Goal: Task Accomplishment & Management: Complete application form

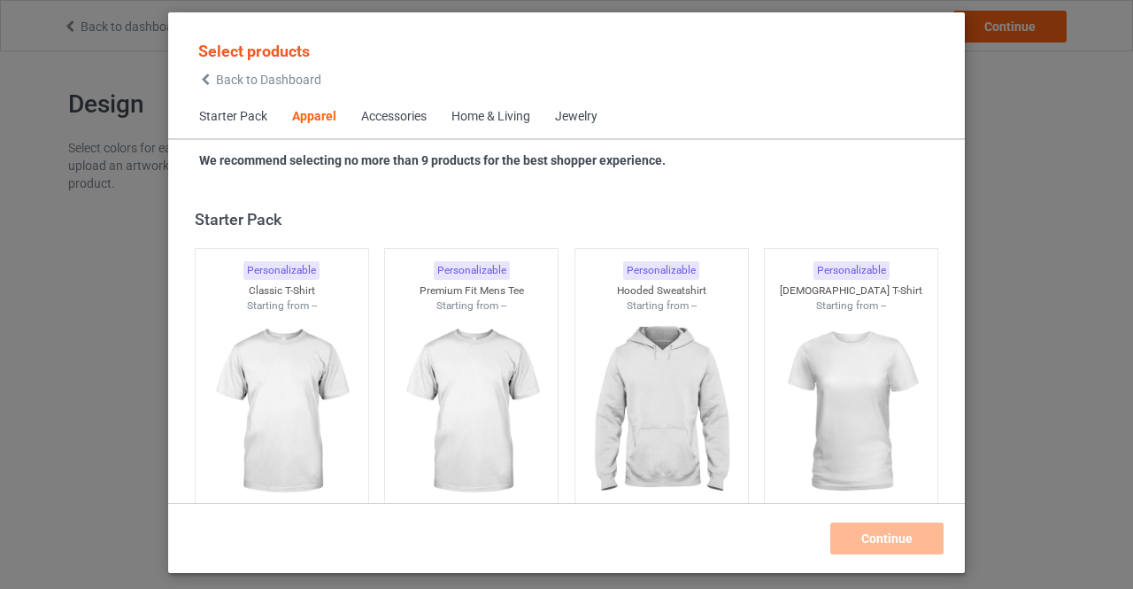
scroll to position [659, 0]
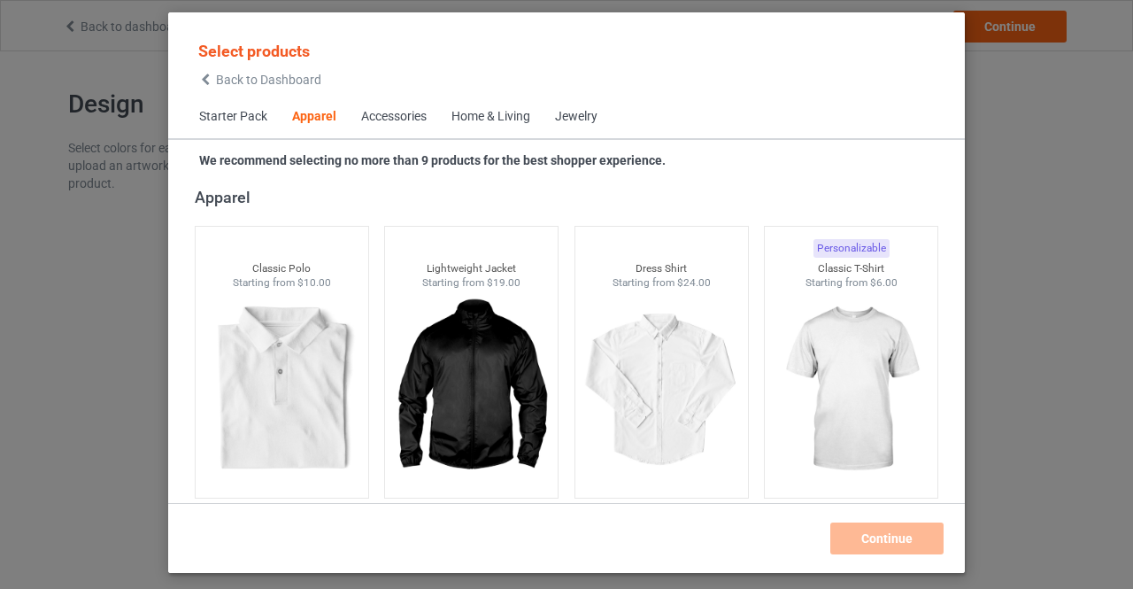
click at [984, 70] on div "Select products Back to Dashboard Starter Pack Apparel Accessories Home & Livin…" at bounding box center [566, 294] width 1133 height 589
click at [207, 80] on icon at bounding box center [205, 79] width 15 height 12
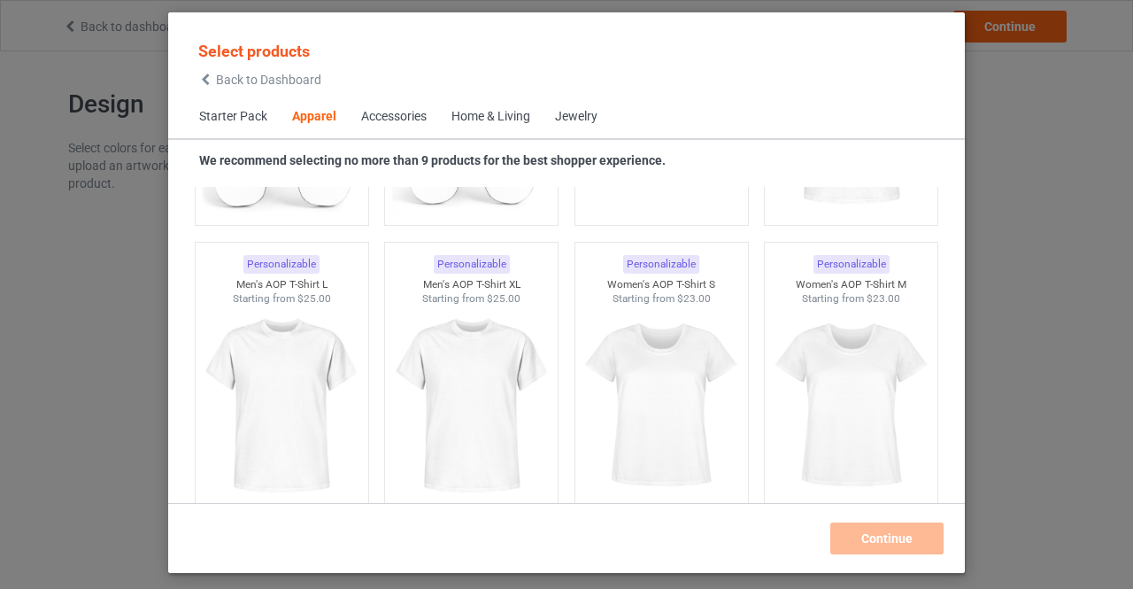
scroll to position [2949, 0]
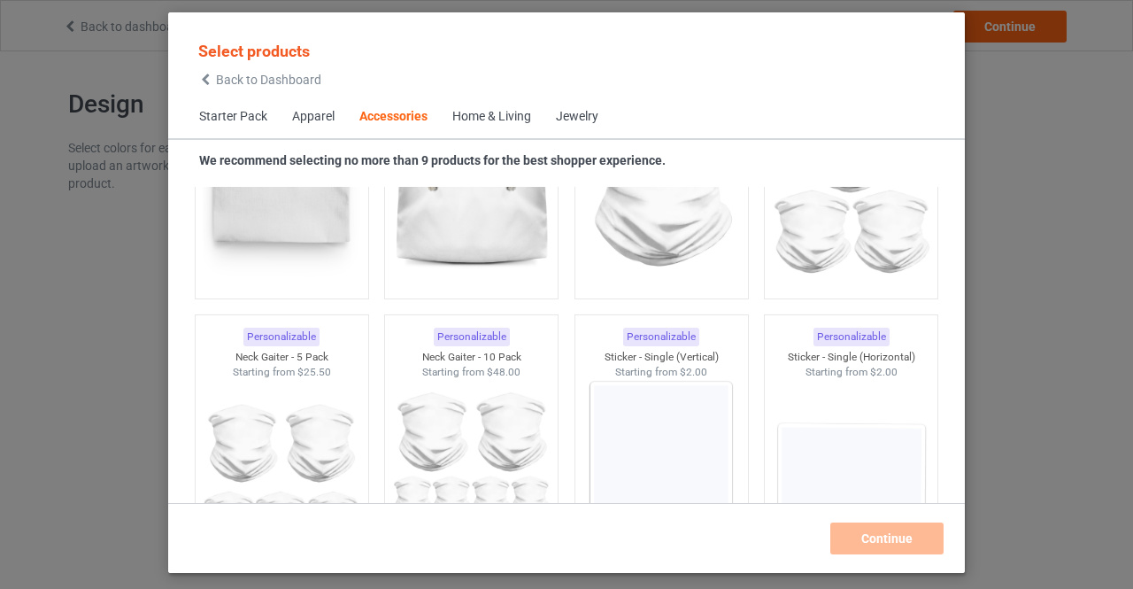
scroll to position [5852, 0]
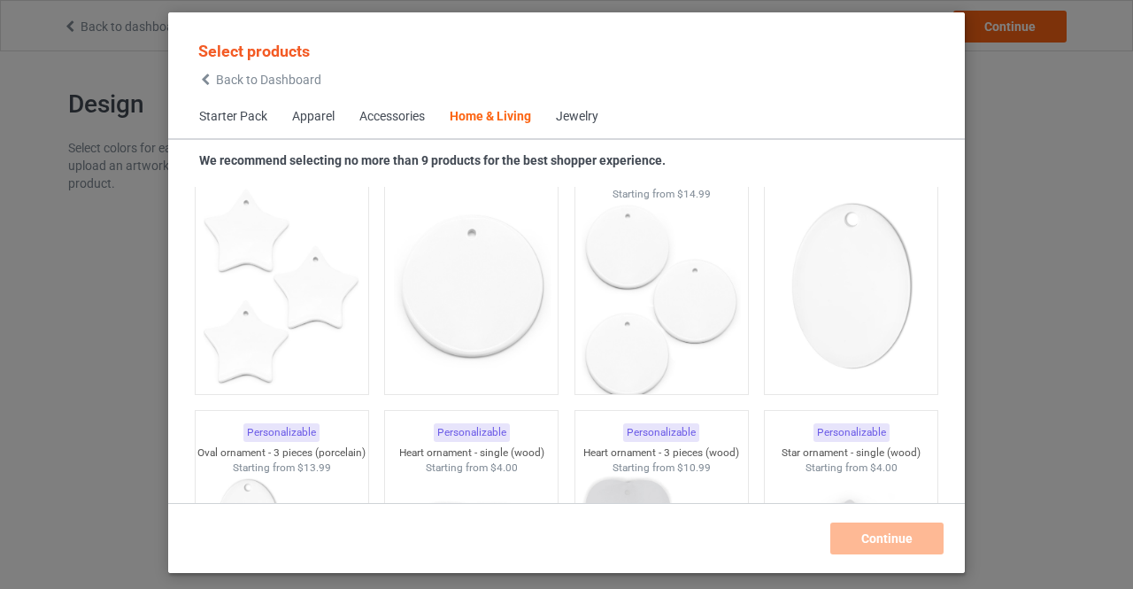
scroll to position [12285, 0]
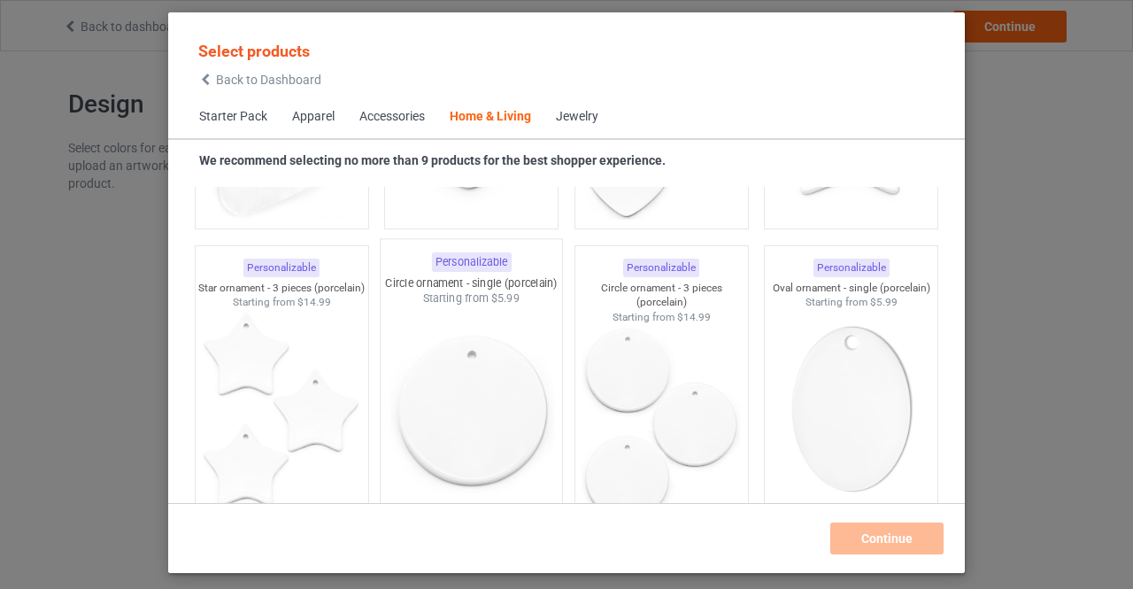
click at [443, 387] on img at bounding box center [472, 410] width 166 height 208
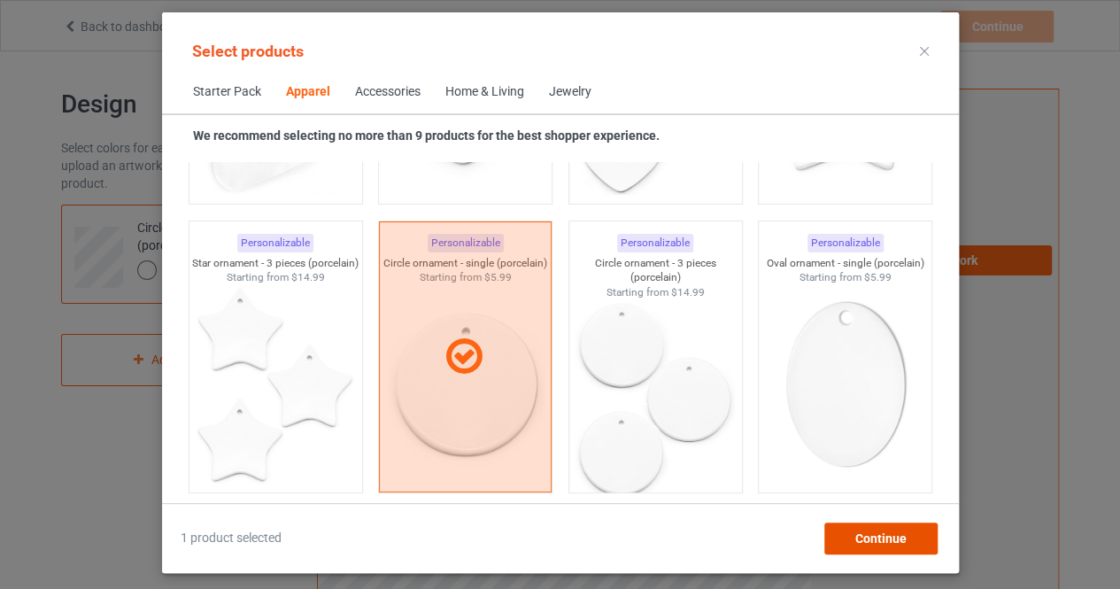
click at [857, 538] on span "Continue" at bounding box center [879, 538] width 51 height 14
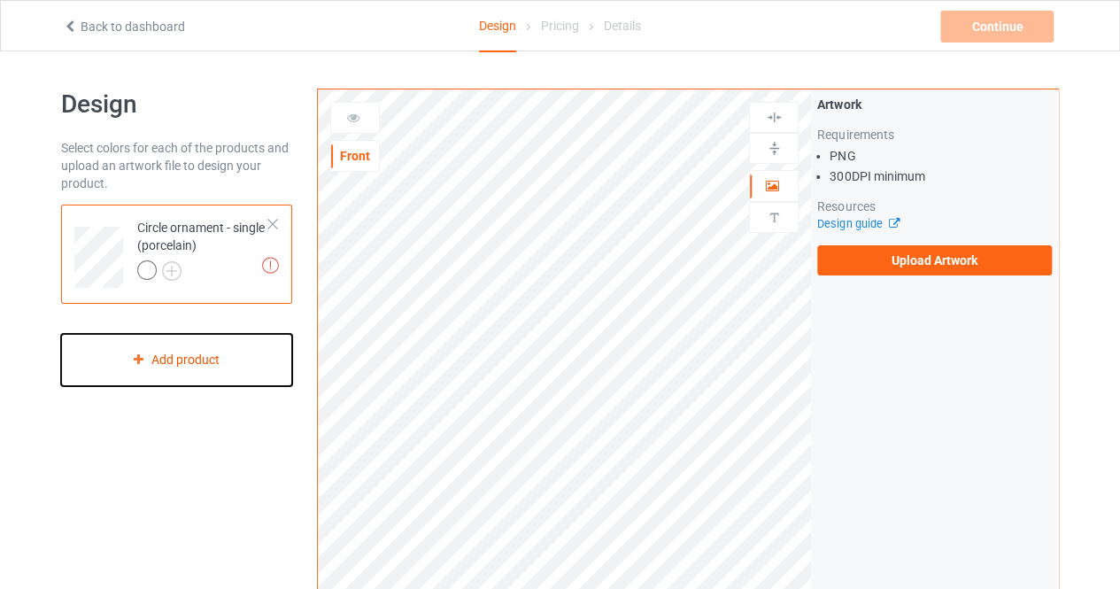
click at [212, 366] on div "Add product" at bounding box center [176, 360] width 231 height 52
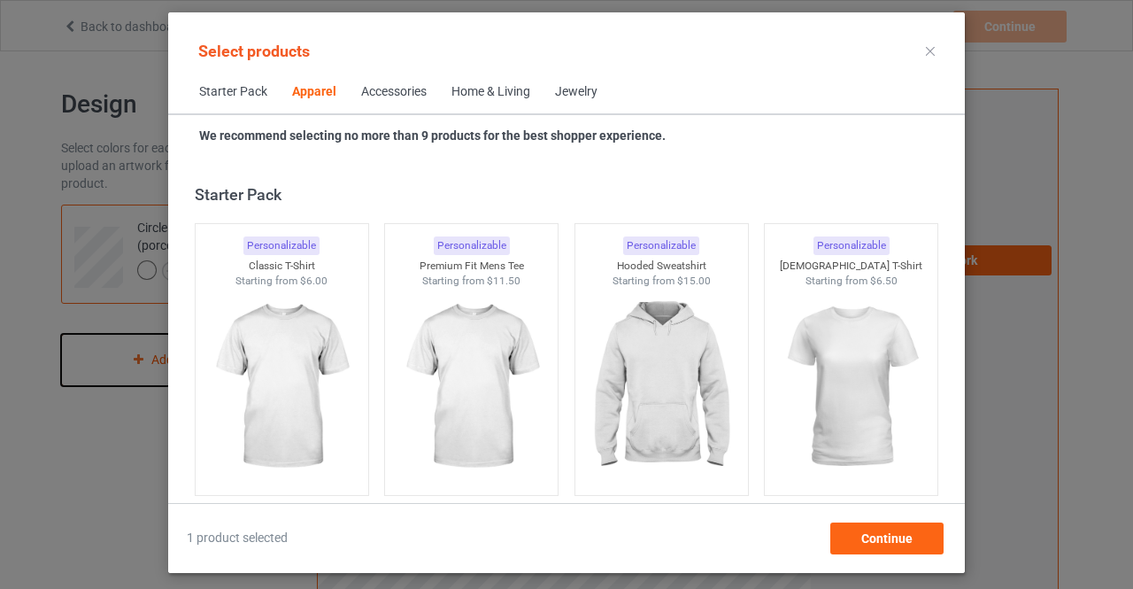
scroll to position [659, 0]
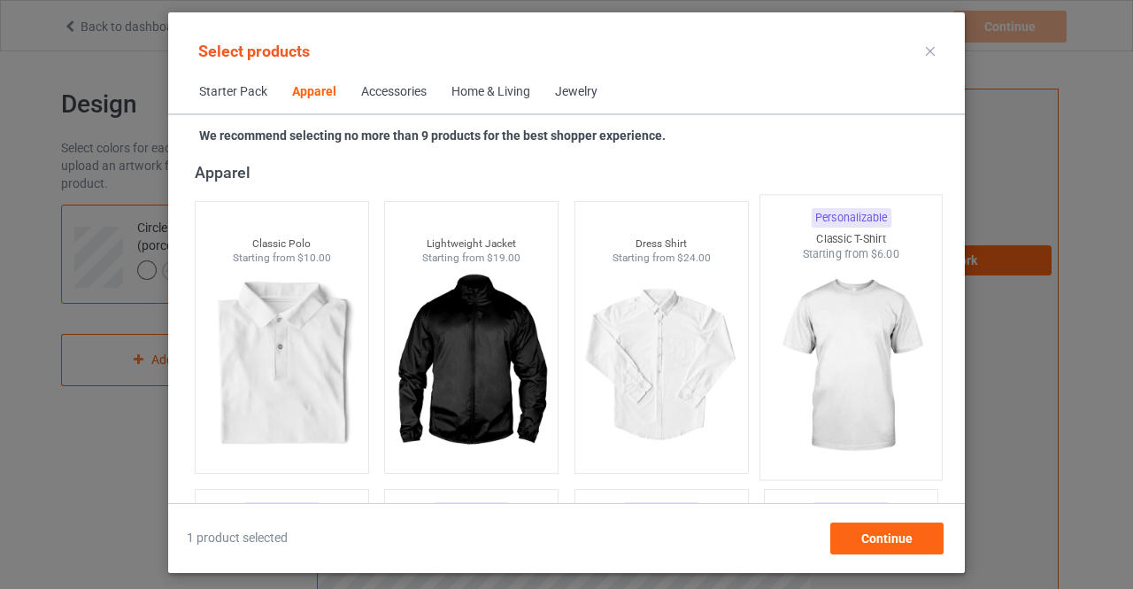
click at [843, 334] on img at bounding box center [851, 366] width 166 height 208
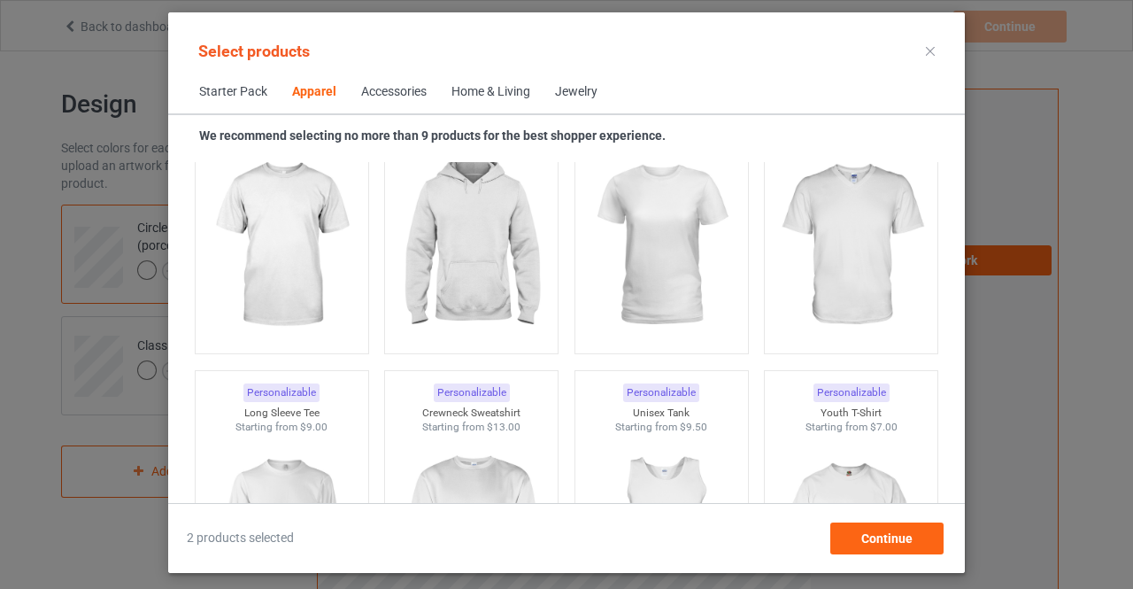
scroll to position [1011, 0]
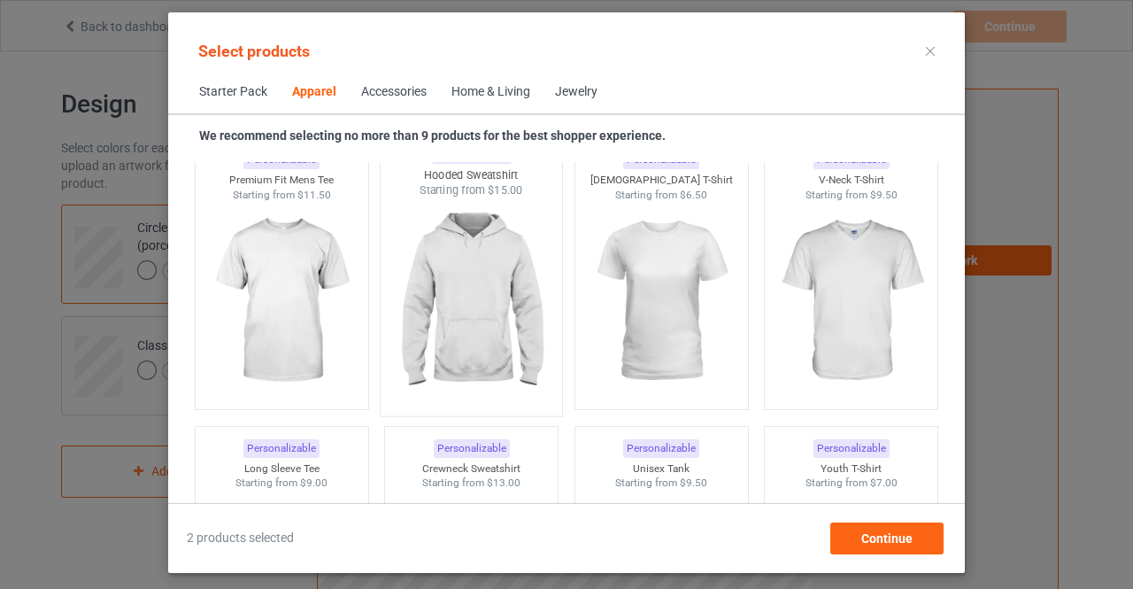
click at [445, 326] on img at bounding box center [472, 302] width 166 height 208
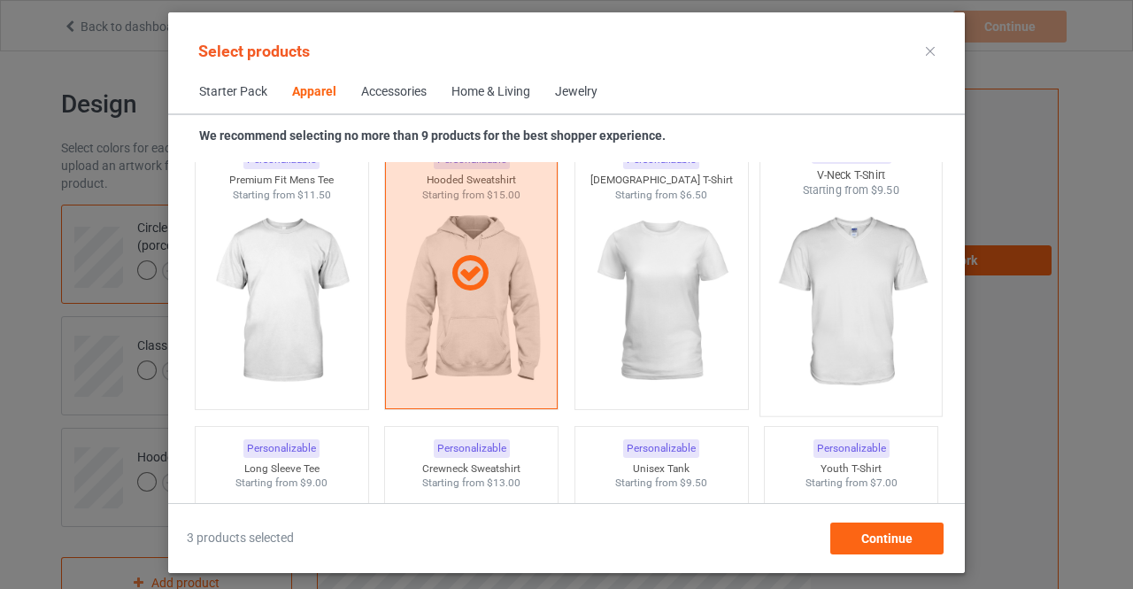
click at [805, 326] on img at bounding box center [851, 302] width 166 height 208
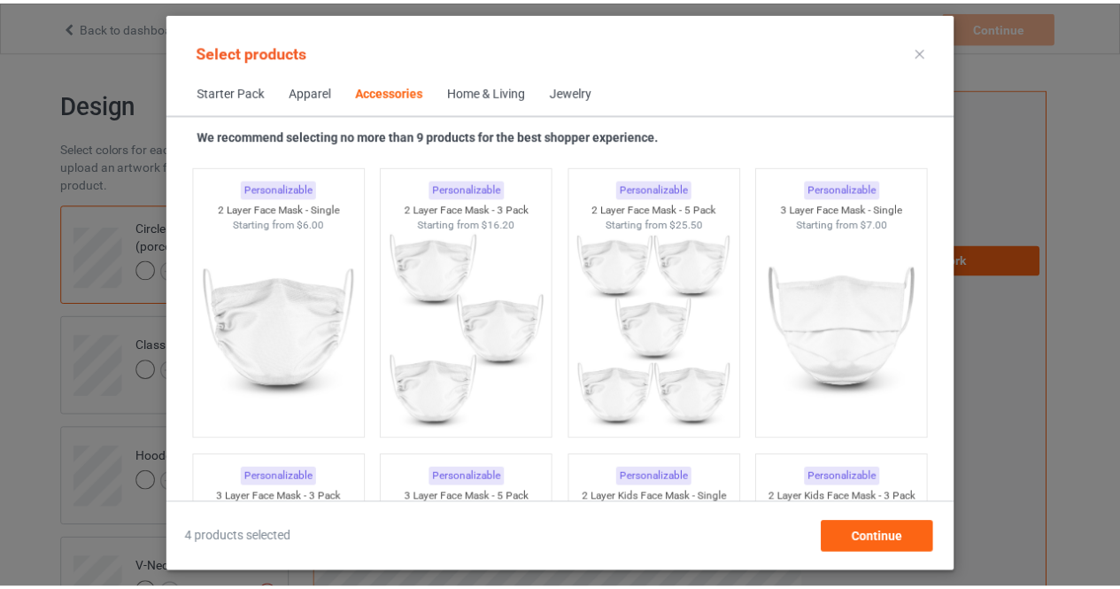
scroll to position [4268, 0]
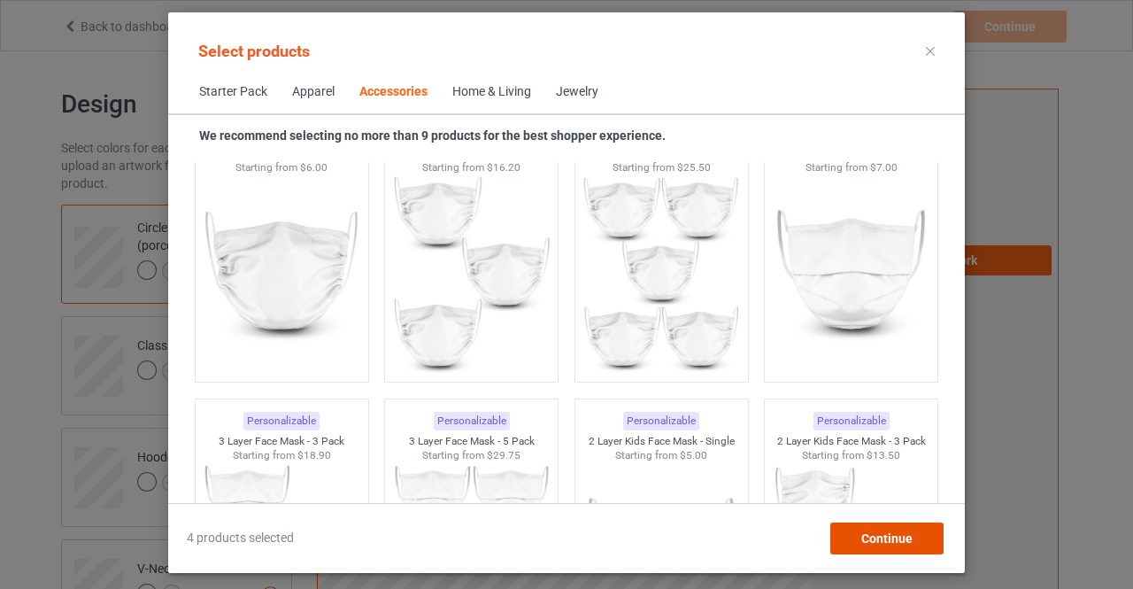
click at [877, 537] on span "Continue" at bounding box center [886, 538] width 51 height 14
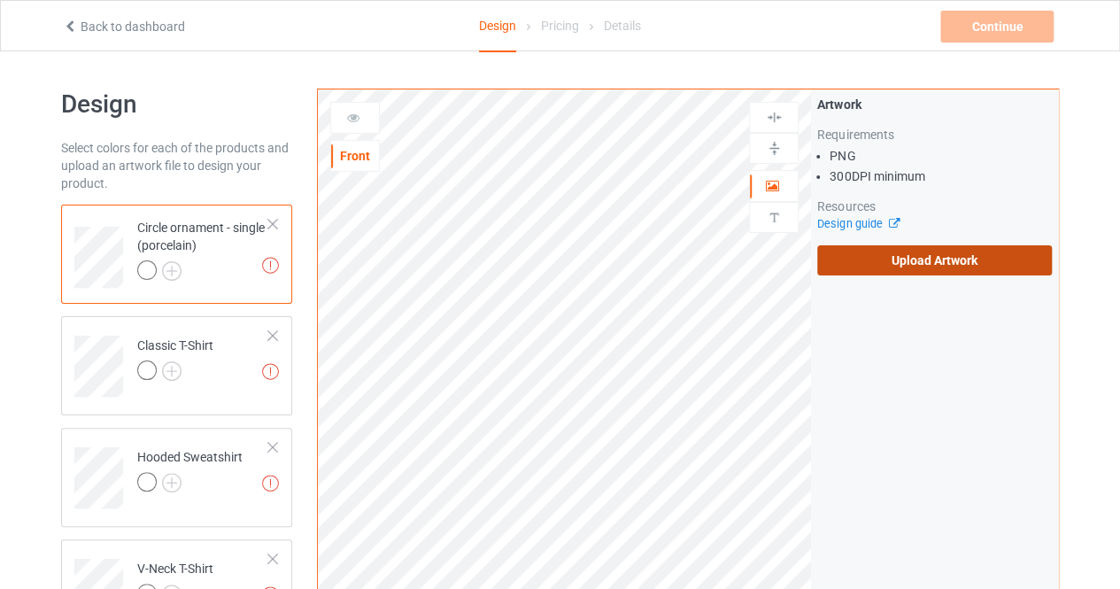
click at [896, 261] on label "Upload Artwork" at bounding box center [934, 260] width 235 height 30
click at [0, 0] on input "Upload Artwork" at bounding box center [0, 0] width 0 height 0
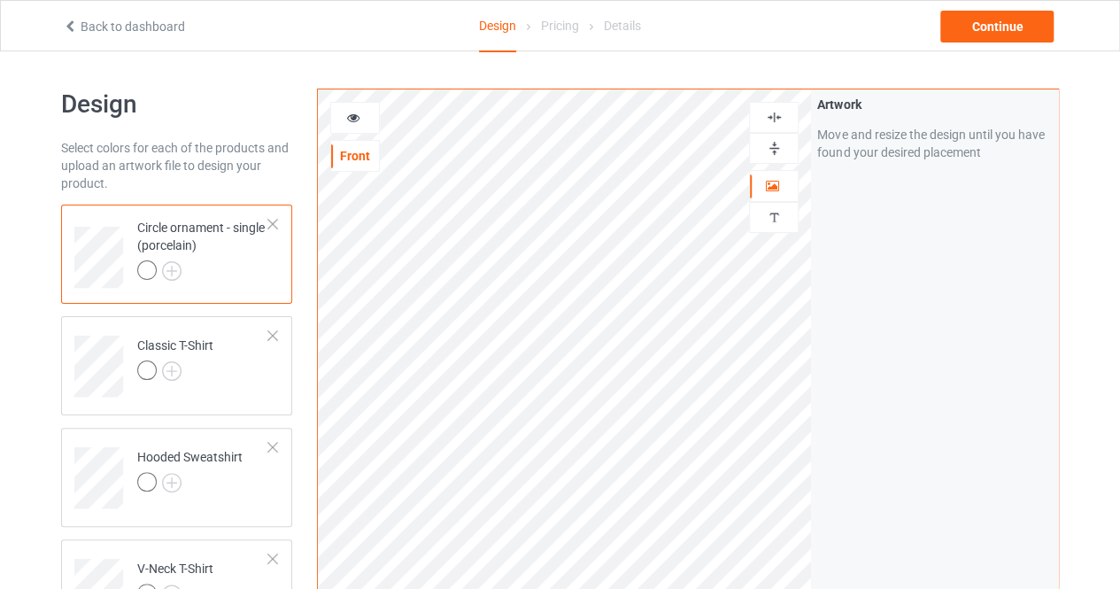
click at [770, 157] on div at bounding box center [774, 148] width 50 height 31
click at [775, 156] on div at bounding box center [774, 148] width 50 height 31
click at [773, 121] on img at bounding box center [774, 117] width 17 height 17
click at [772, 151] on img at bounding box center [774, 148] width 17 height 17
click at [168, 271] on img at bounding box center [171, 270] width 19 height 19
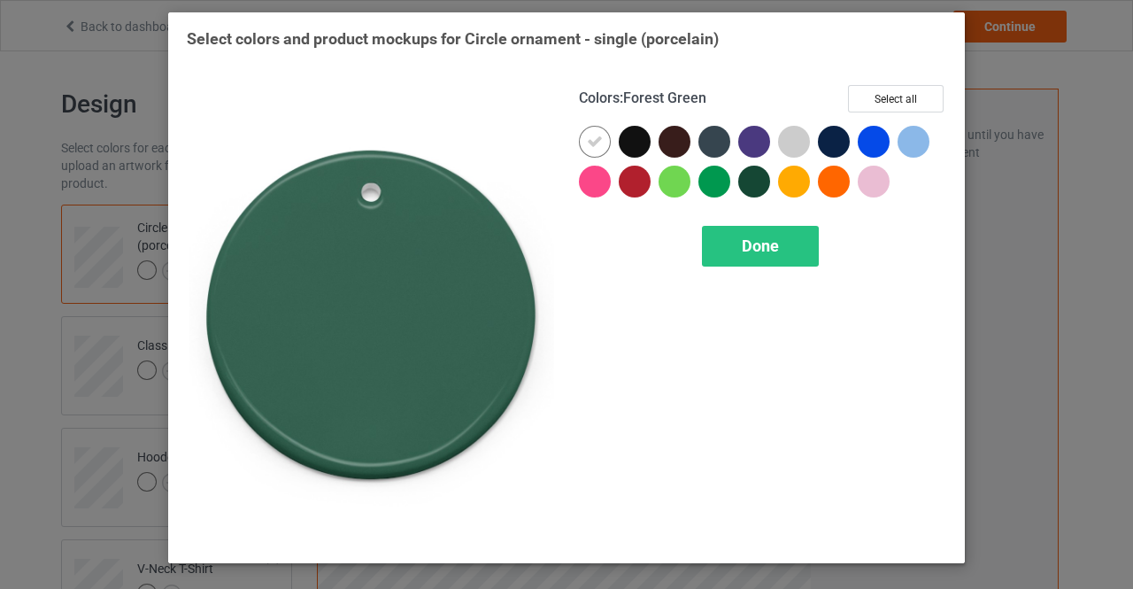
click at [748, 185] on div at bounding box center [754, 182] width 32 height 32
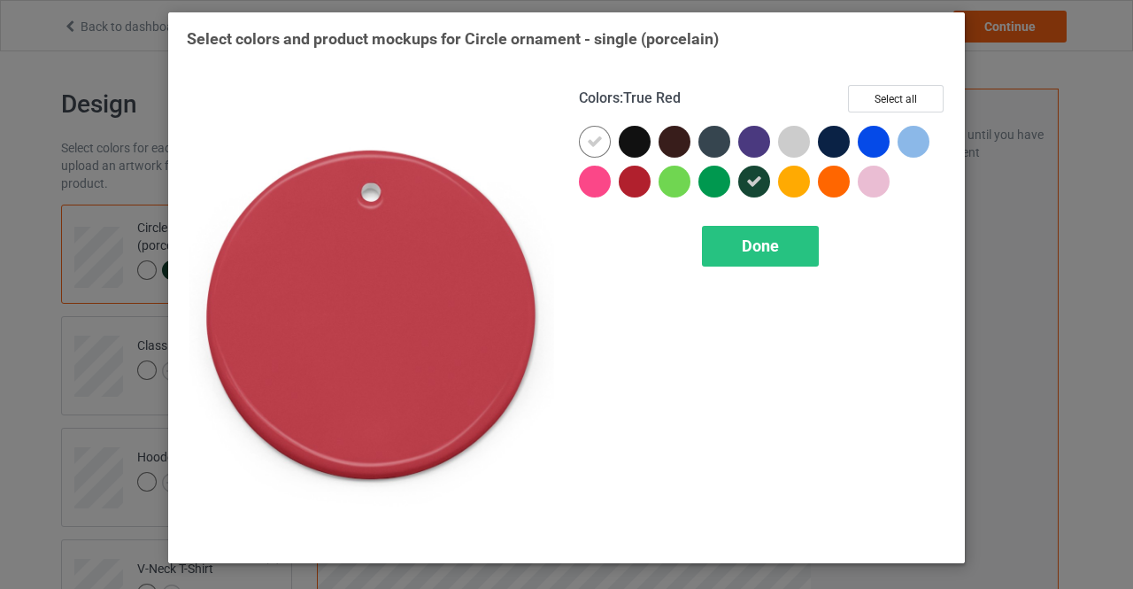
click at [635, 192] on div at bounding box center [635, 182] width 32 height 32
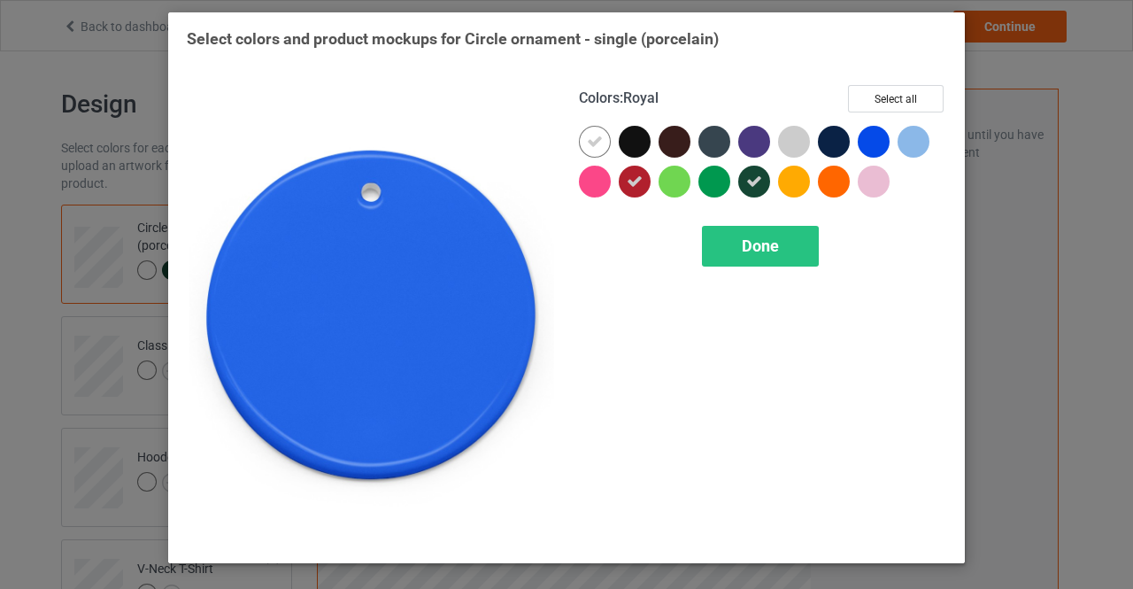
click at [874, 145] on div at bounding box center [874, 142] width 32 height 32
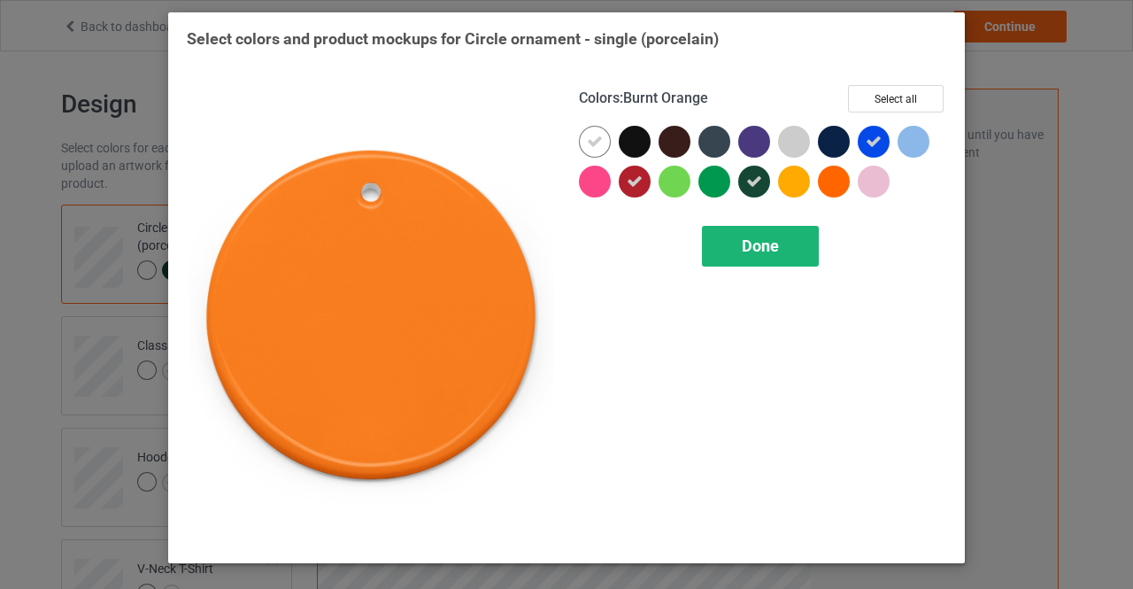
click at [778, 258] on div "Done" at bounding box center [760, 246] width 117 height 41
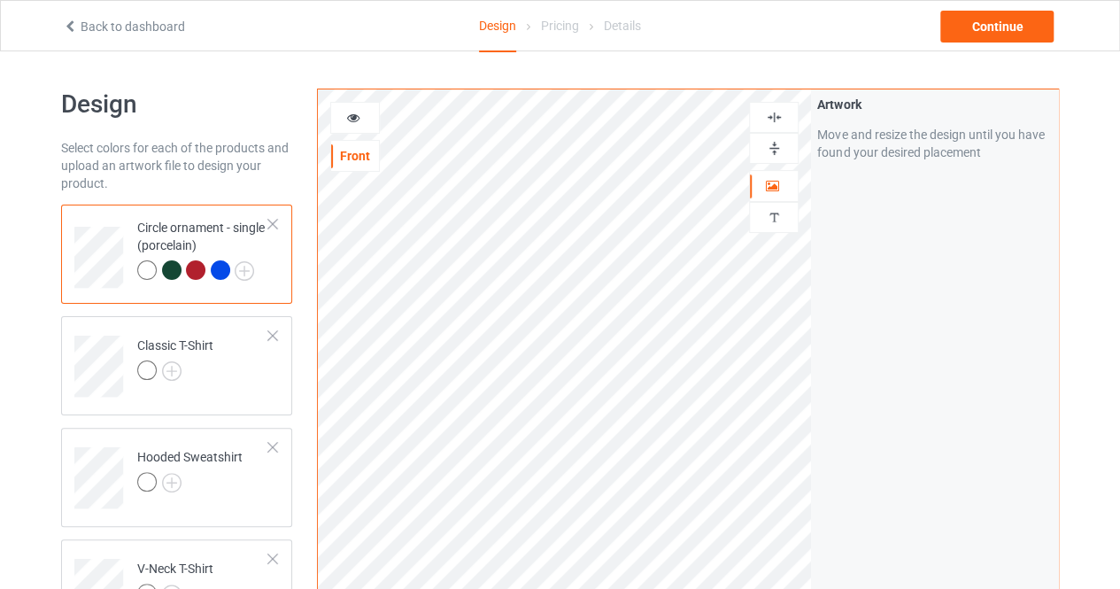
click at [219, 268] on div at bounding box center [220, 269] width 19 height 19
click at [351, 109] on icon at bounding box center [353, 115] width 15 height 12
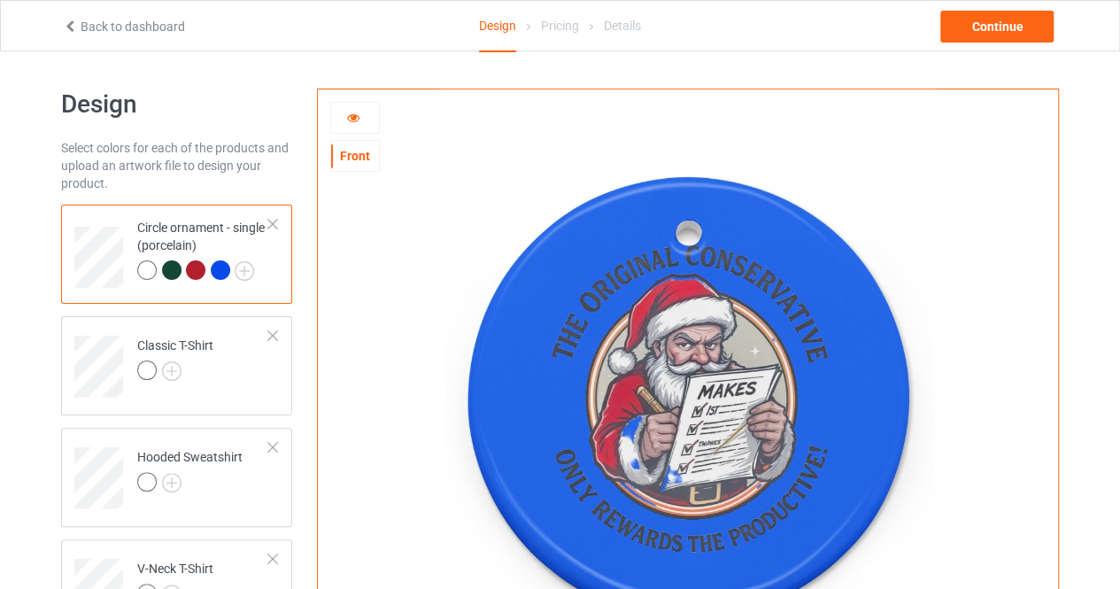
click at [191, 269] on div at bounding box center [195, 269] width 19 height 19
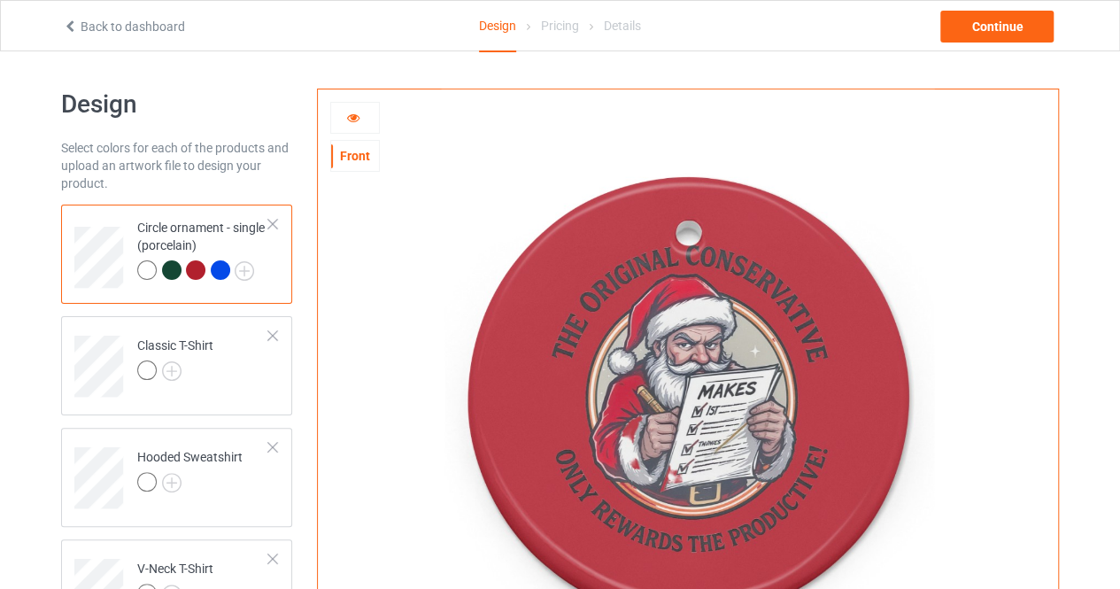
click at [170, 273] on div at bounding box center [171, 269] width 19 height 19
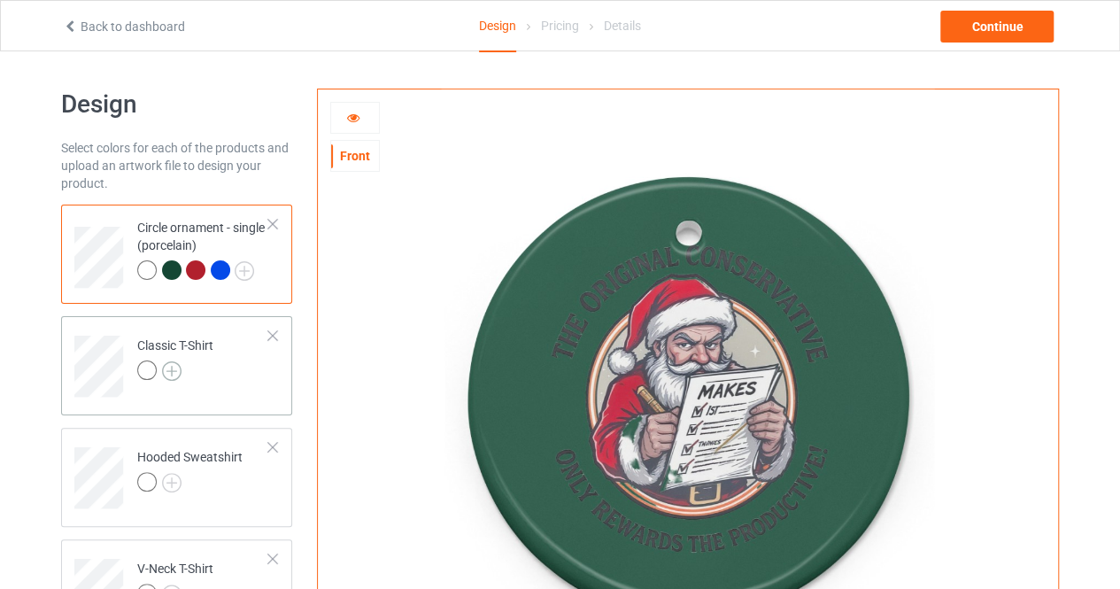
click at [170, 367] on img at bounding box center [171, 370] width 19 height 19
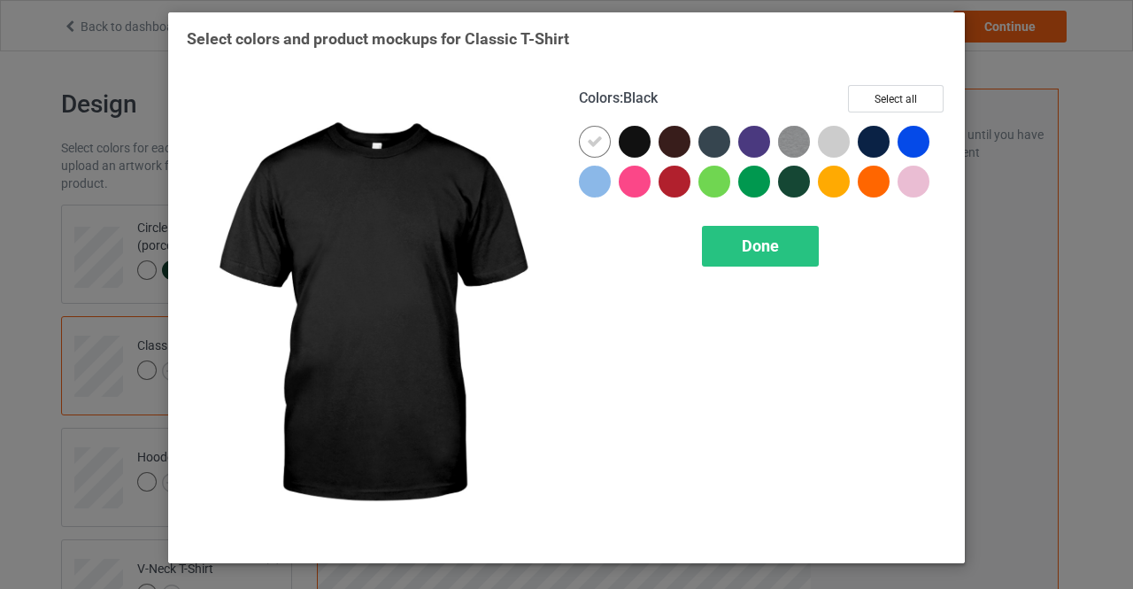
click at [638, 147] on div at bounding box center [635, 142] width 32 height 32
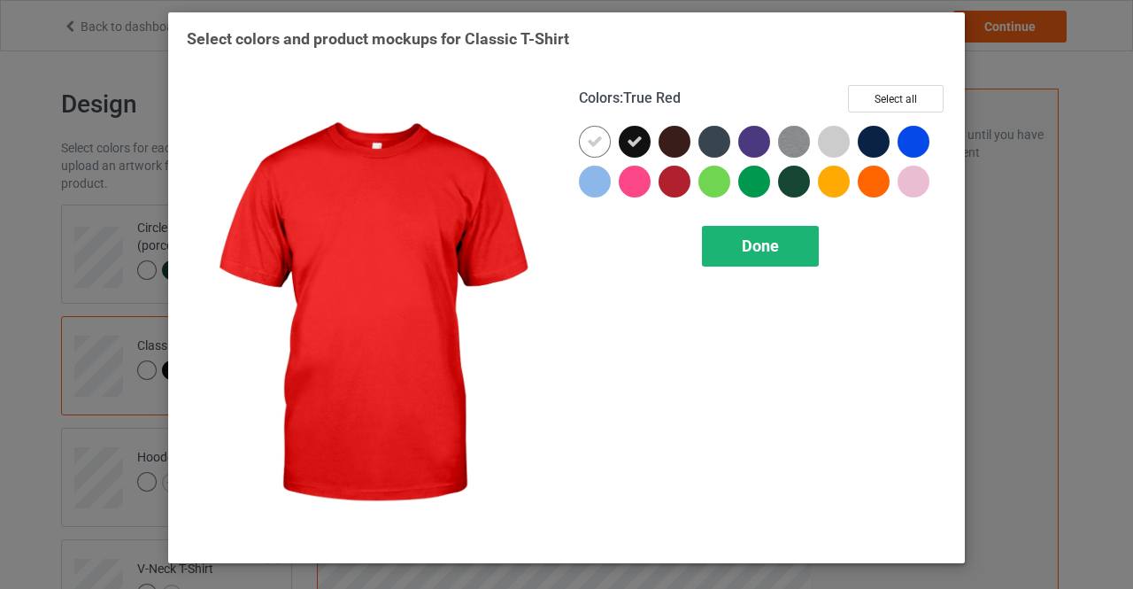
click at [731, 242] on div "Done" at bounding box center [760, 246] width 117 height 41
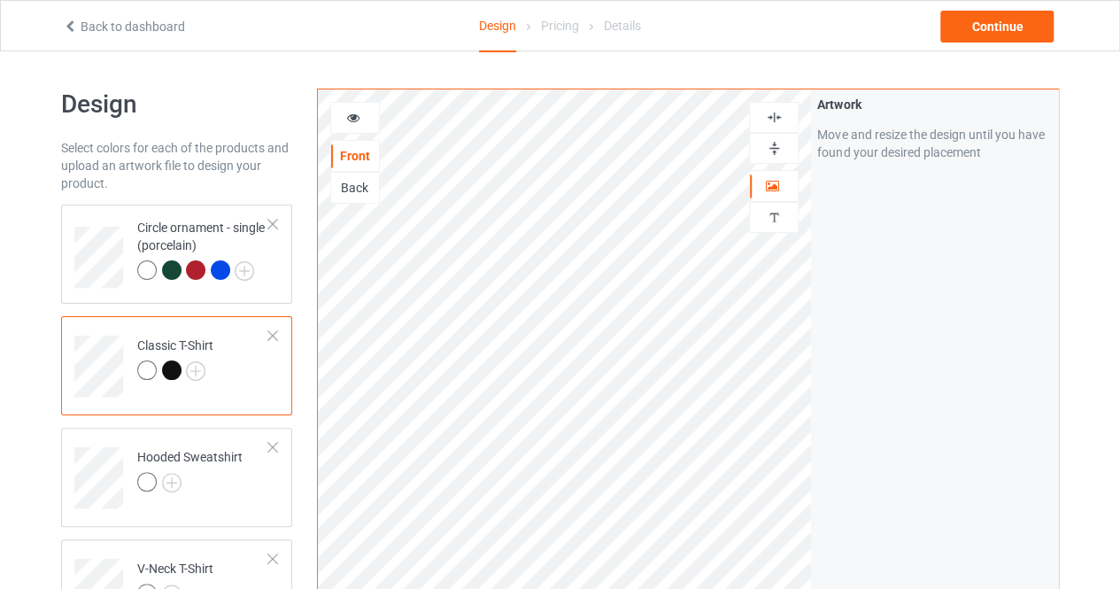
click at [168, 366] on div at bounding box center [171, 369] width 19 height 19
click at [195, 370] on img at bounding box center [195, 370] width 19 height 19
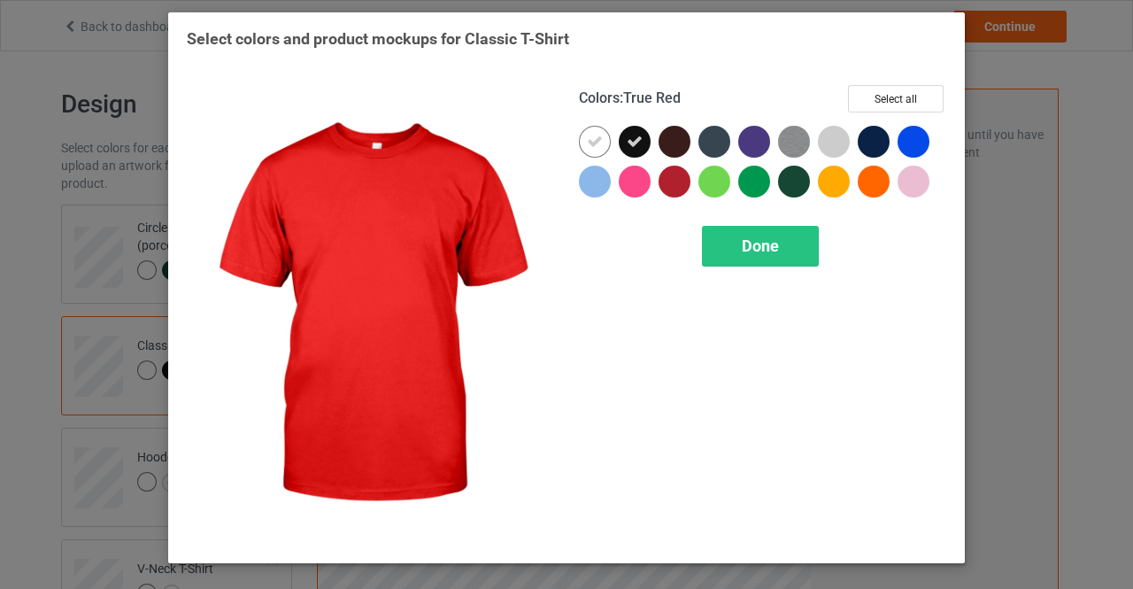
click at [669, 185] on div at bounding box center [674, 182] width 32 height 32
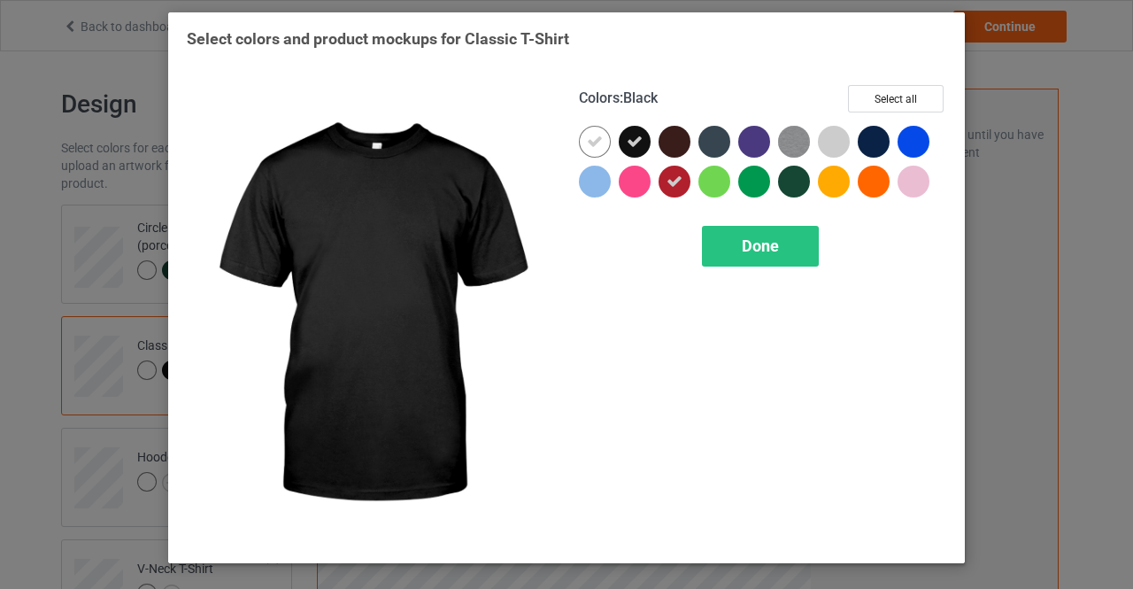
click at [634, 143] on icon at bounding box center [635, 142] width 16 height 16
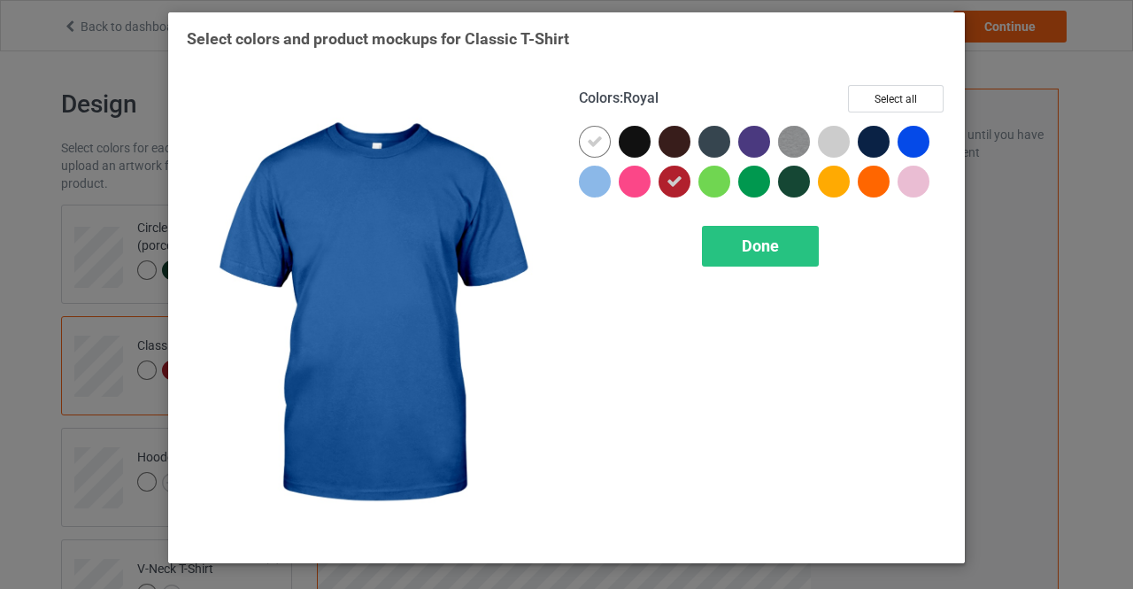
click at [913, 146] on div at bounding box center [913, 142] width 32 height 32
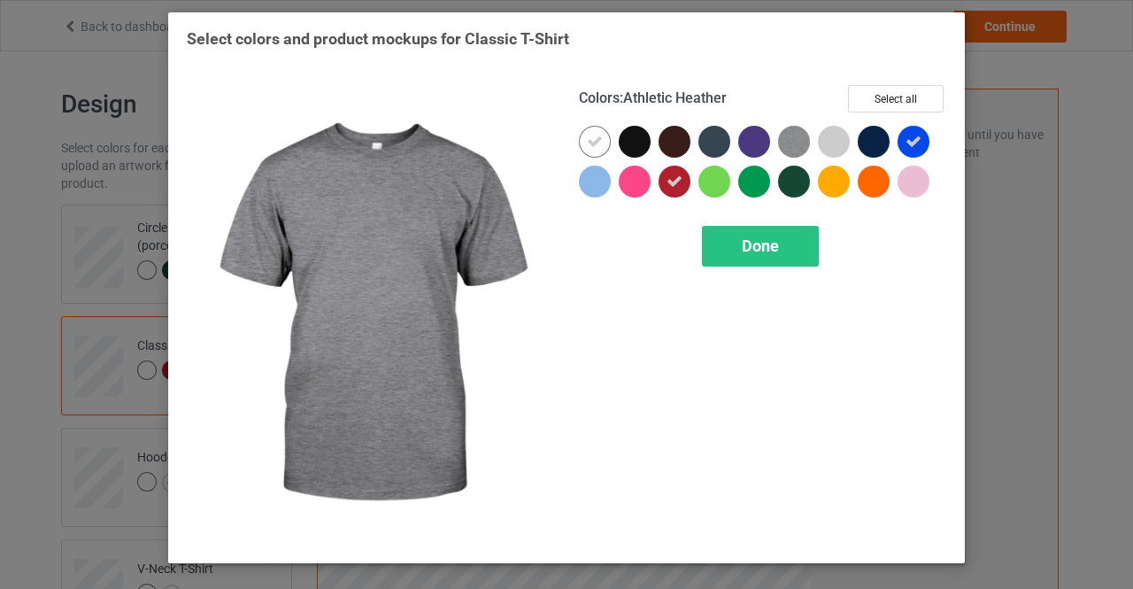
click at [793, 140] on img at bounding box center [794, 142] width 32 height 32
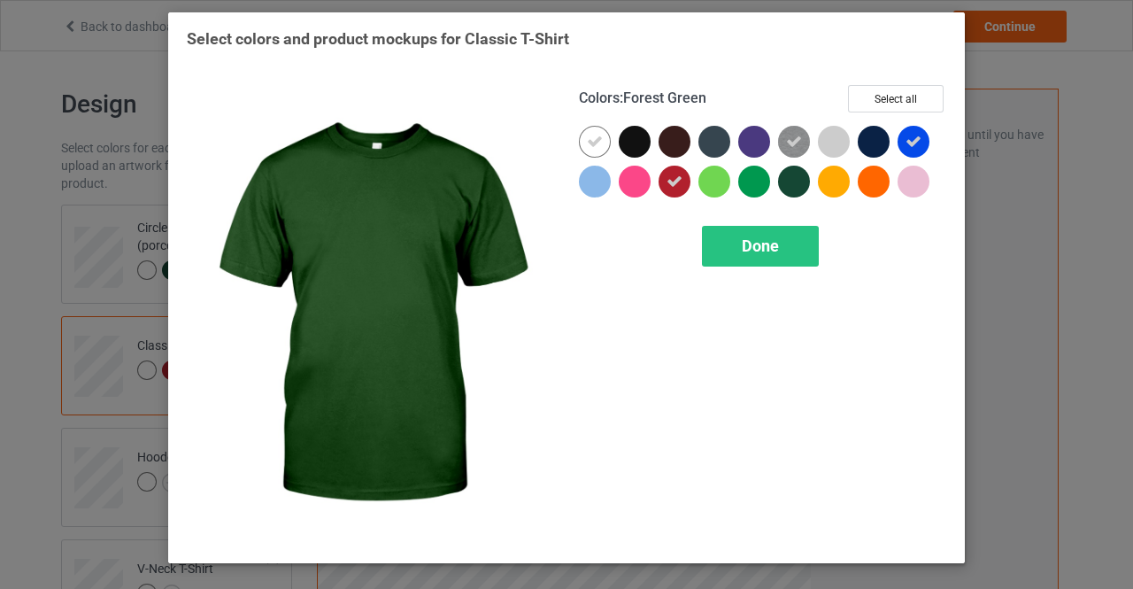
click at [790, 186] on div at bounding box center [794, 182] width 32 height 32
click at [773, 253] on span "Done" at bounding box center [760, 245] width 37 height 19
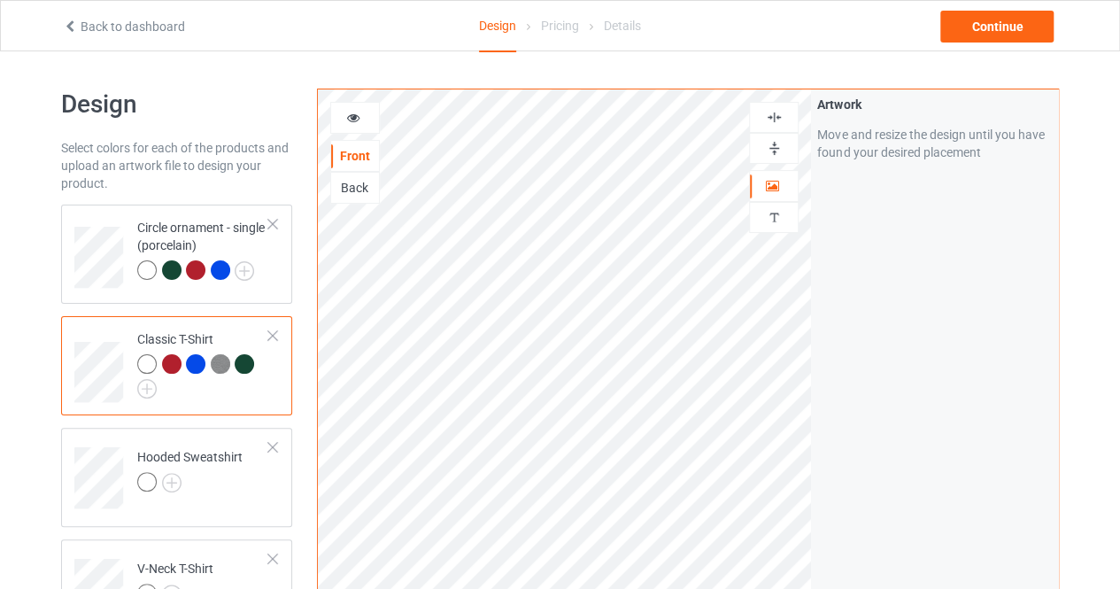
drag, startPoint x: 244, startPoint y: 366, endPoint x: 300, endPoint y: 243, distance: 135.1
click at [244, 362] on div at bounding box center [244, 363] width 19 height 19
click at [350, 119] on icon at bounding box center [353, 115] width 15 height 12
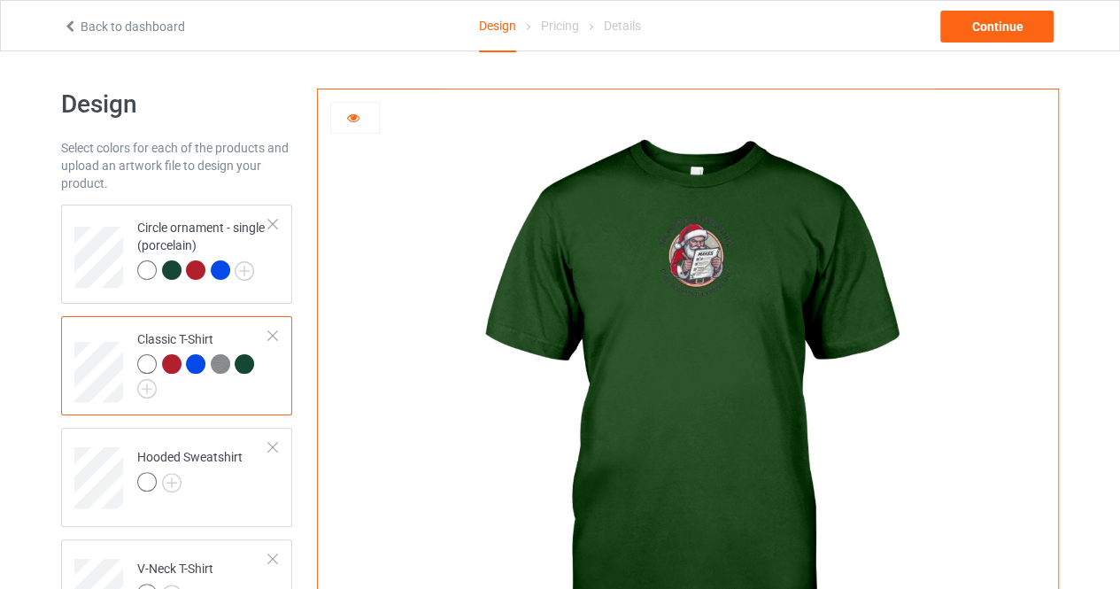
click at [703, 255] on img at bounding box center [687, 397] width 493 height 616
click at [204, 400] on td "Classic T-Shirt" at bounding box center [202, 365] width 151 height 85
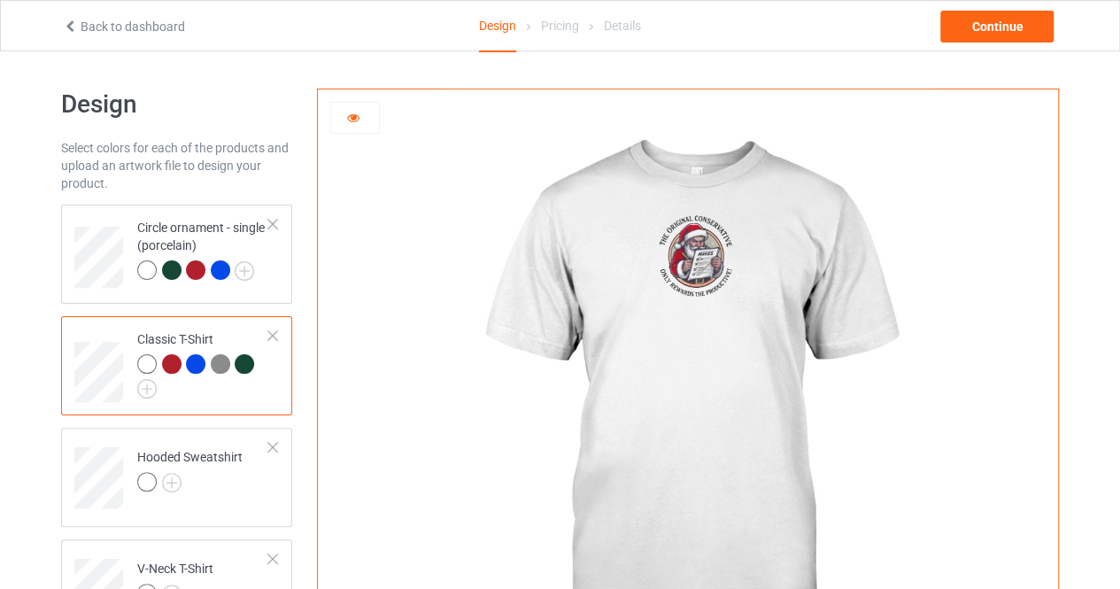
click at [684, 289] on img at bounding box center [687, 397] width 493 height 616
click at [353, 116] on icon at bounding box center [353, 115] width 15 height 12
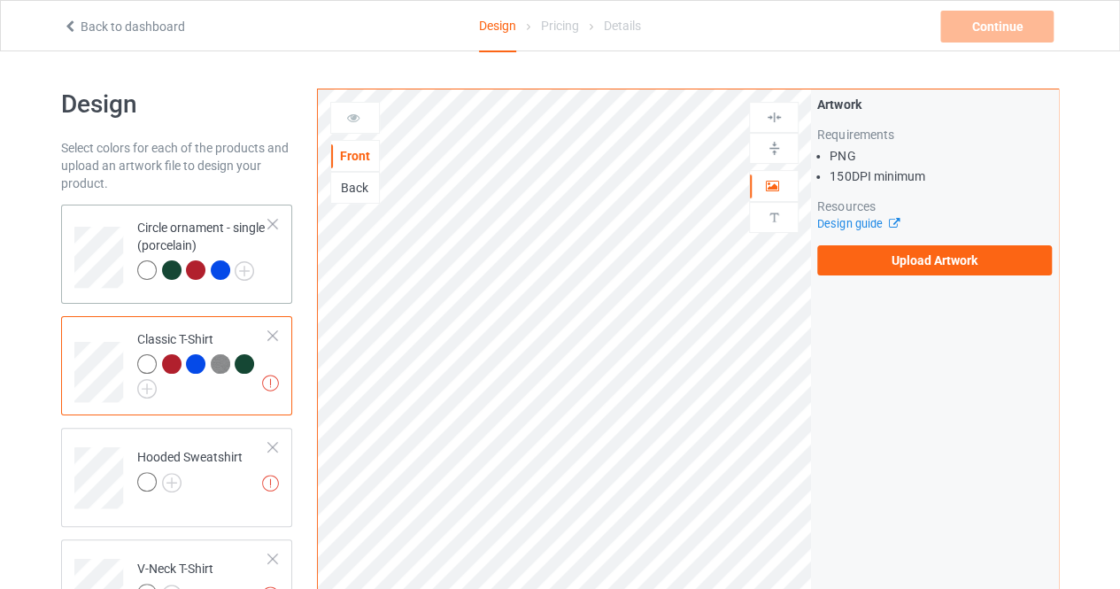
click at [228, 252] on div "Circle ornament - single (porcelain)" at bounding box center [203, 249] width 132 height 60
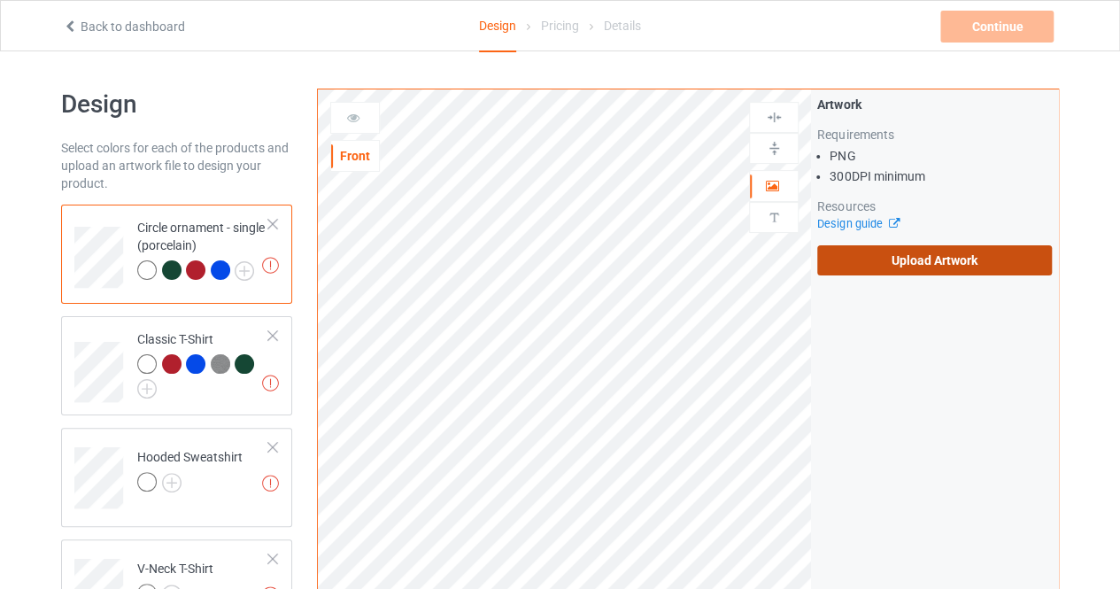
click at [943, 263] on label "Upload Artwork" at bounding box center [934, 260] width 235 height 30
click at [0, 0] on input "Upload Artwork" at bounding box center [0, 0] width 0 height 0
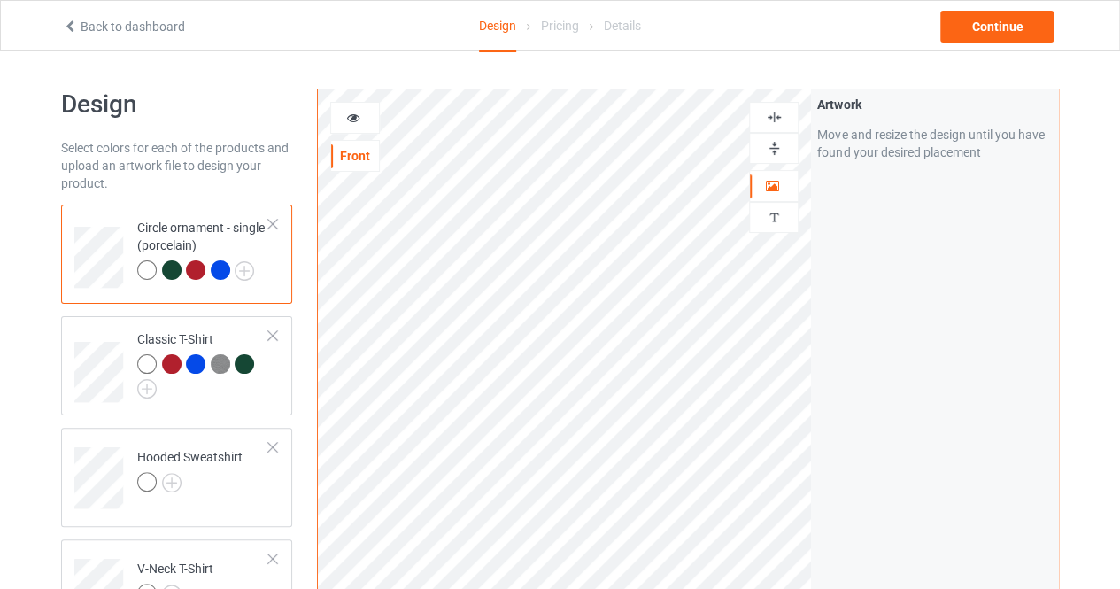
click at [774, 155] on img at bounding box center [774, 148] width 17 height 17
click at [773, 122] on img at bounding box center [774, 117] width 17 height 17
click at [775, 117] on img at bounding box center [774, 117] width 17 height 17
click at [170, 272] on div at bounding box center [171, 269] width 19 height 19
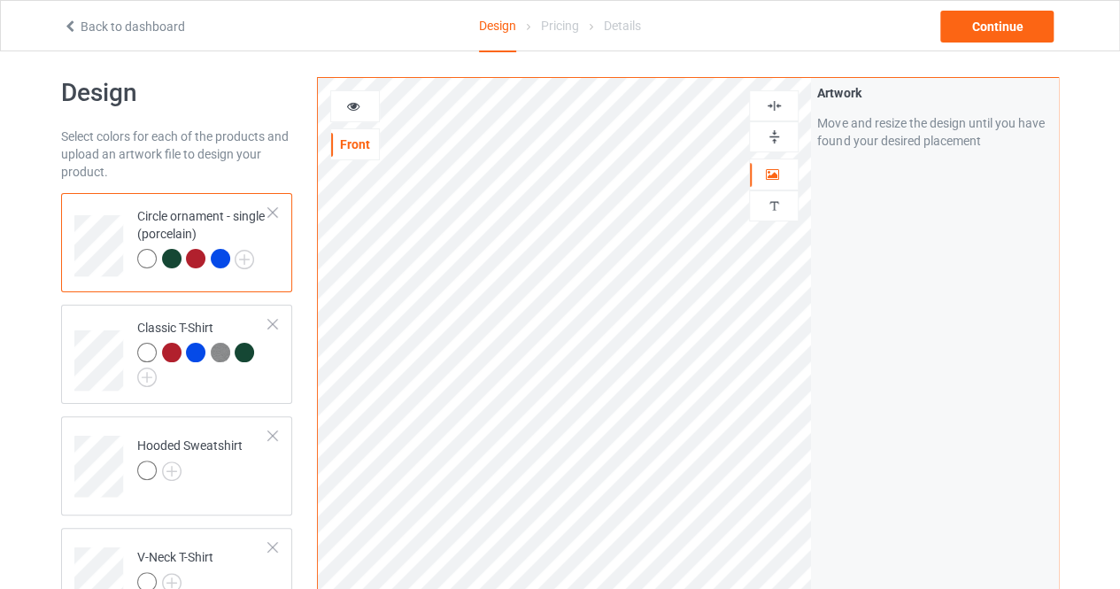
scroll to position [51, 0]
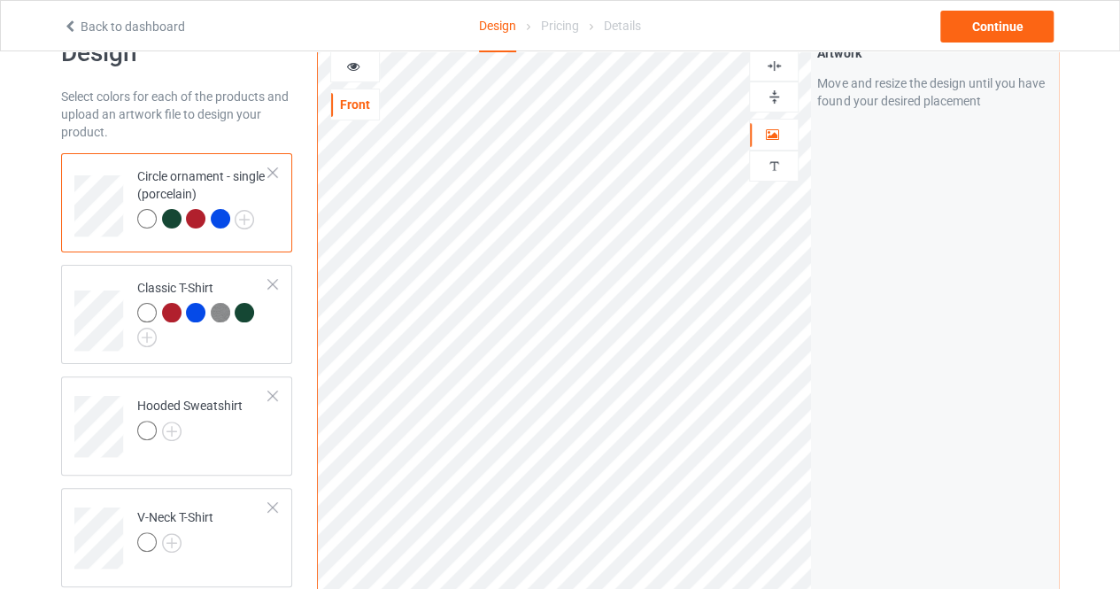
click at [775, 104] on div at bounding box center [774, 96] width 50 height 31
click at [772, 65] on img at bounding box center [774, 66] width 17 height 17
click at [824, 279] on div "Artwork Move and resize the design until you have found your desired placement" at bounding box center [934, 374] width 247 height 673
click at [774, 95] on img at bounding box center [774, 97] width 17 height 17
click at [772, 65] on img at bounding box center [774, 66] width 17 height 17
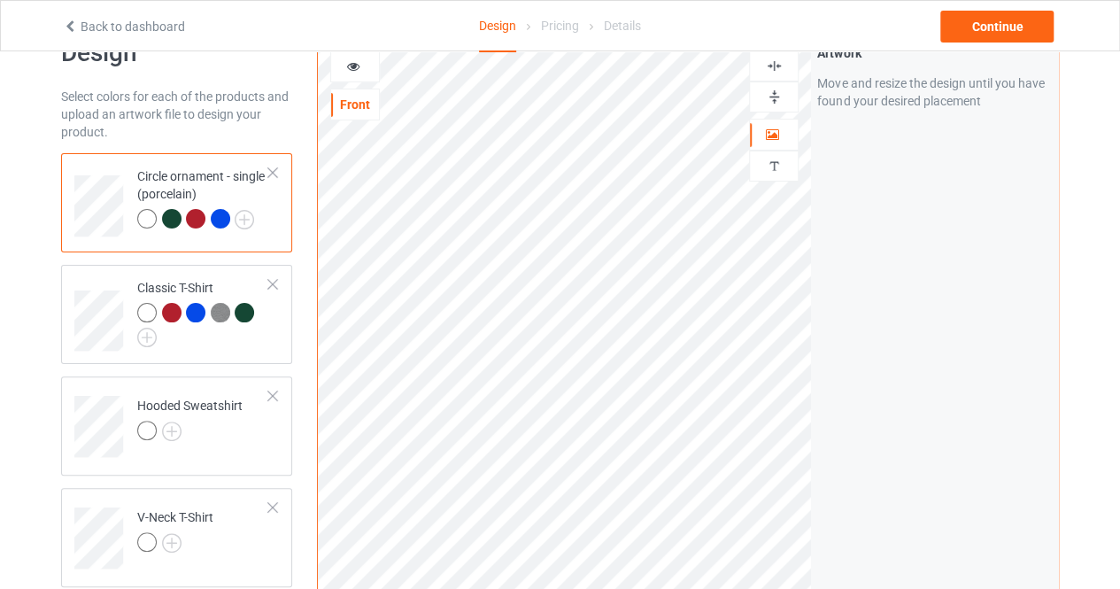
click at [770, 100] on img at bounding box center [774, 97] width 17 height 17
click at [772, 67] on img at bounding box center [774, 66] width 17 height 17
click at [775, 71] on img at bounding box center [774, 66] width 17 height 17
click at [846, 203] on div "Artwork Move and resize the design until you have found your desired placement" at bounding box center [934, 374] width 247 height 673
click at [190, 218] on div at bounding box center [195, 218] width 19 height 19
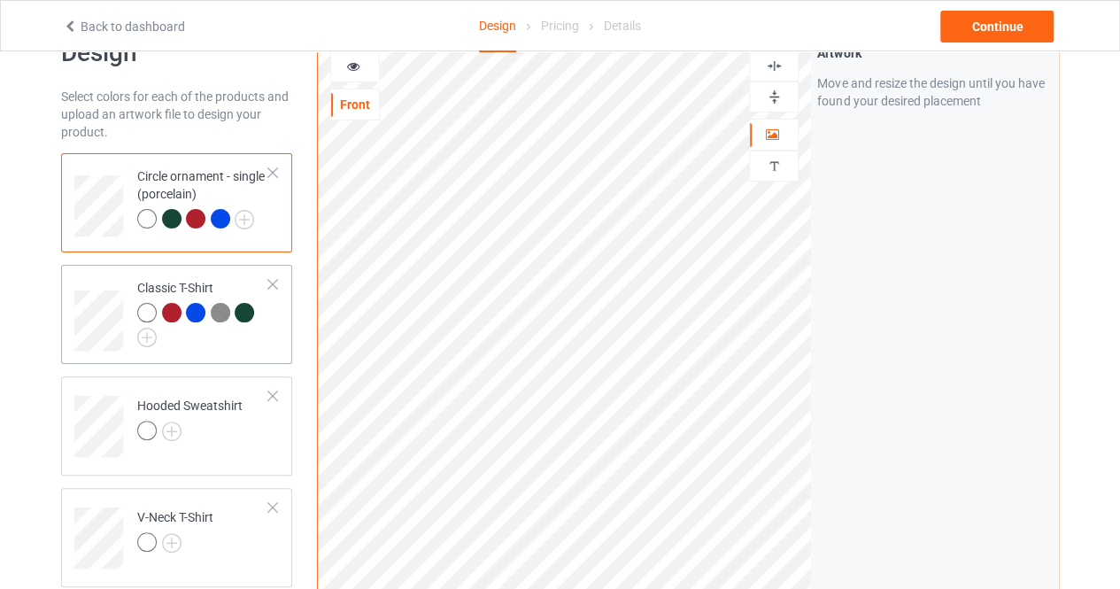
click at [109, 286] on td at bounding box center [100, 314] width 53 height 85
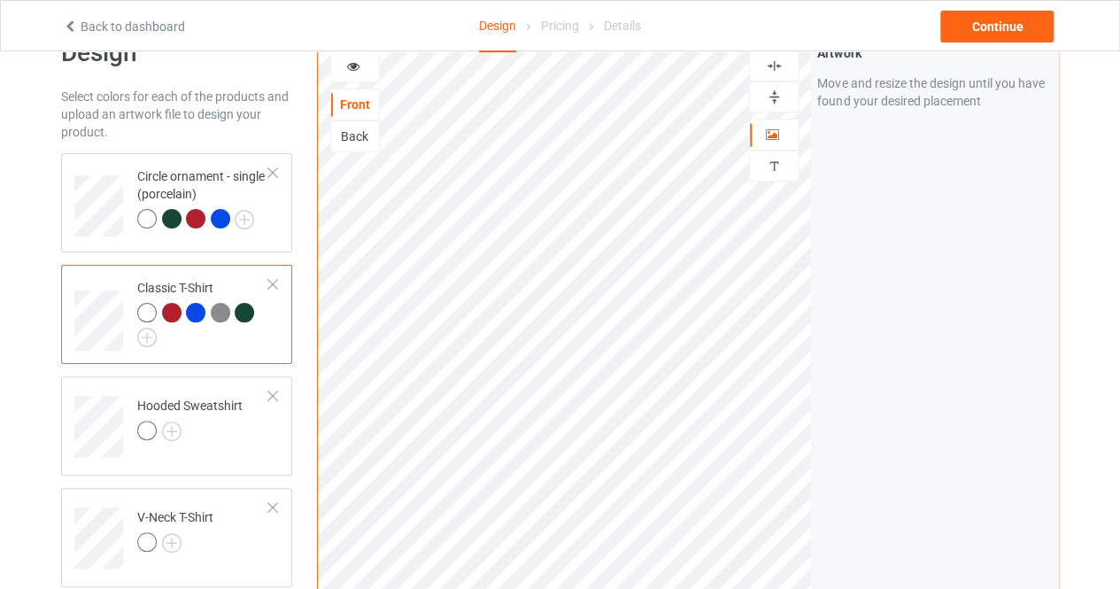
click at [350, 66] on icon at bounding box center [353, 64] width 15 height 12
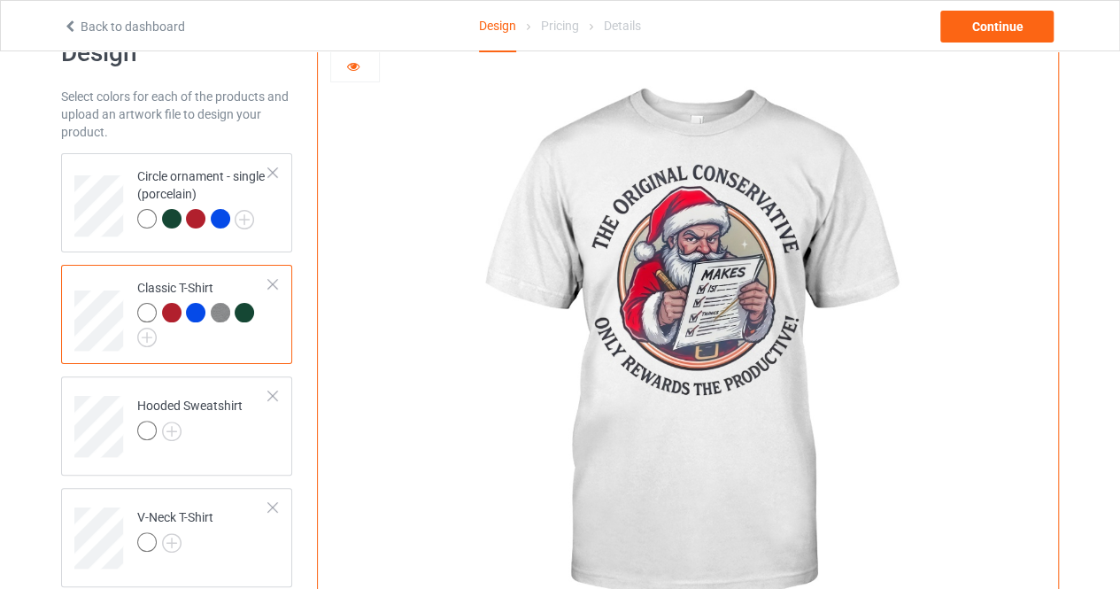
click at [630, 256] on img at bounding box center [687, 346] width 493 height 616
click at [638, 263] on img at bounding box center [687, 346] width 493 height 616
click at [640, 275] on img at bounding box center [687, 346] width 493 height 616
click at [356, 70] on icon at bounding box center [353, 64] width 15 height 12
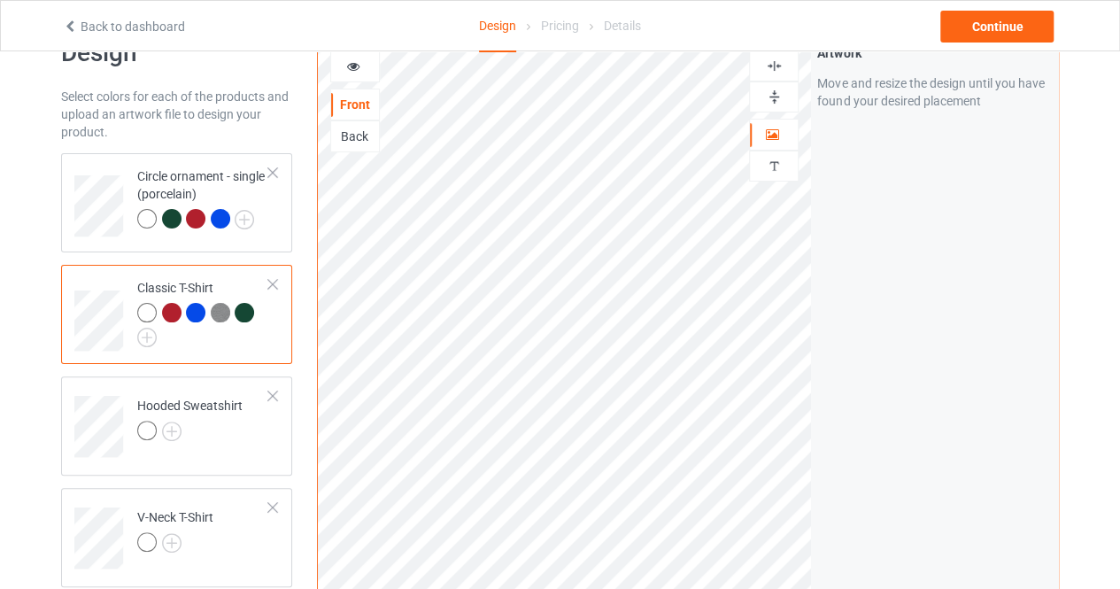
click at [770, 99] on img at bounding box center [774, 97] width 17 height 17
click at [172, 312] on div at bounding box center [171, 312] width 19 height 19
click at [350, 70] on icon at bounding box center [353, 64] width 15 height 12
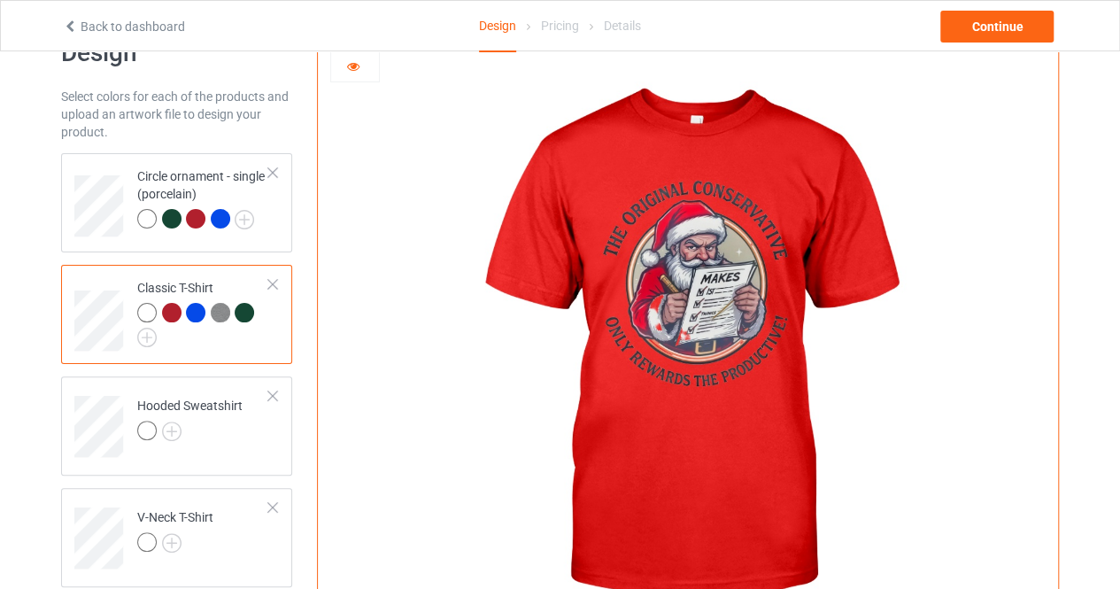
click at [244, 312] on div at bounding box center [244, 312] width 19 height 19
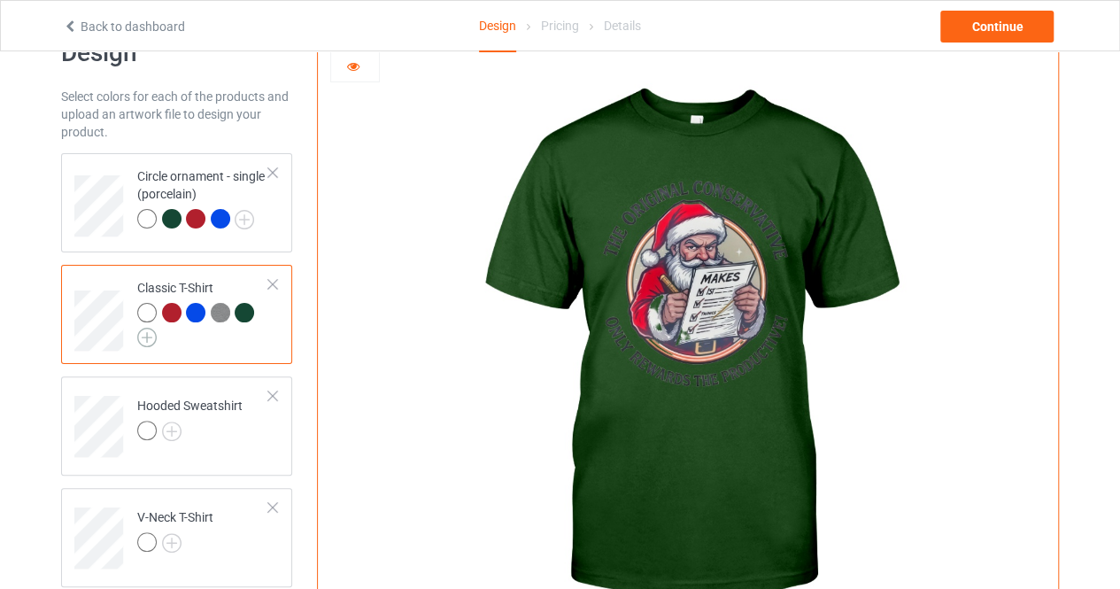
click at [150, 334] on img at bounding box center [146, 336] width 19 height 19
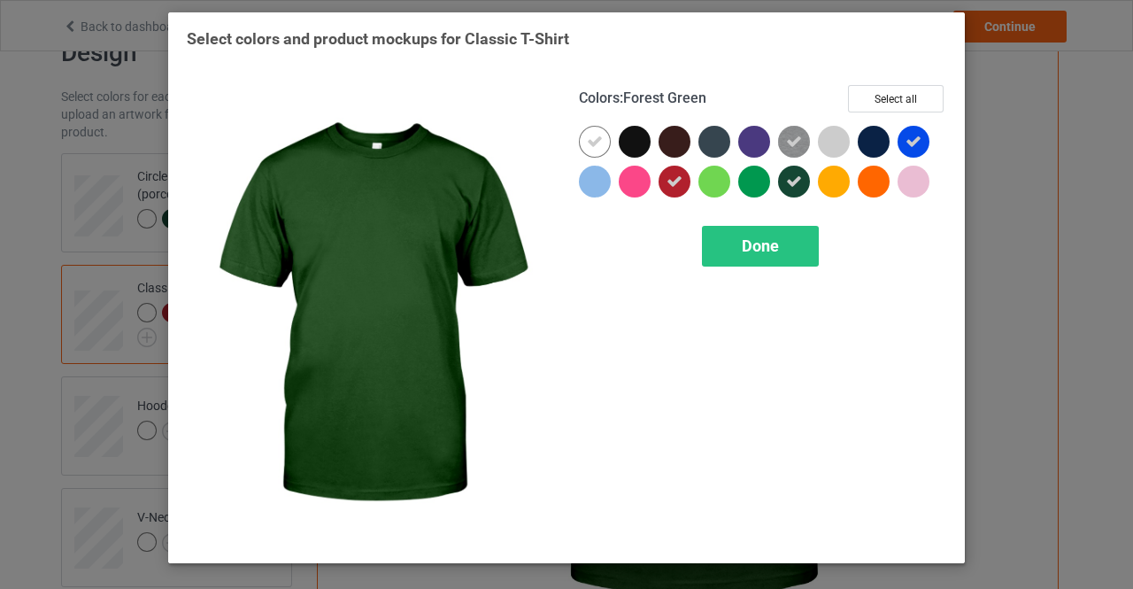
click at [789, 186] on icon at bounding box center [794, 181] width 16 height 16
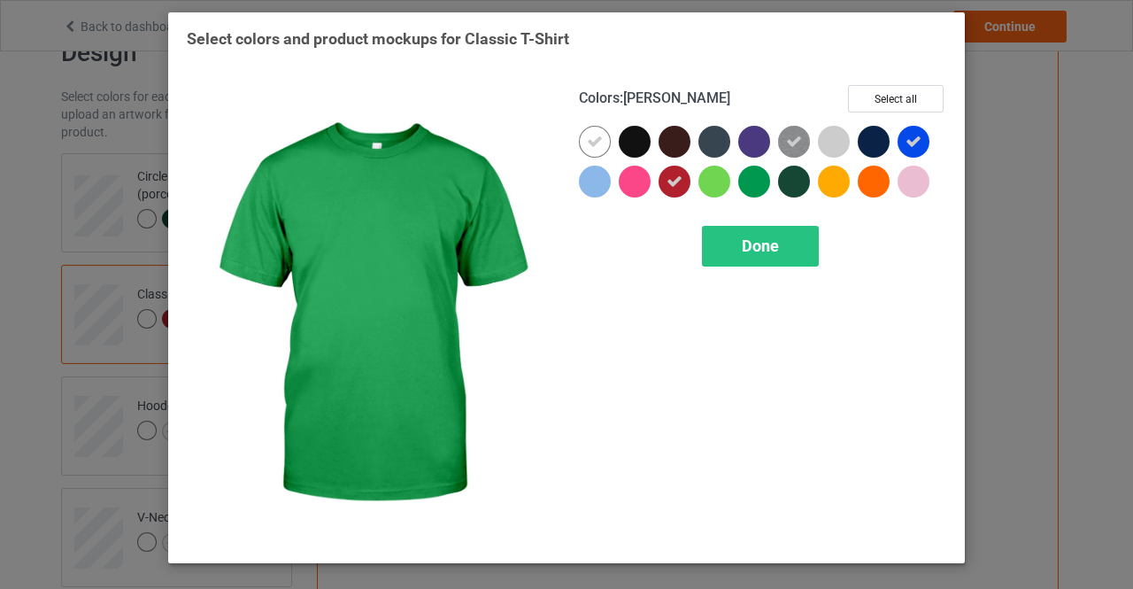
click at [751, 186] on div at bounding box center [754, 182] width 32 height 32
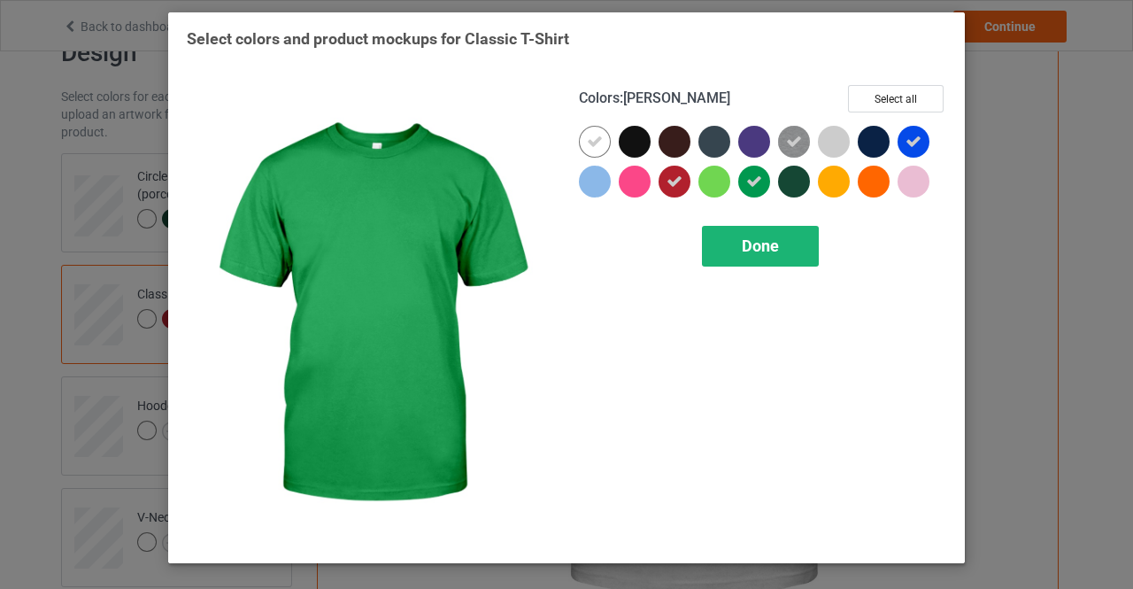
click at [743, 258] on div "Done" at bounding box center [760, 246] width 117 height 41
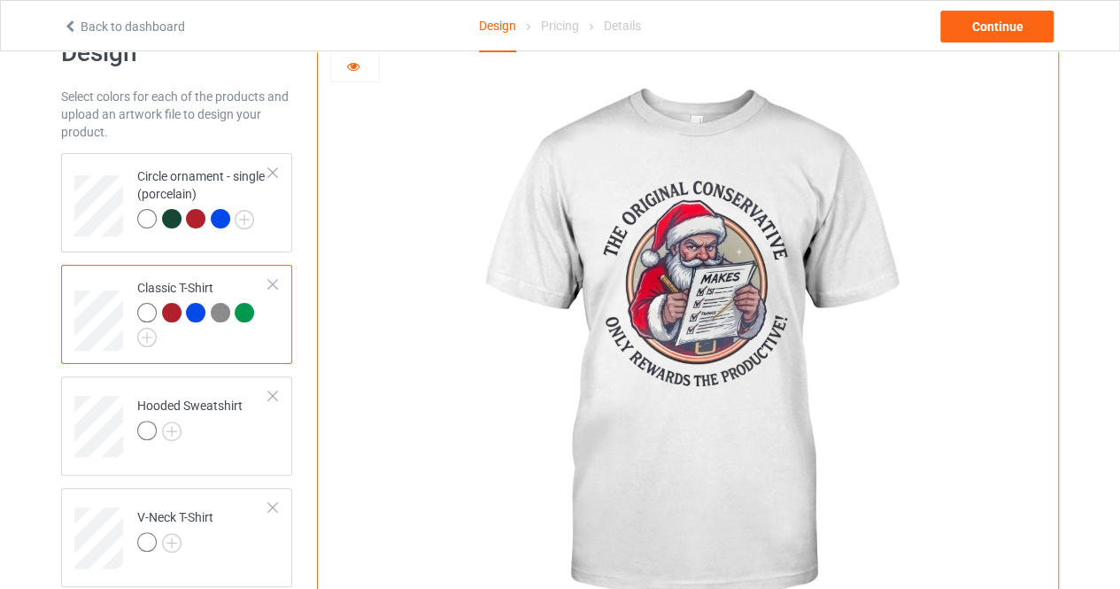
click at [244, 316] on div at bounding box center [244, 312] width 19 height 19
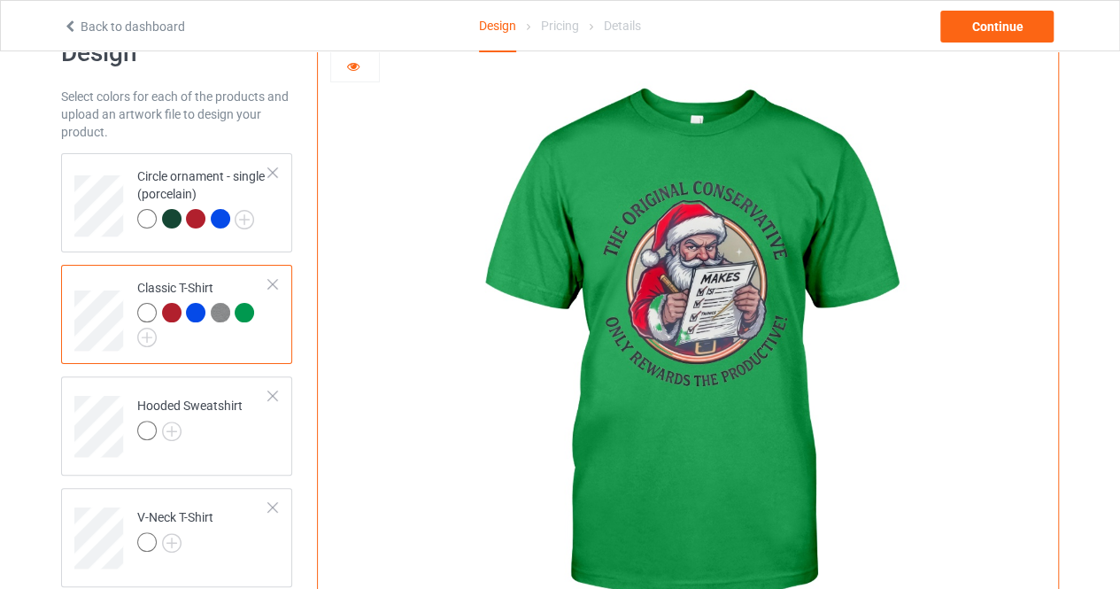
click at [215, 316] on img at bounding box center [220, 312] width 19 height 19
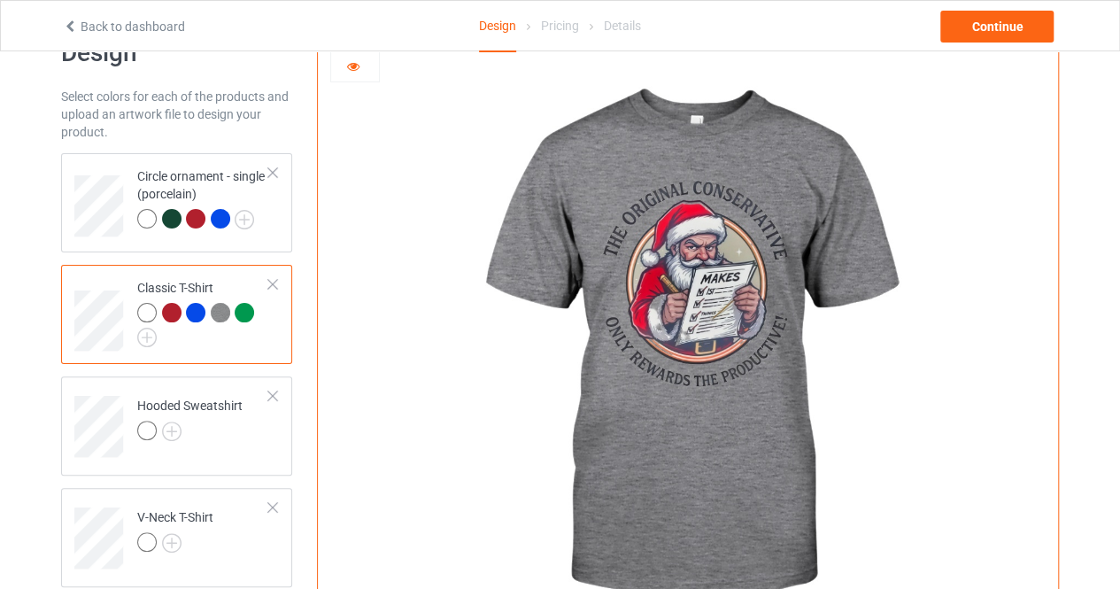
click at [196, 320] on div at bounding box center [195, 312] width 19 height 19
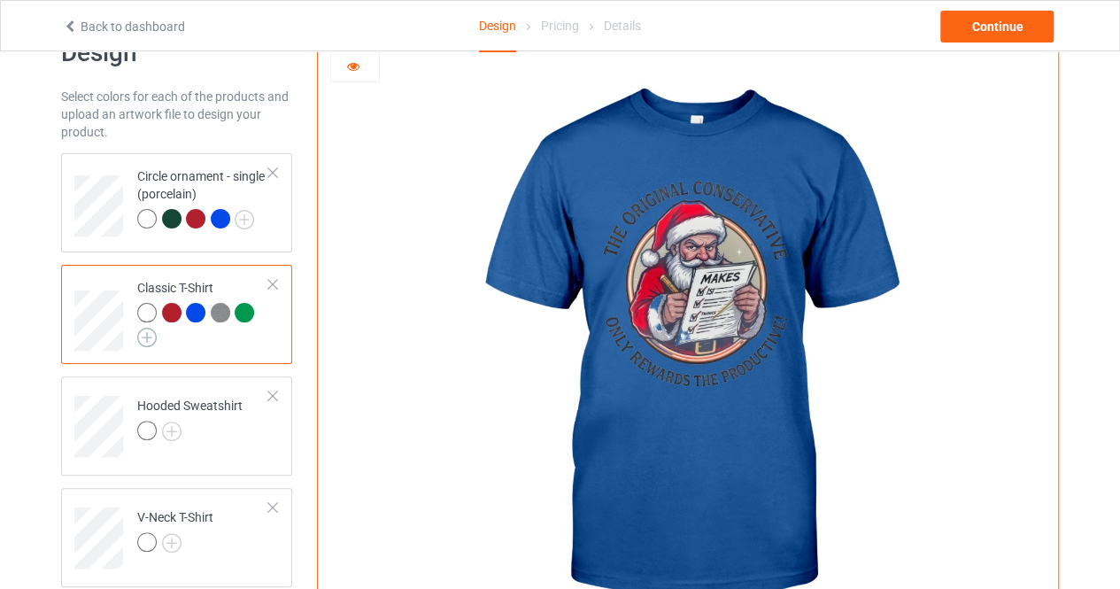
click at [149, 335] on img at bounding box center [146, 336] width 19 height 19
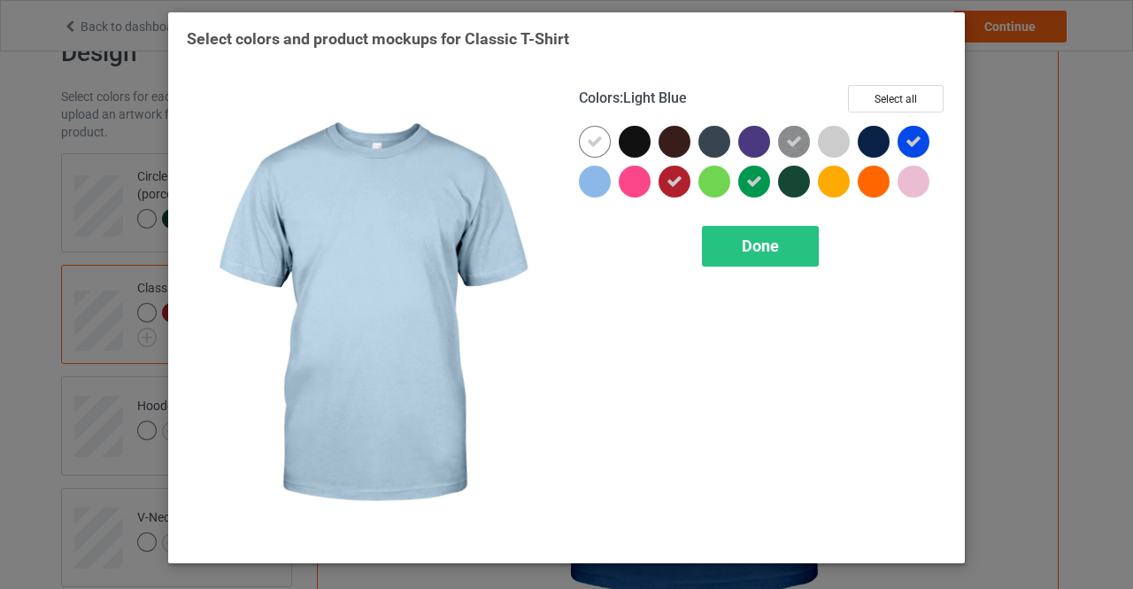
click at [595, 184] on div at bounding box center [595, 182] width 32 height 32
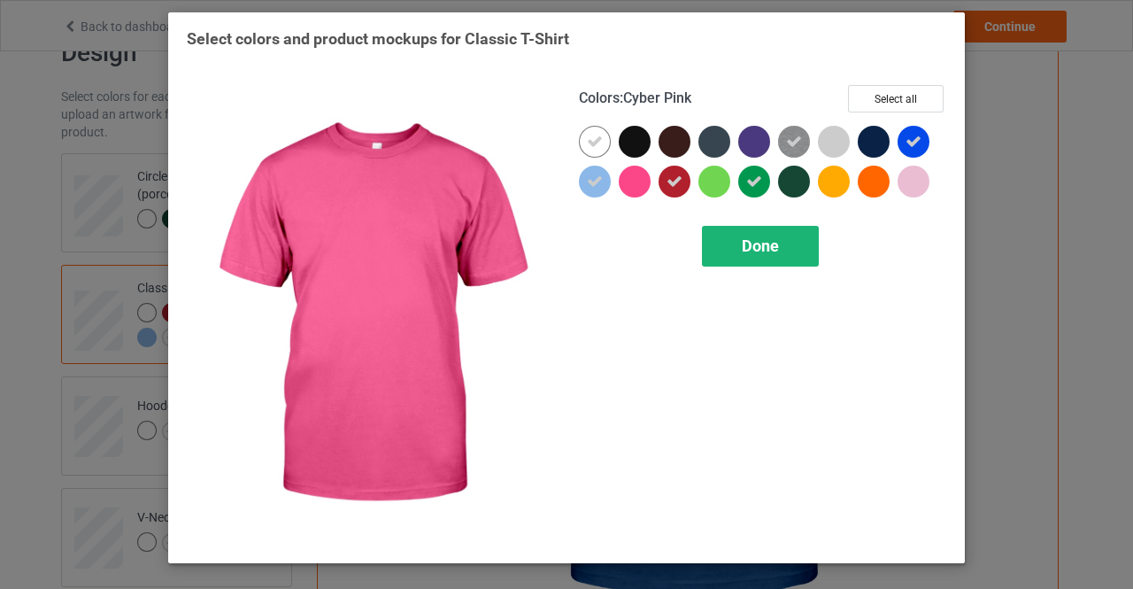
click at [719, 242] on div "Done" at bounding box center [760, 246] width 117 height 41
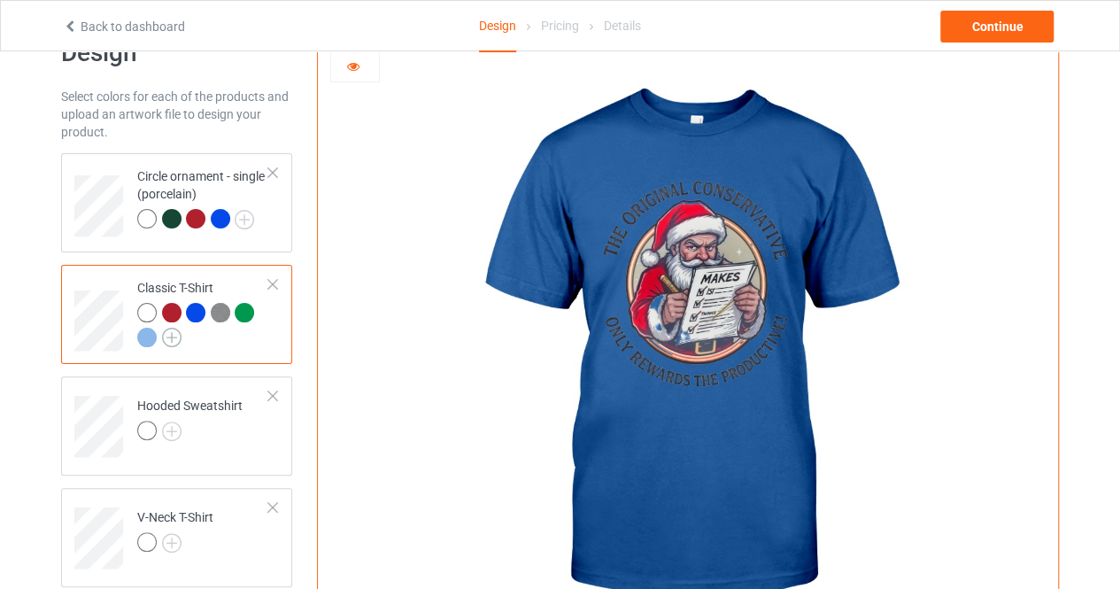
click at [166, 337] on img at bounding box center [171, 336] width 19 height 19
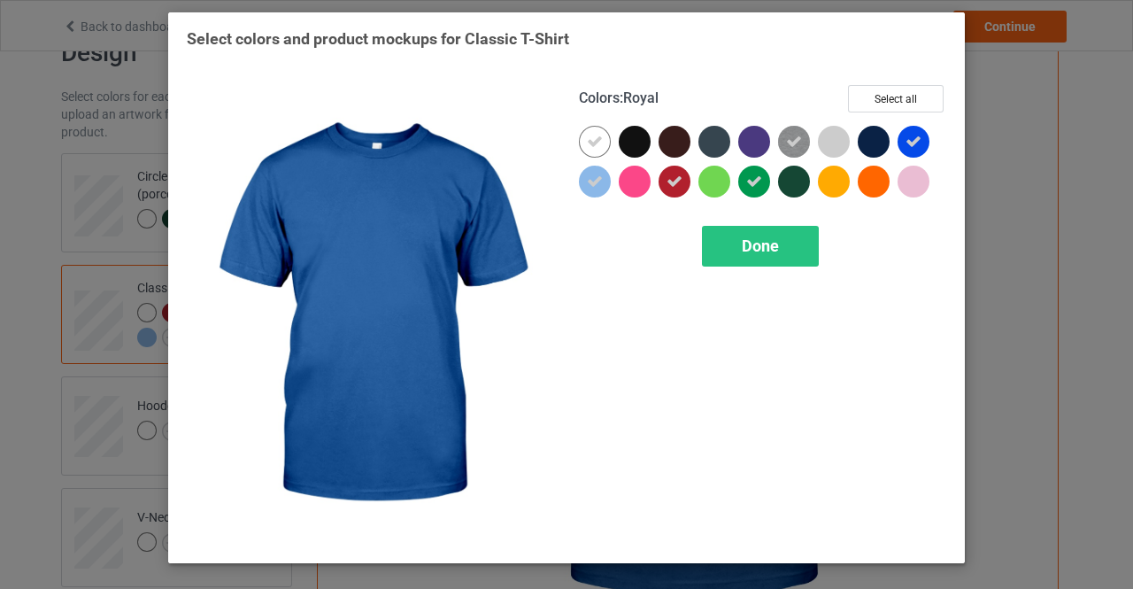
click at [906, 142] on icon at bounding box center [913, 142] width 16 height 16
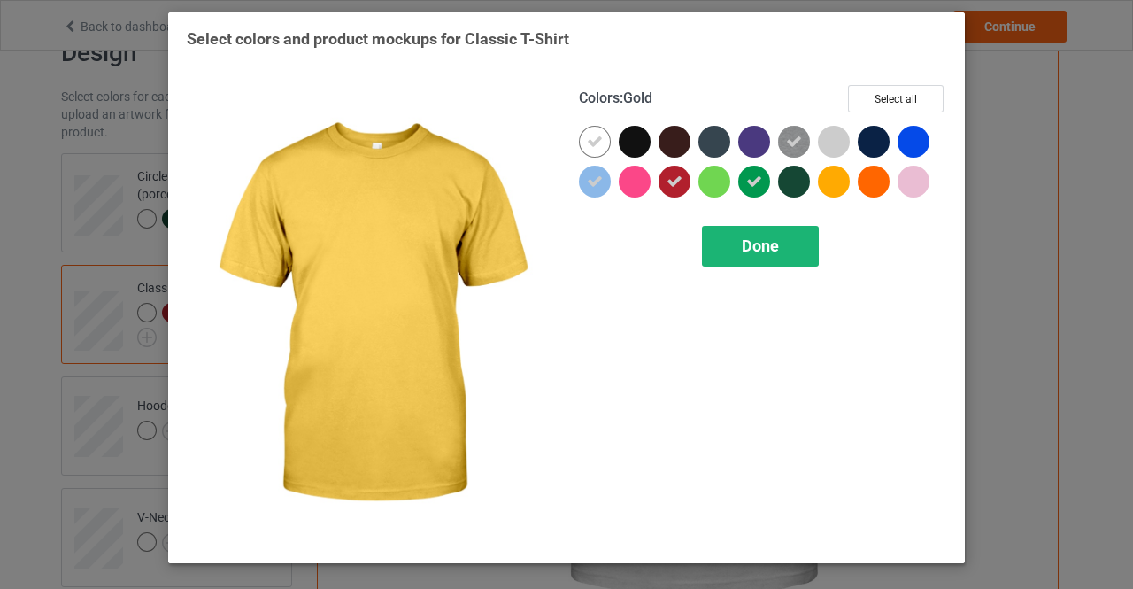
click at [767, 248] on span "Done" at bounding box center [760, 245] width 37 height 19
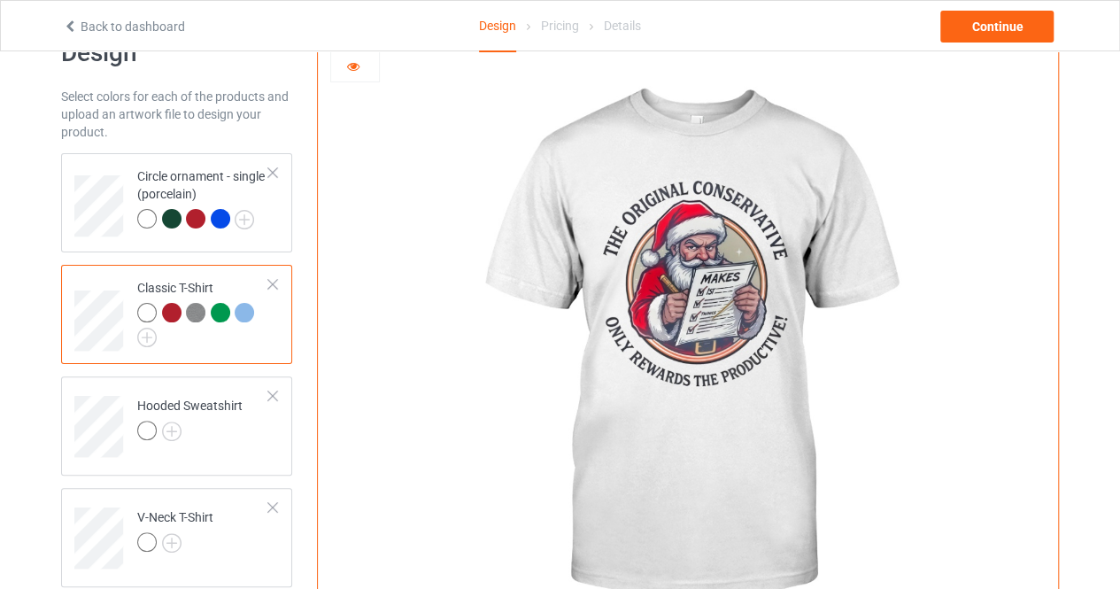
click at [250, 307] on div at bounding box center [244, 312] width 19 height 19
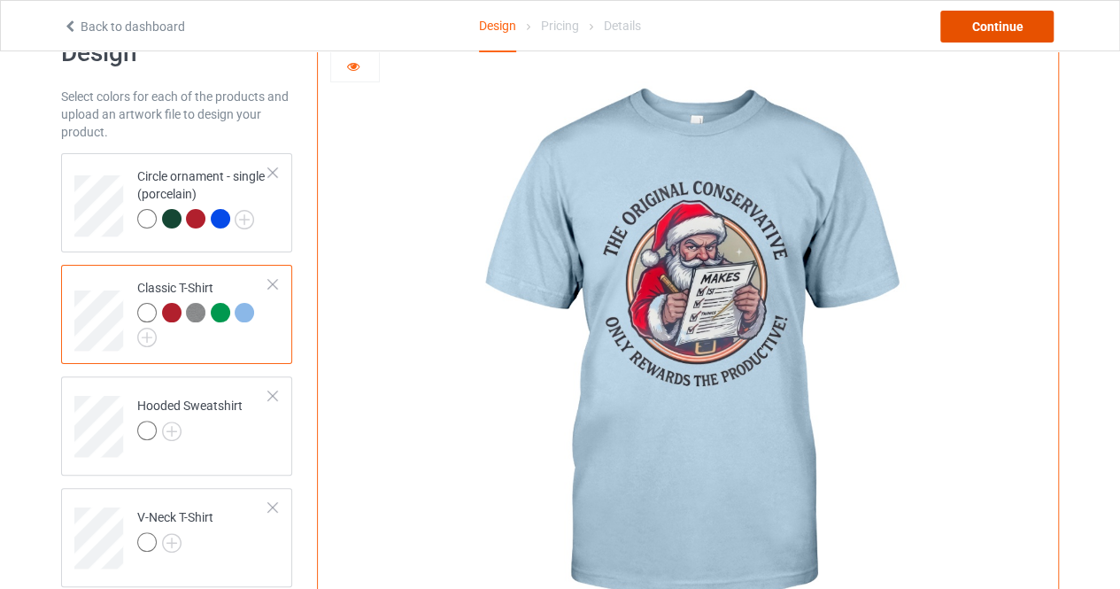
click at [997, 28] on div "Continue" at bounding box center [996, 27] width 113 height 32
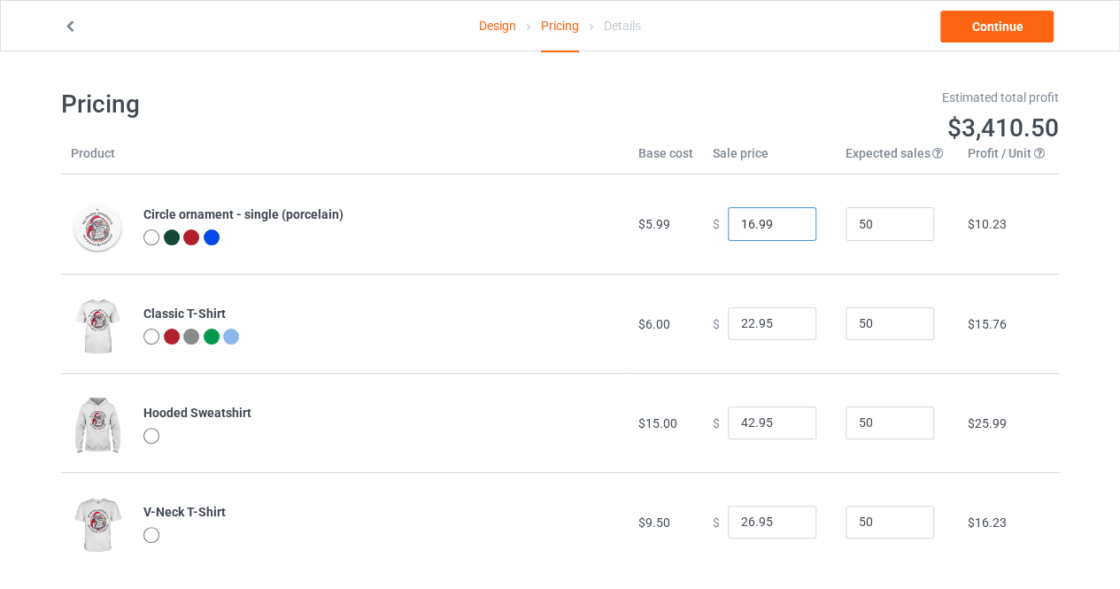
drag, startPoint x: 743, startPoint y: 223, endPoint x: 718, endPoint y: 219, distance: 25.9
click at [728, 219] on input "16.99" at bounding box center [772, 224] width 89 height 34
type input "8.99"
drag, startPoint x: 742, startPoint y: 323, endPoint x: 726, endPoint y: 323, distance: 15.9
click at [728, 323] on input "22.95" at bounding box center [772, 324] width 89 height 34
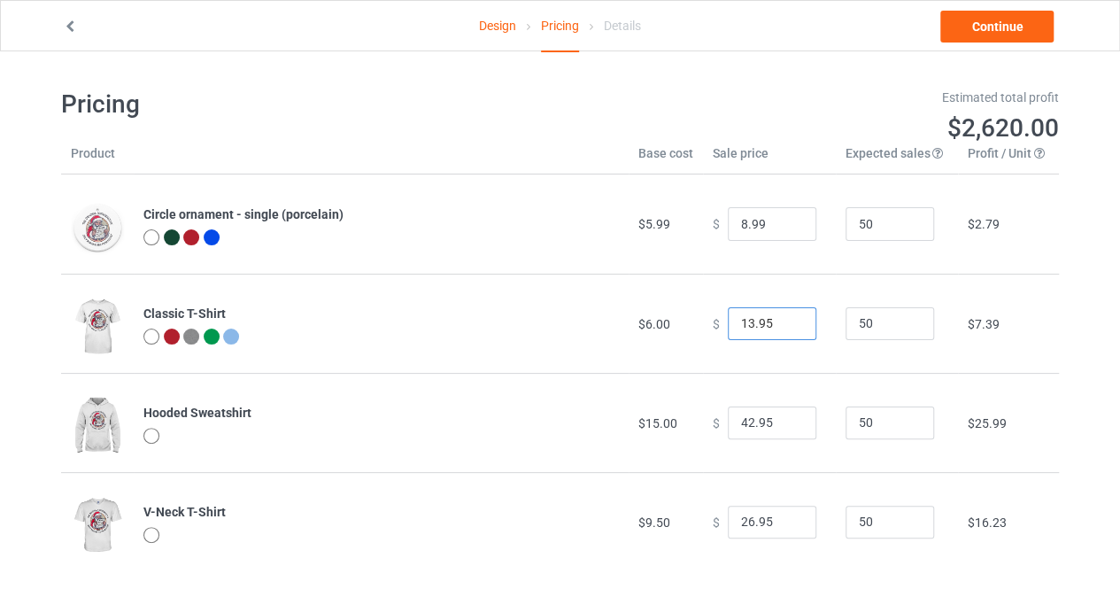
type input "13.95"
drag, startPoint x: 742, startPoint y: 419, endPoint x: 722, endPoint y: 421, distance: 19.7
click at [728, 421] on input "42.95" at bounding box center [772, 423] width 89 height 34
type input "28.95"
drag, startPoint x: 743, startPoint y: 520, endPoint x: 706, endPoint y: 520, distance: 37.2
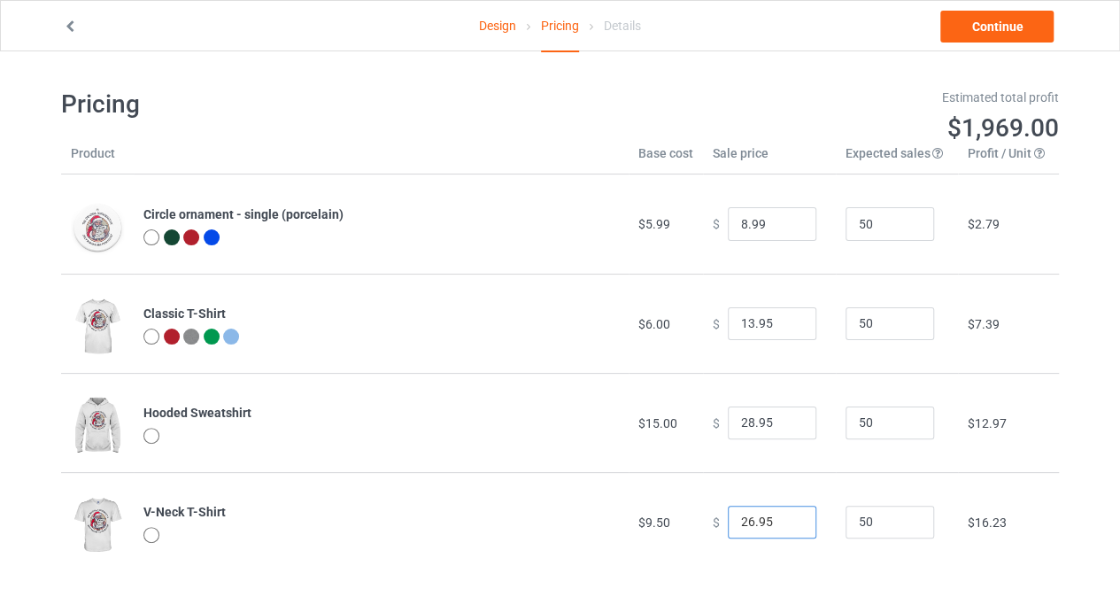
click at [712, 520] on div "$ 26.95" at bounding box center [768, 522] width 113 height 34
type input "15.95"
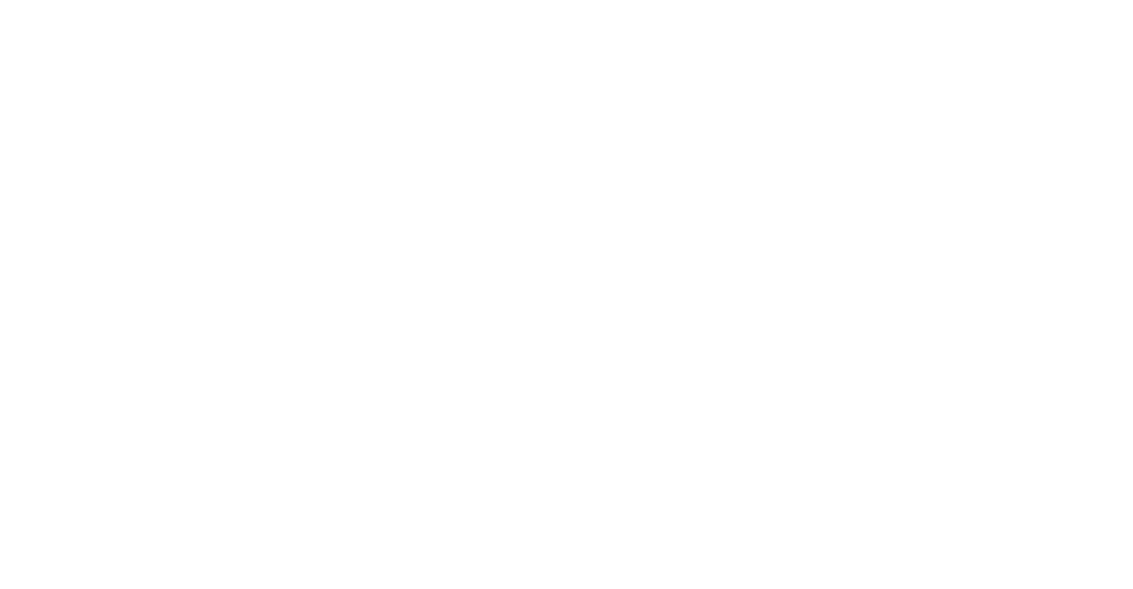
click at [858, 208] on body at bounding box center [566, 294] width 1133 height 589
click at [671, 109] on body at bounding box center [566, 294] width 1133 height 589
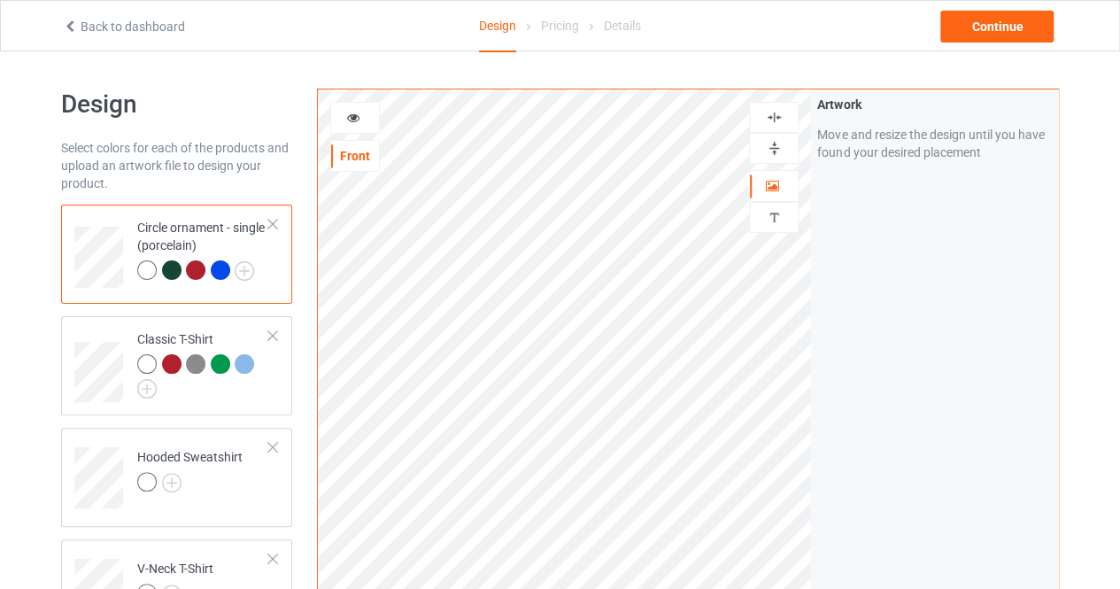
click at [774, 150] on img at bounding box center [774, 148] width 17 height 17
click at [775, 117] on img at bounding box center [774, 117] width 17 height 17
click at [219, 344] on div "Classic T-Shirt" at bounding box center [203, 361] width 132 height 62
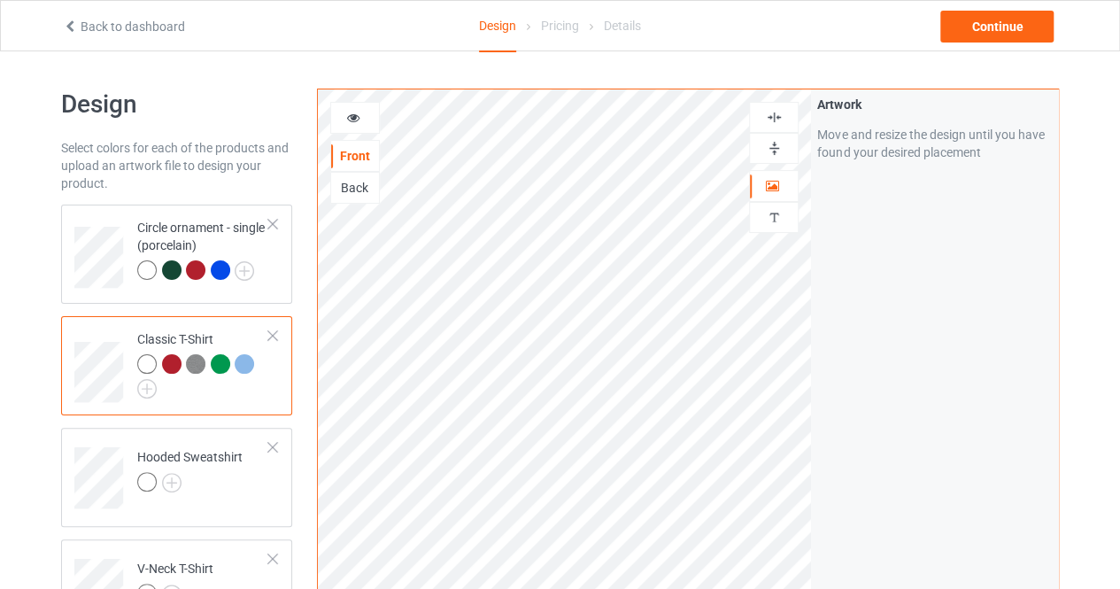
click at [772, 147] on img at bounding box center [774, 148] width 17 height 17
click at [777, 111] on img at bounding box center [774, 117] width 17 height 17
click at [751, 141] on div at bounding box center [774, 148] width 48 height 17
click at [207, 493] on div at bounding box center [189, 484] width 105 height 25
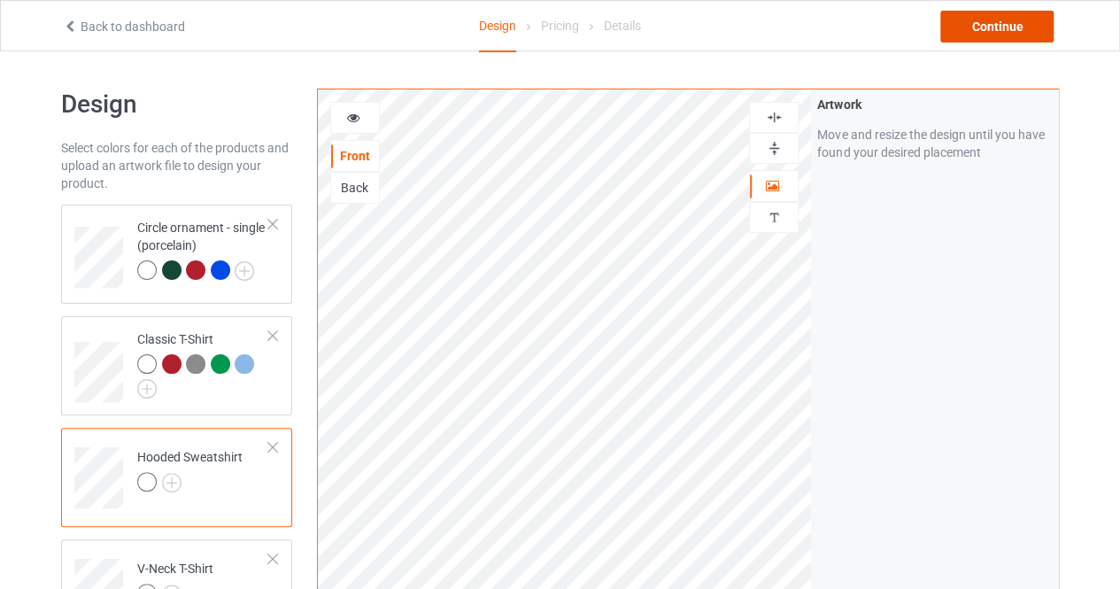
click at [1004, 22] on div "Continue" at bounding box center [996, 27] width 113 height 32
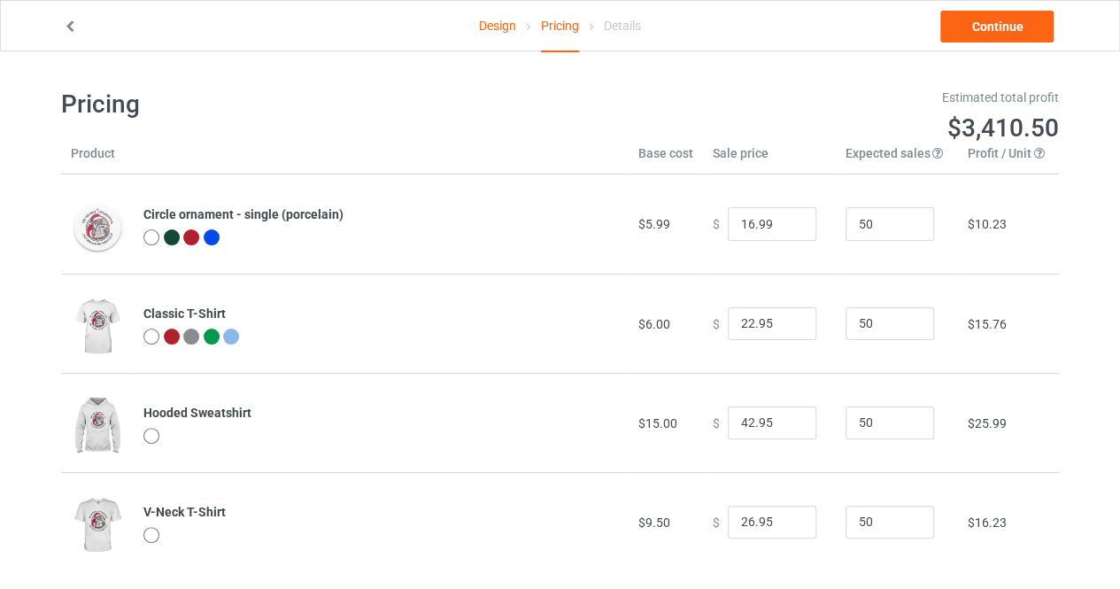
scroll to position [51, 0]
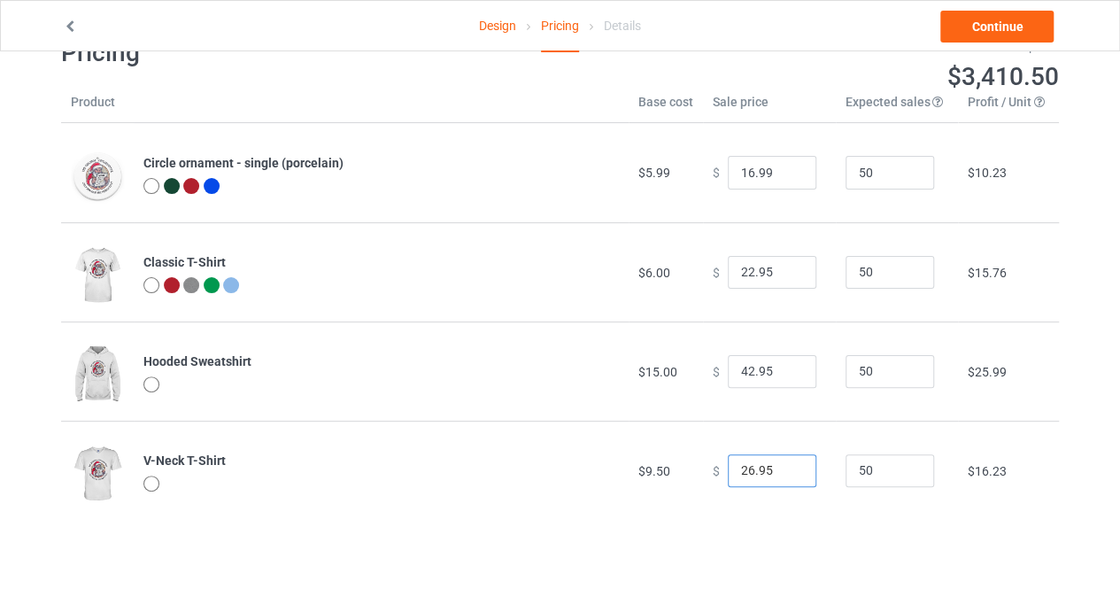
click at [746, 467] on input "26.95" at bounding box center [772, 471] width 89 height 34
click at [746, 467] on input "22.95" at bounding box center [772, 471] width 89 height 34
type input "22.95"
click at [738, 366] on input "42.95" at bounding box center [772, 372] width 89 height 34
drag, startPoint x: 745, startPoint y: 374, endPoint x: 723, endPoint y: 370, distance: 22.6
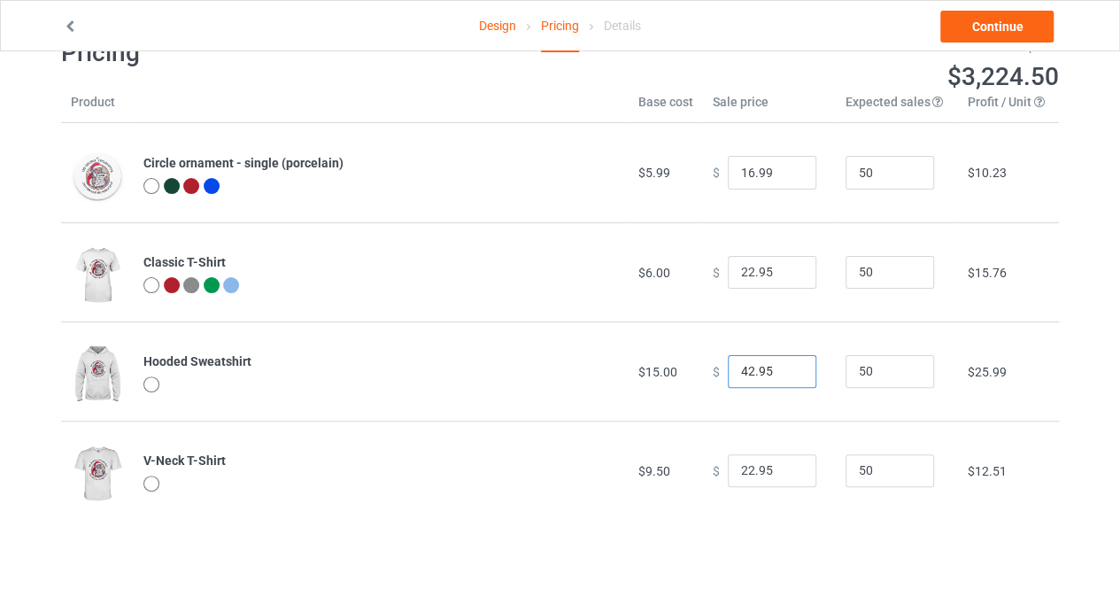
click at [728, 370] on input "42.95" at bounding box center [772, 372] width 89 height 34
type input "28.95"
click at [820, 422] on td "$ 22.95" at bounding box center [769, 469] width 133 height 99
click at [150, 381] on div at bounding box center [151, 384] width 16 height 16
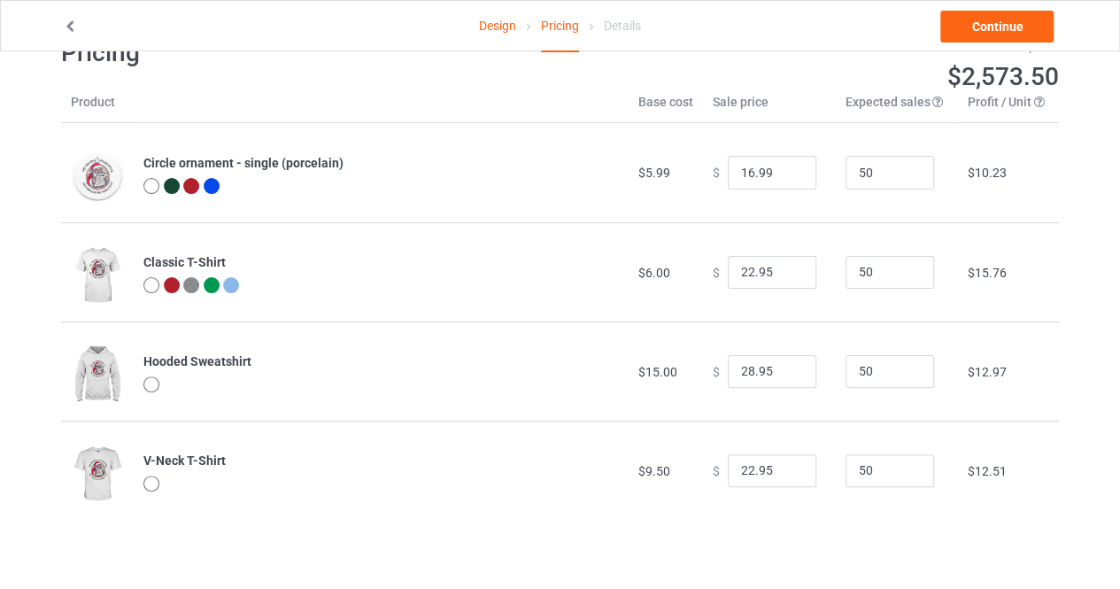
click at [151, 381] on div at bounding box center [151, 384] width 16 height 16
click at [98, 374] on img at bounding box center [97, 376] width 53 height 66
click at [490, 29] on link "Design" at bounding box center [497, 26] width 37 height 50
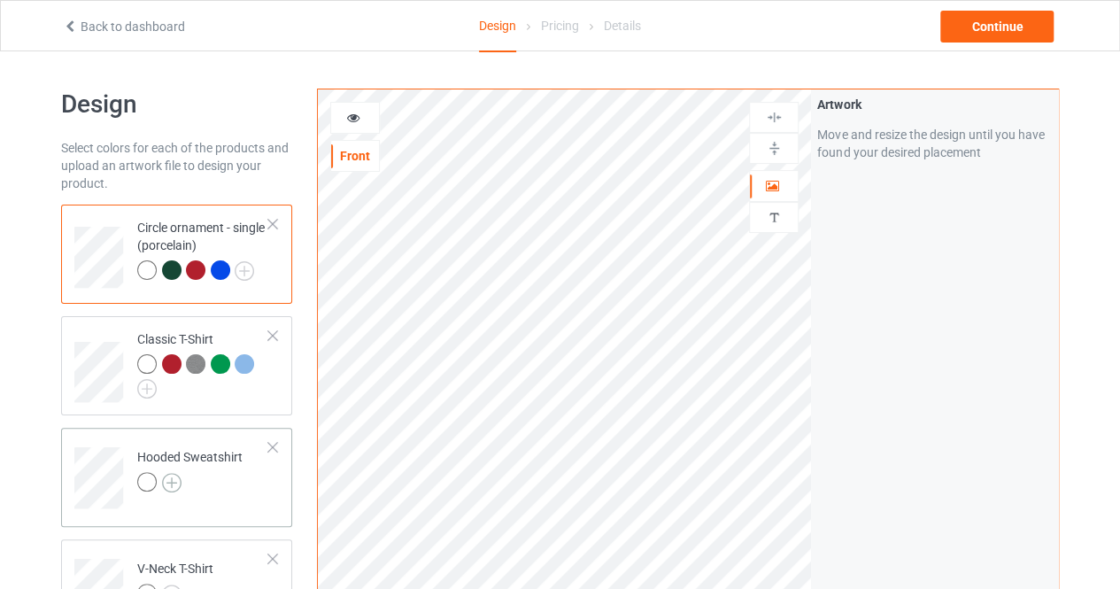
click at [167, 480] on img at bounding box center [171, 482] width 19 height 19
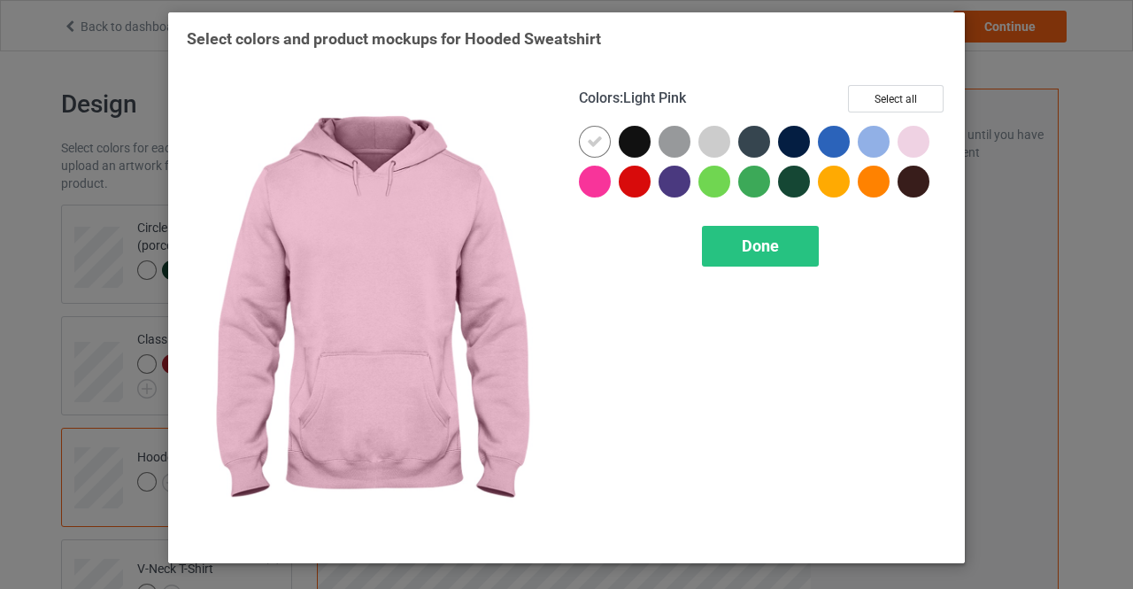
click at [913, 142] on div at bounding box center [913, 142] width 32 height 32
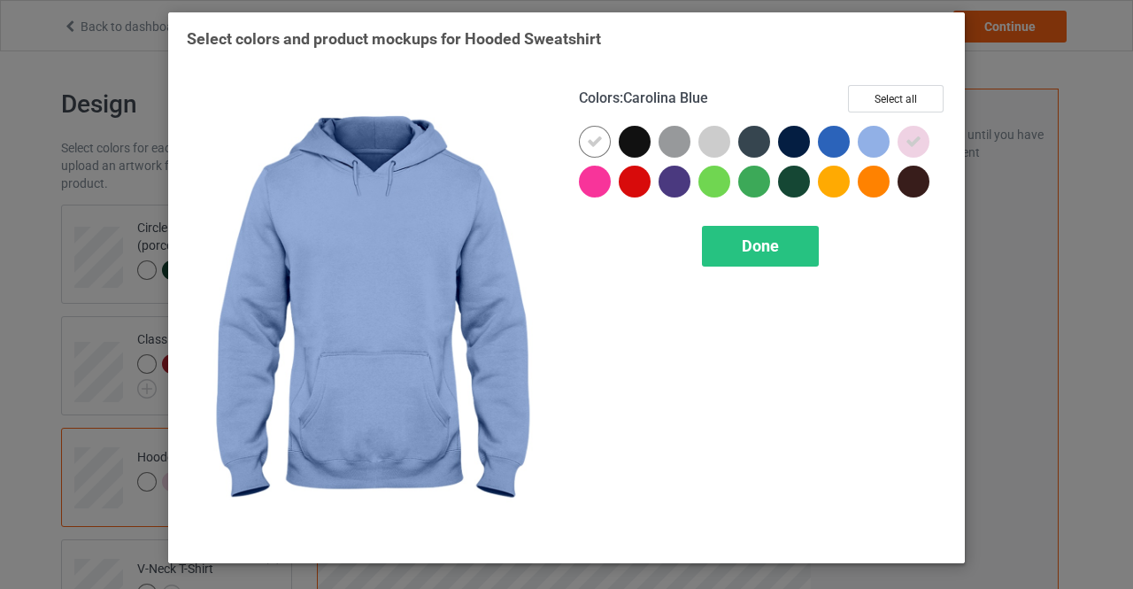
click at [873, 147] on div at bounding box center [874, 142] width 32 height 32
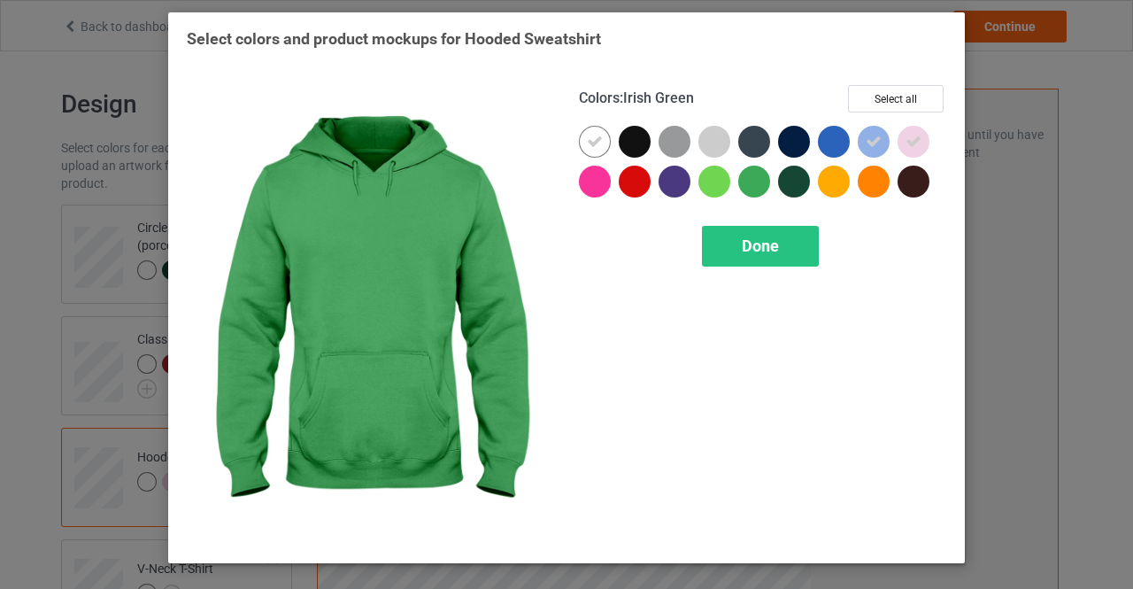
click at [747, 184] on div at bounding box center [754, 182] width 32 height 32
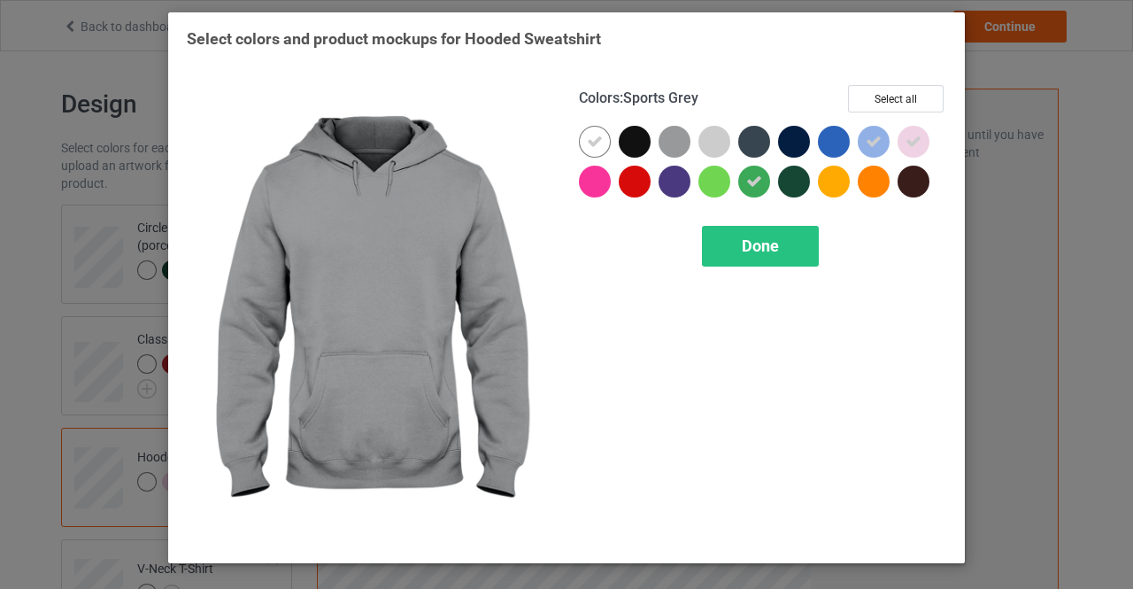
click at [666, 135] on div at bounding box center [674, 142] width 32 height 32
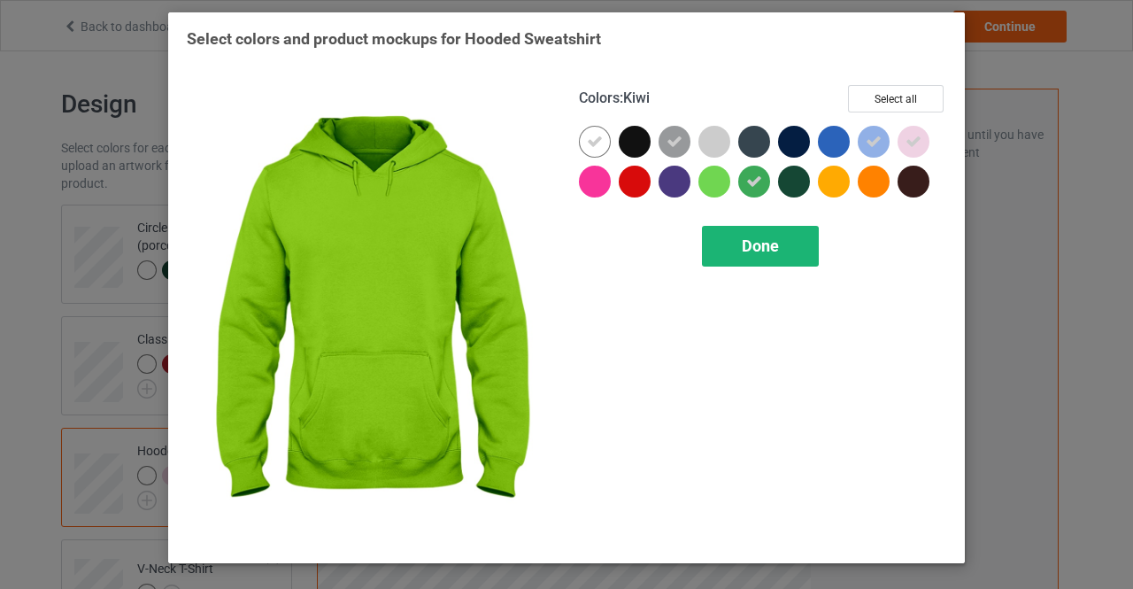
click at [728, 250] on div "Done" at bounding box center [760, 246] width 117 height 41
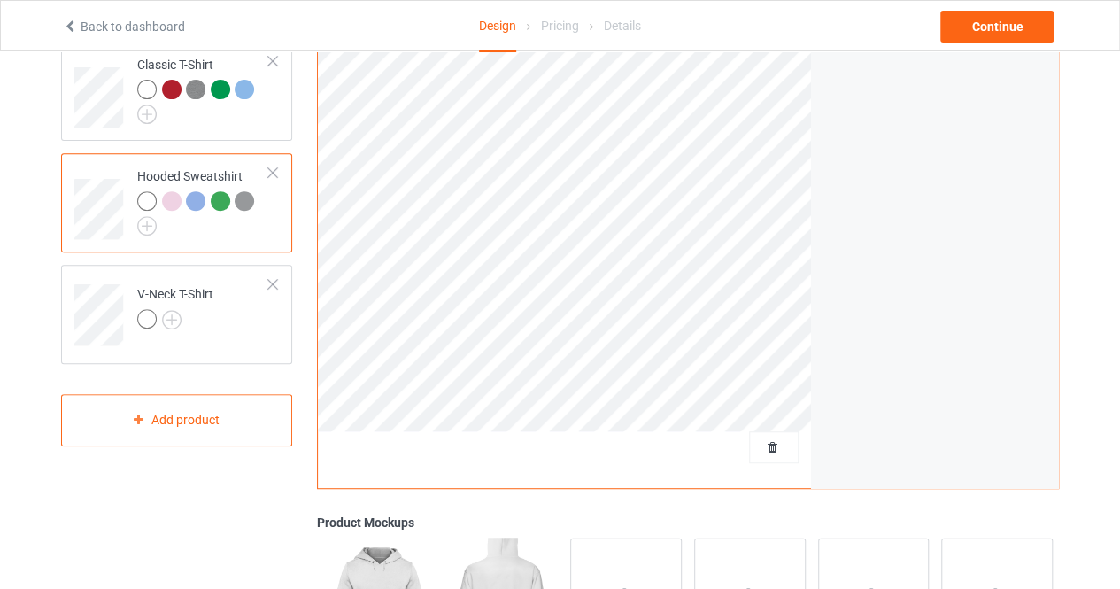
scroll to position [277, 0]
click at [172, 312] on img at bounding box center [171, 316] width 19 height 19
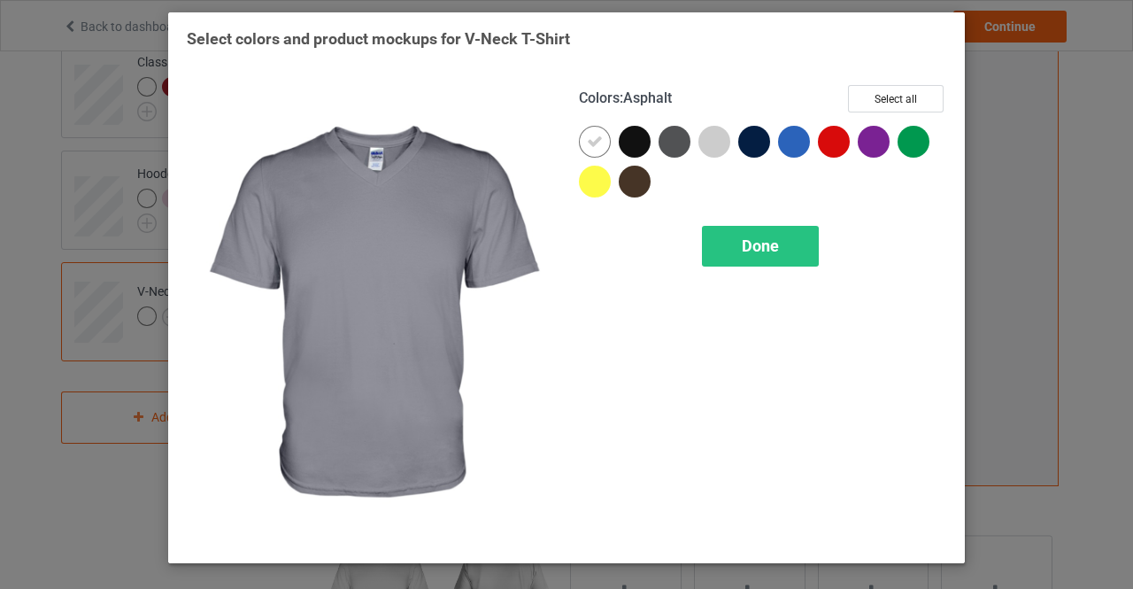
click at [669, 141] on div at bounding box center [674, 142] width 32 height 32
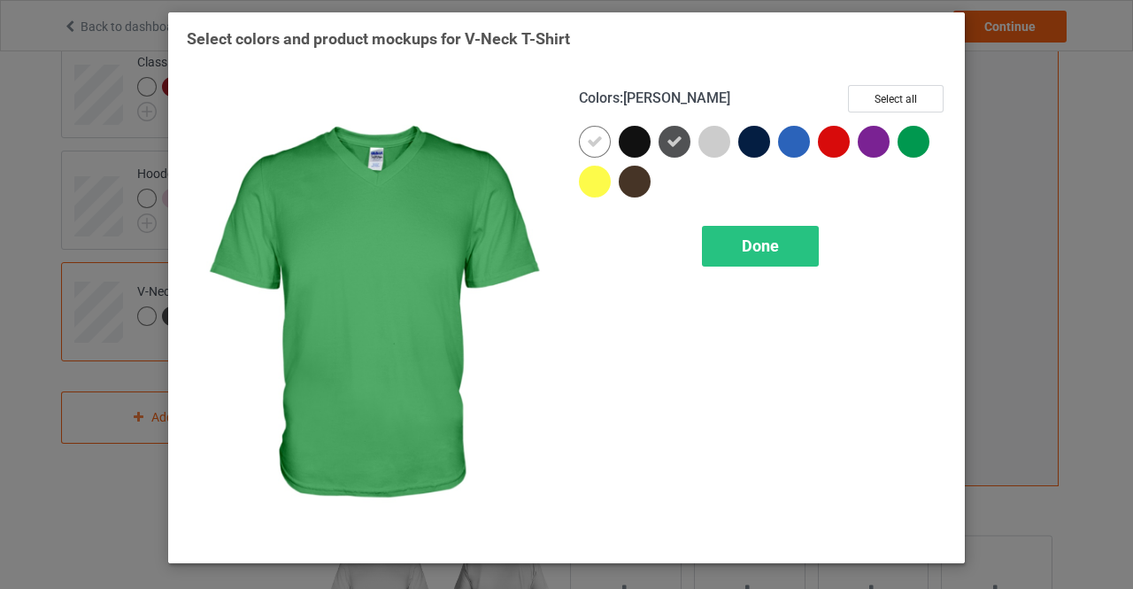
click at [920, 141] on div at bounding box center [913, 142] width 32 height 32
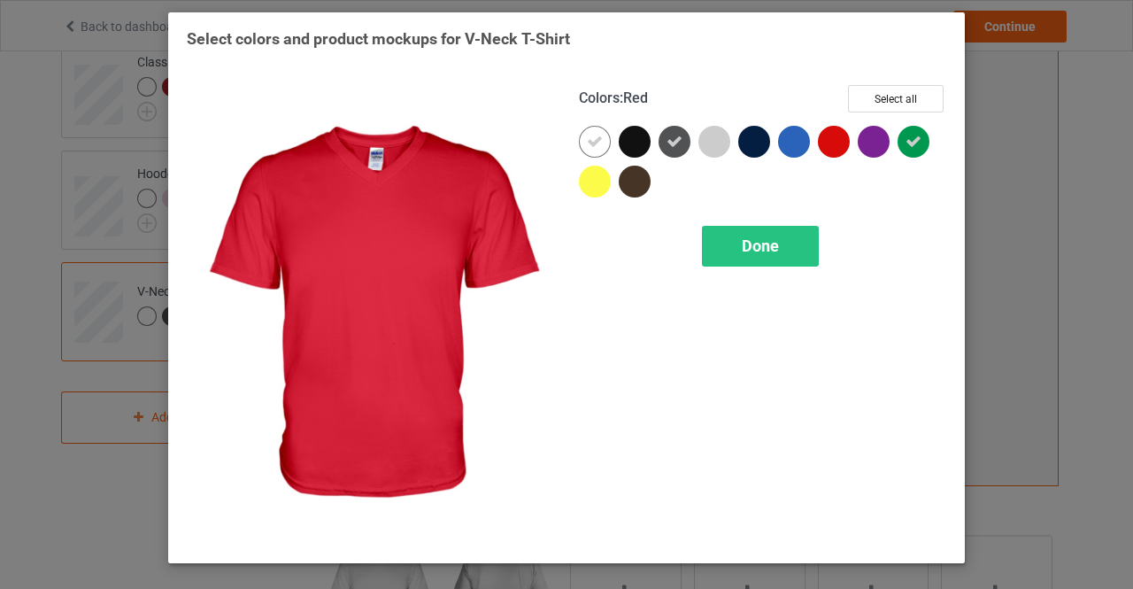
click at [831, 144] on div at bounding box center [834, 142] width 32 height 32
click at [784, 255] on div "Done" at bounding box center [760, 246] width 117 height 41
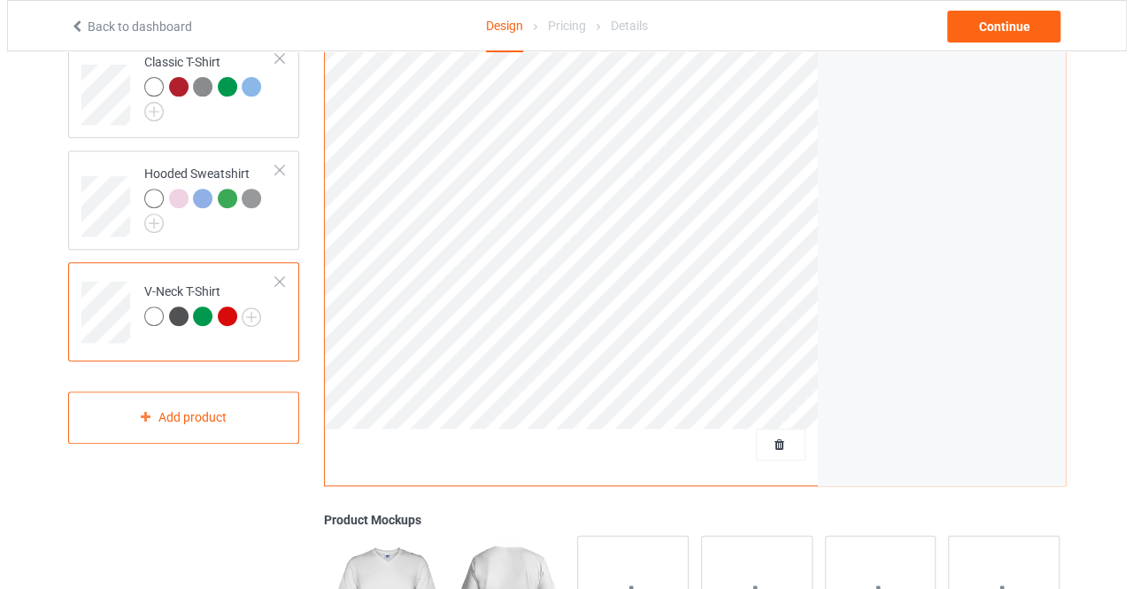
scroll to position [512, 0]
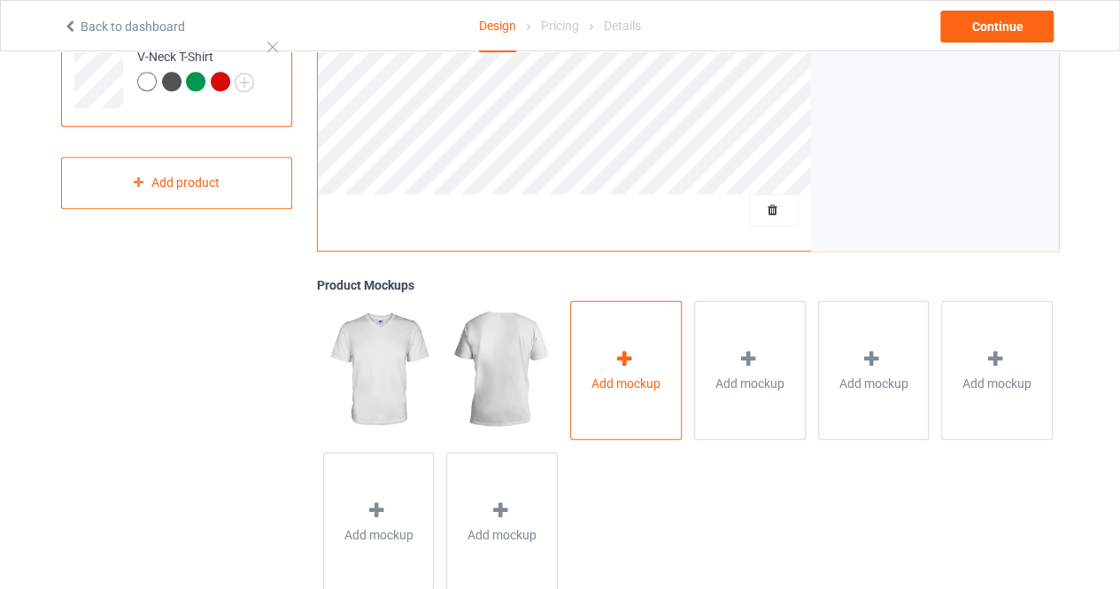
click at [606, 366] on div "Add mockup" at bounding box center [626, 369] width 112 height 139
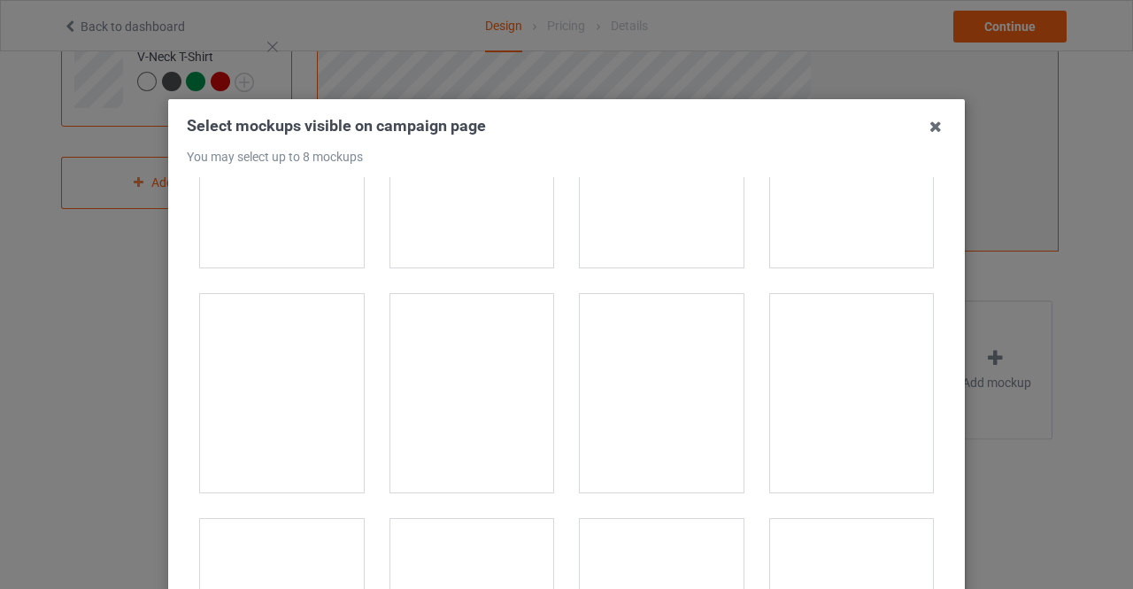
scroll to position [3049, 0]
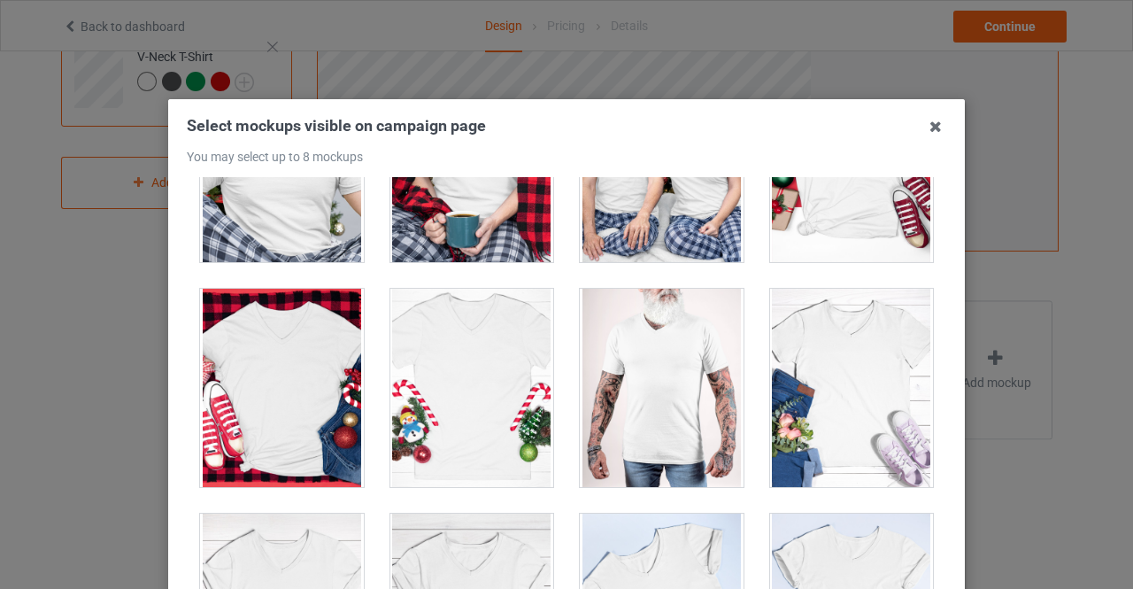
click at [646, 354] on div at bounding box center [662, 388] width 164 height 198
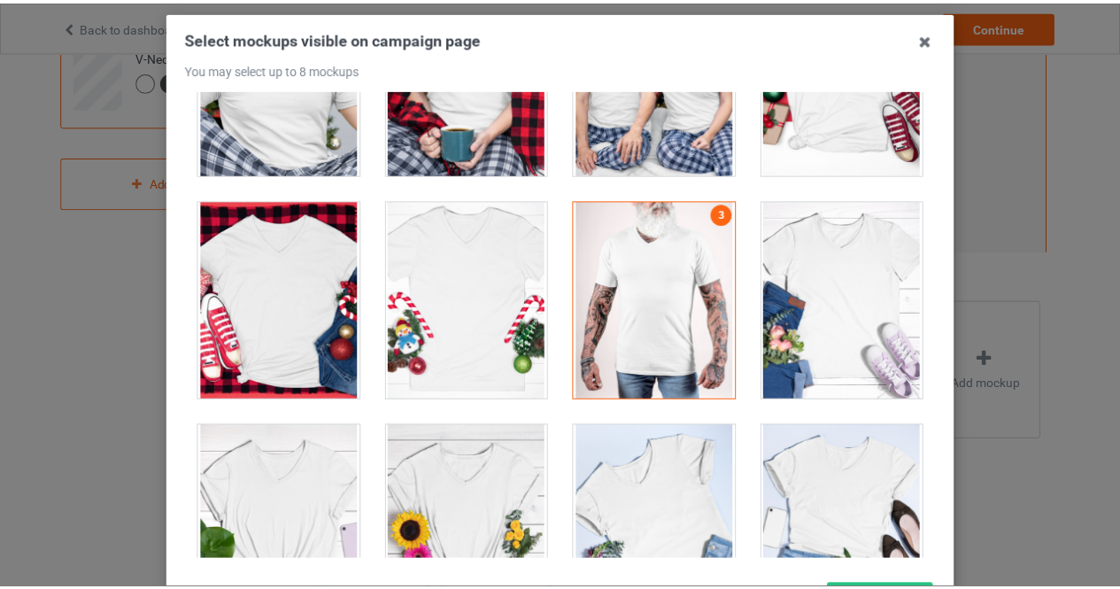
scroll to position [115, 0]
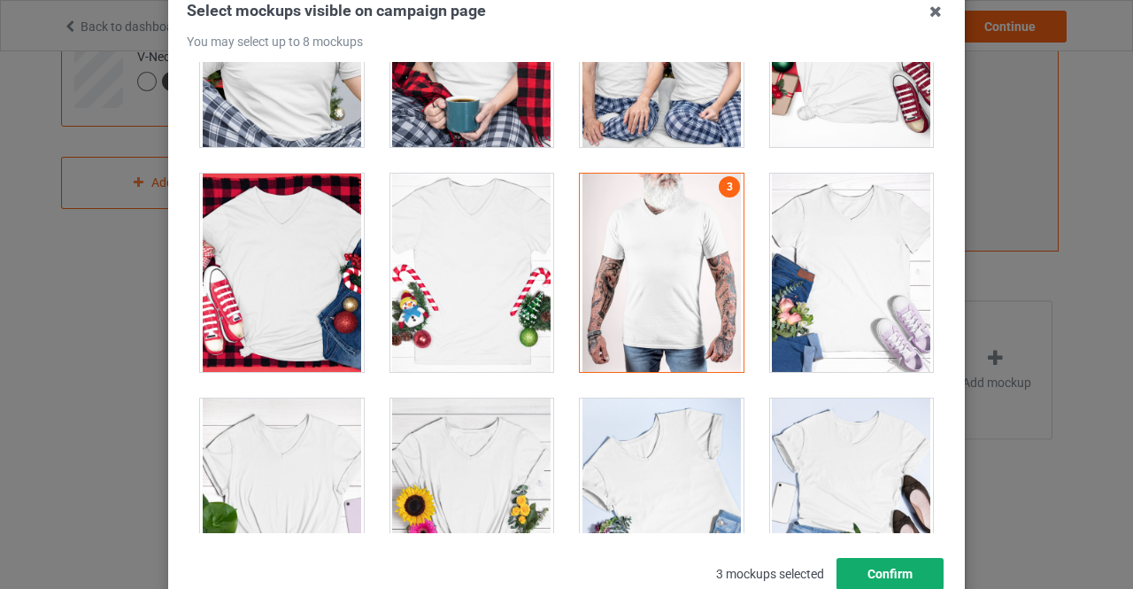
click at [880, 575] on button "Confirm" at bounding box center [889, 574] width 107 height 32
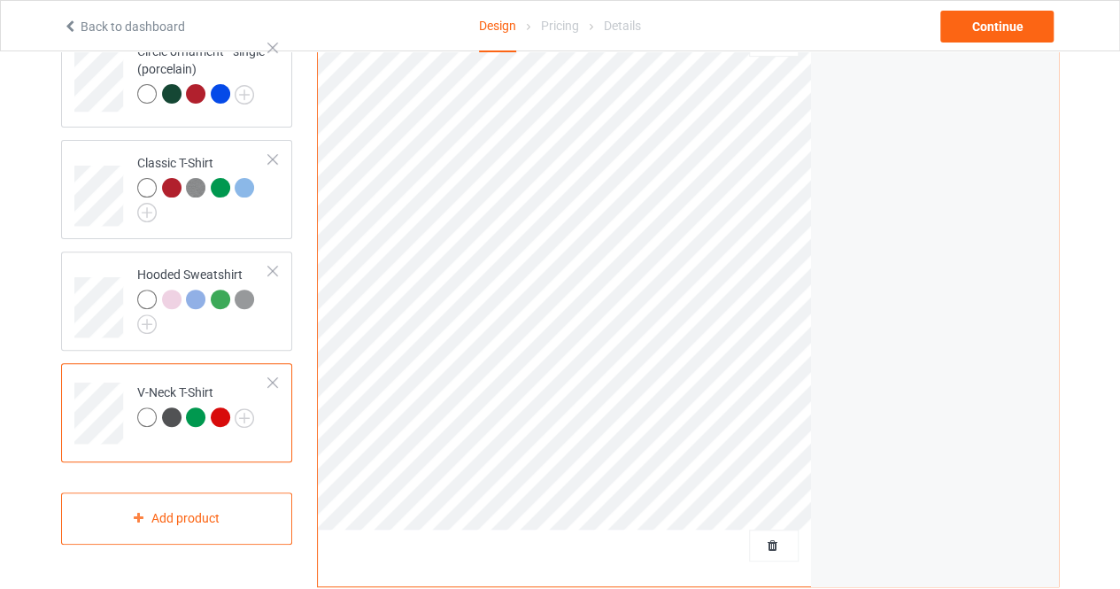
scroll to position [147, 0]
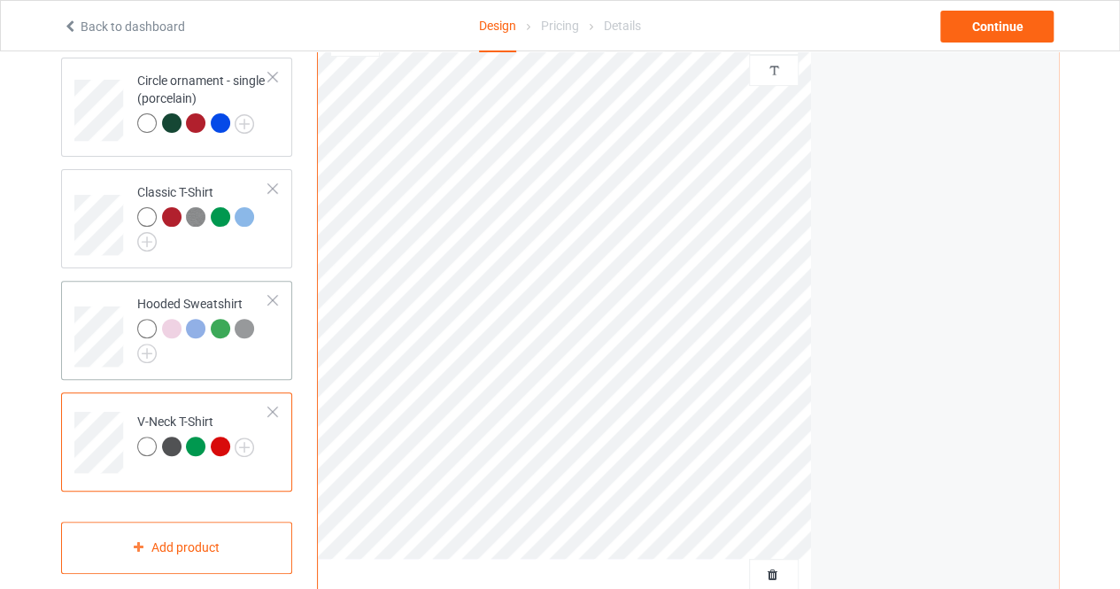
click at [234, 358] on div at bounding box center [203, 341] width 132 height 44
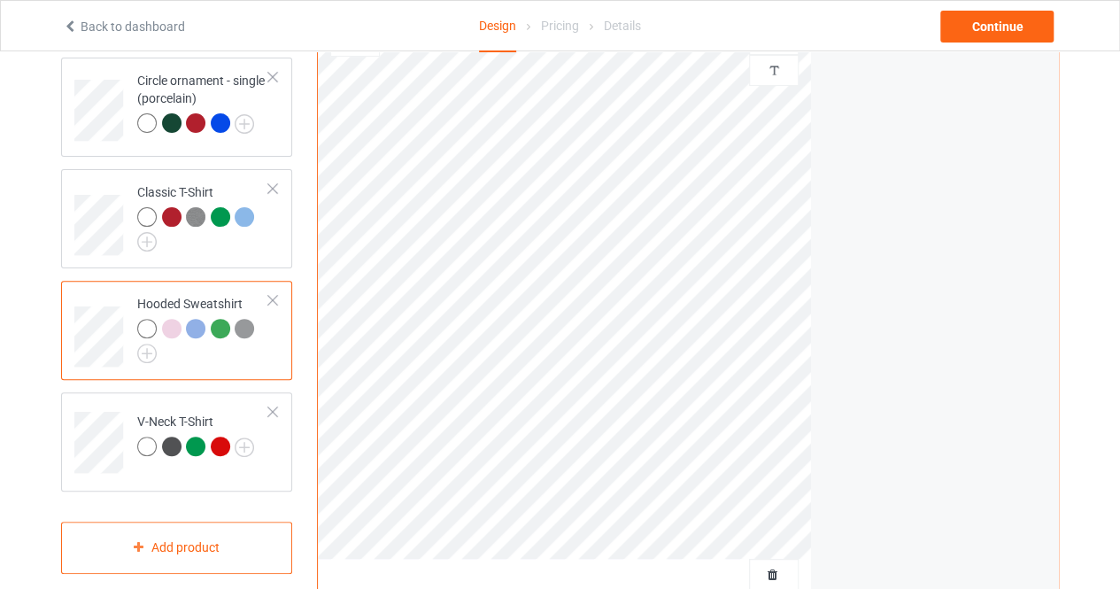
click at [234, 357] on div at bounding box center [203, 341] width 132 height 44
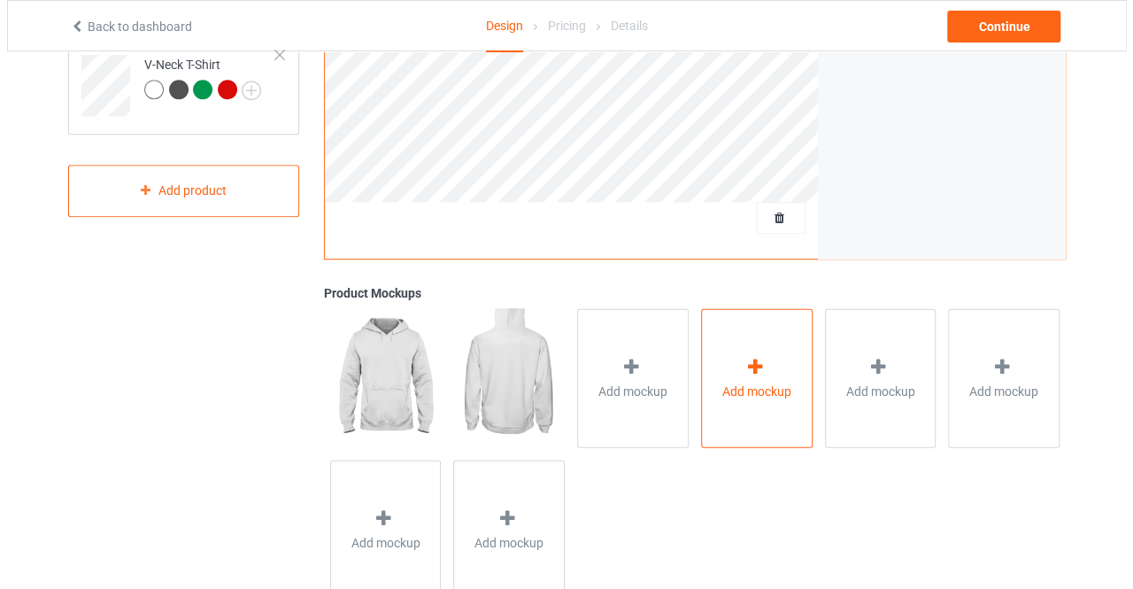
scroll to position [501, 0]
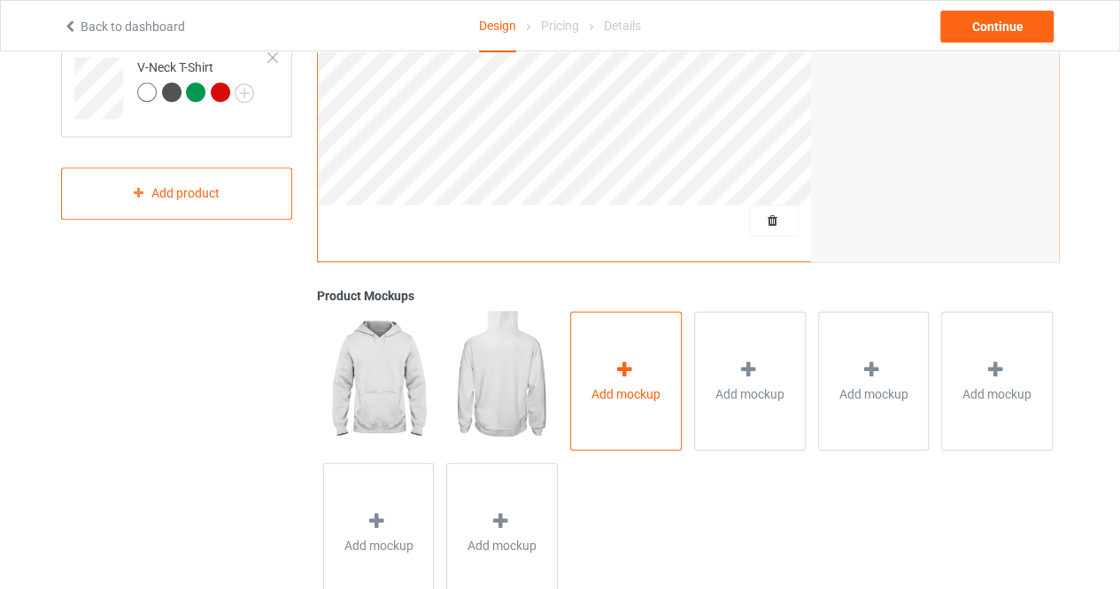
click at [641, 360] on div "Add mockup" at bounding box center [626, 380] width 112 height 139
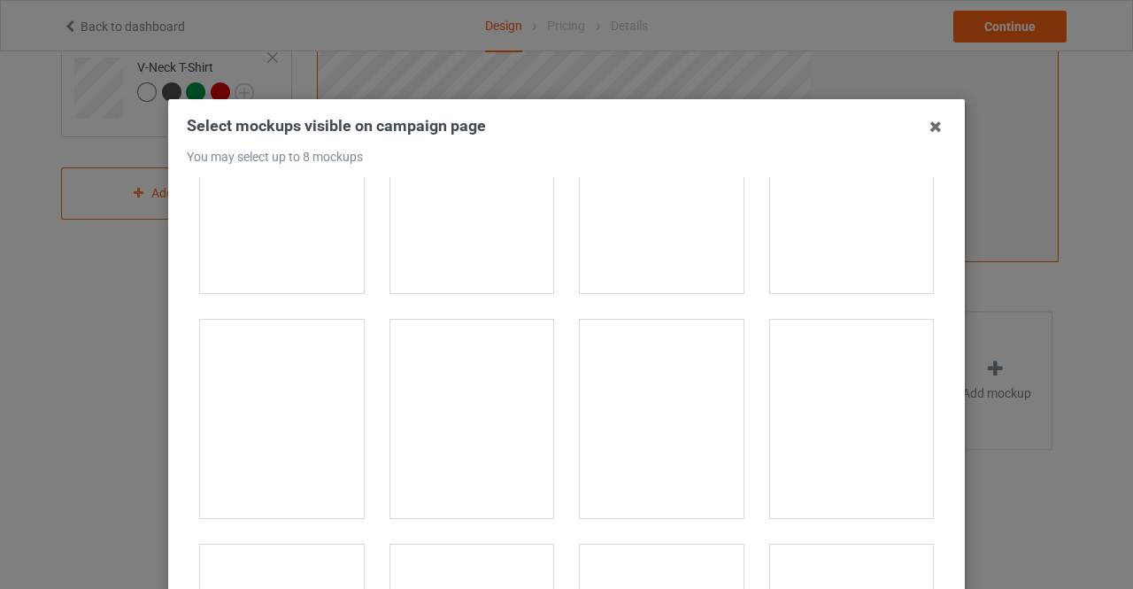
scroll to position [3531, 0]
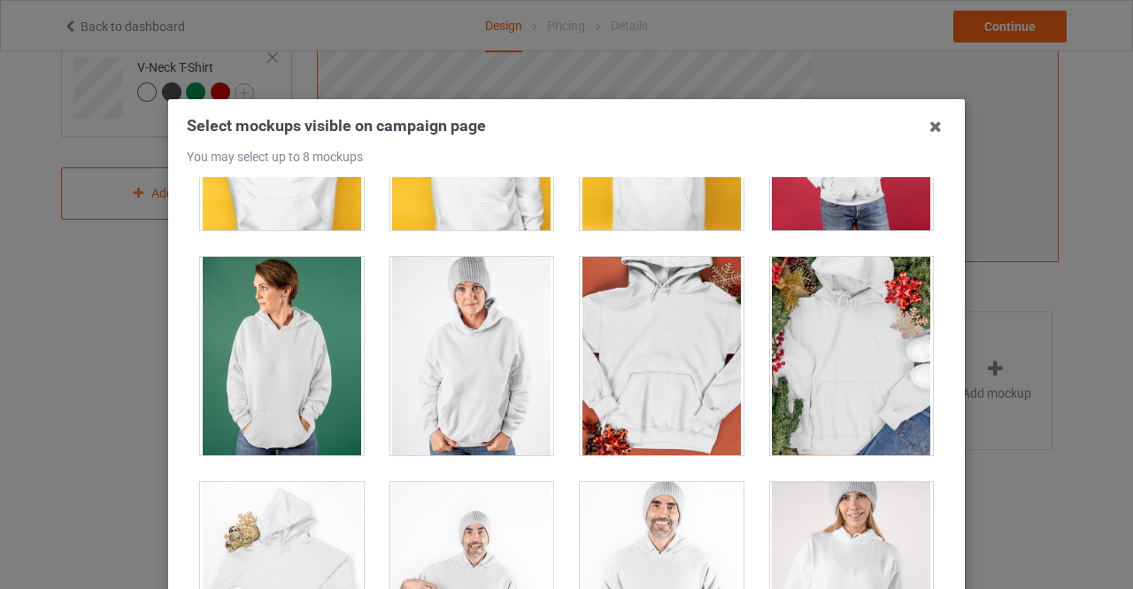
click at [828, 329] on div at bounding box center [852, 356] width 164 height 198
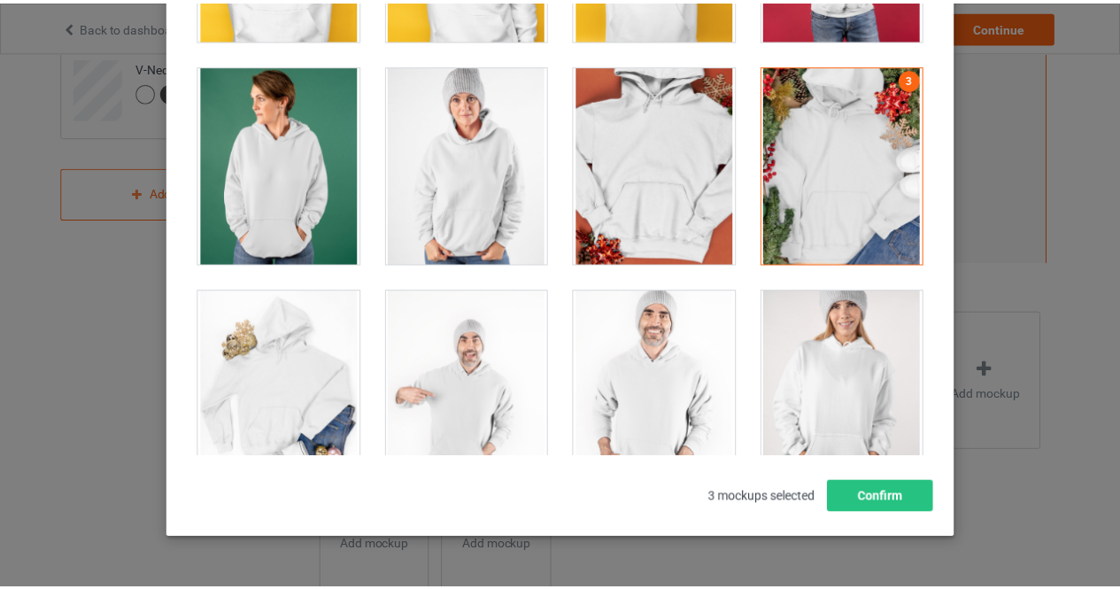
scroll to position [196, 0]
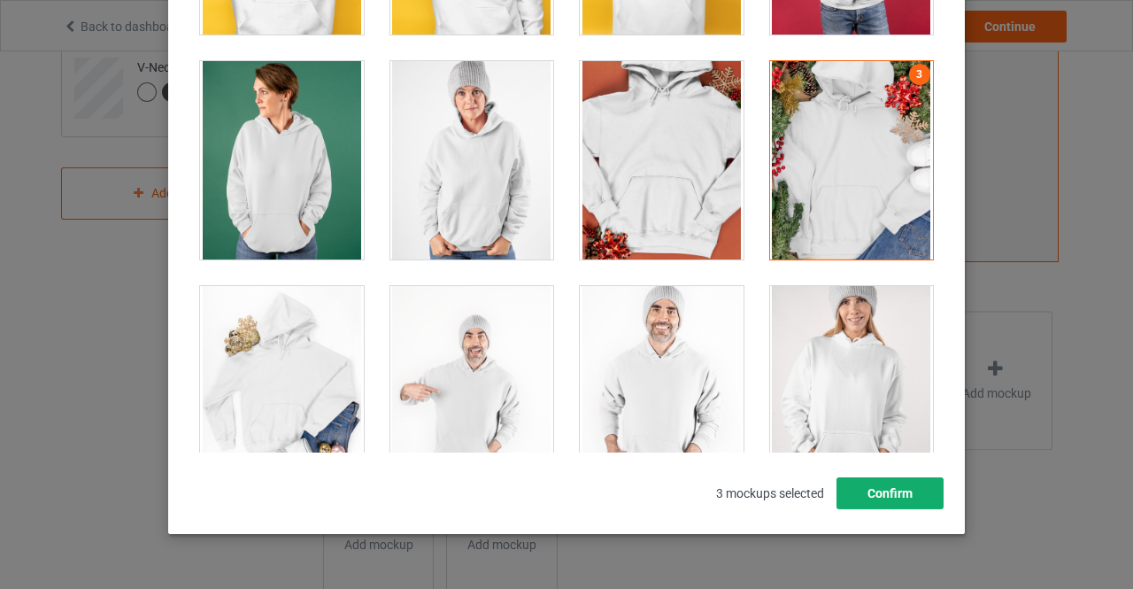
click at [894, 489] on button "Confirm" at bounding box center [889, 493] width 107 height 32
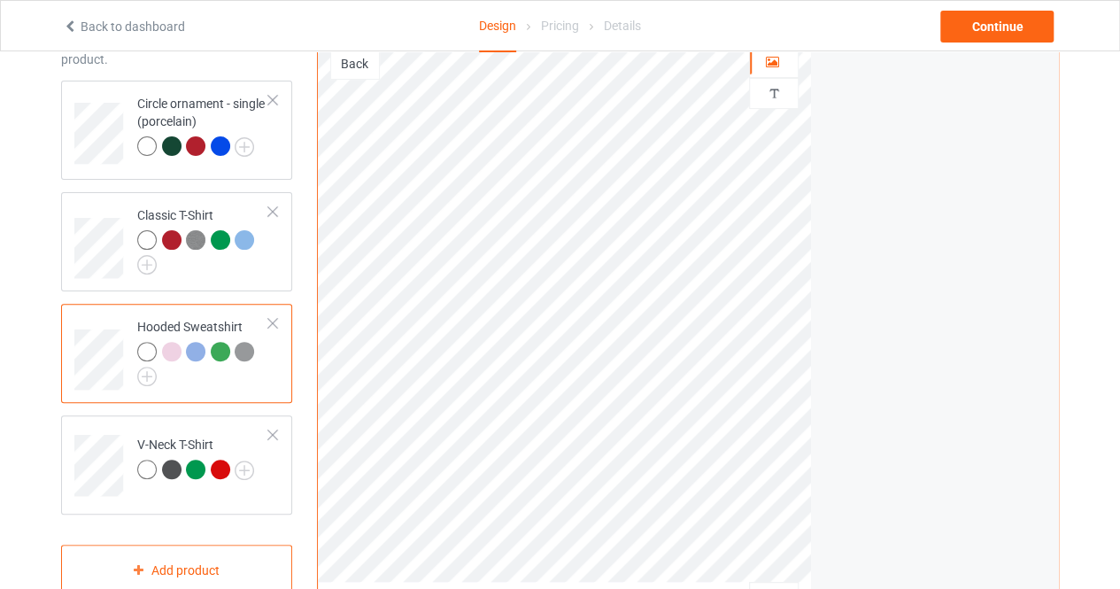
scroll to position [113, 0]
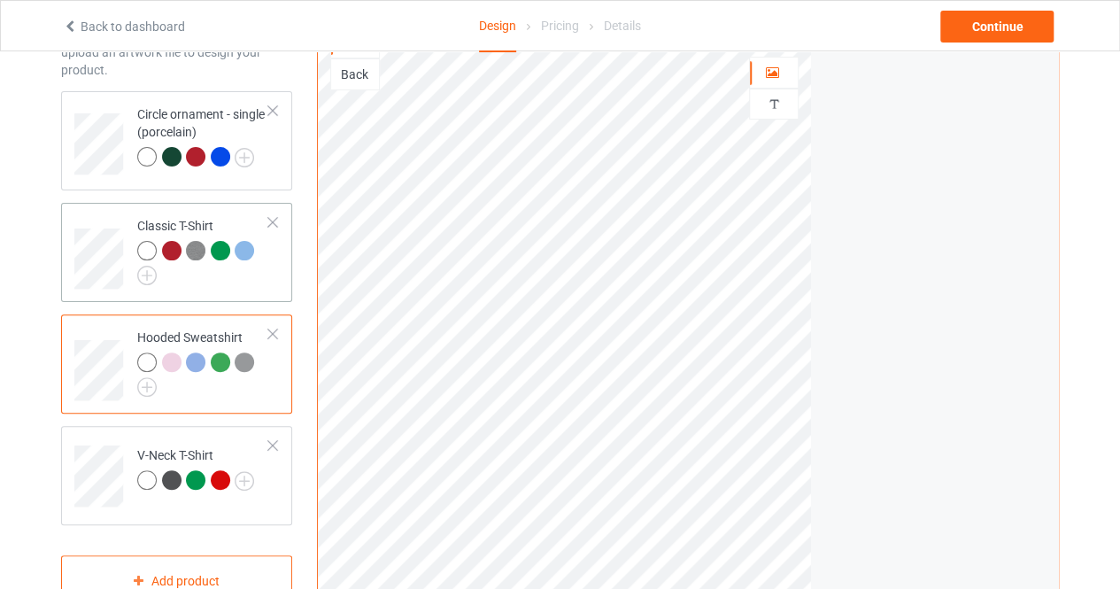
click at [228, 275] on div at bounding box center [203, 263] width 132 height 44
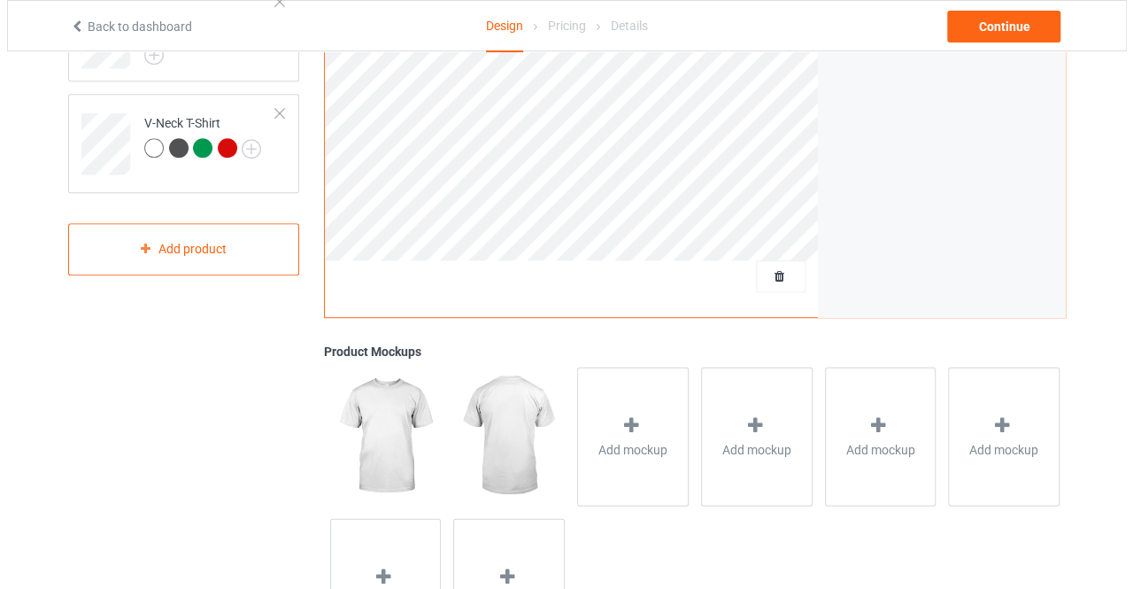
scroll to position [556, 0]
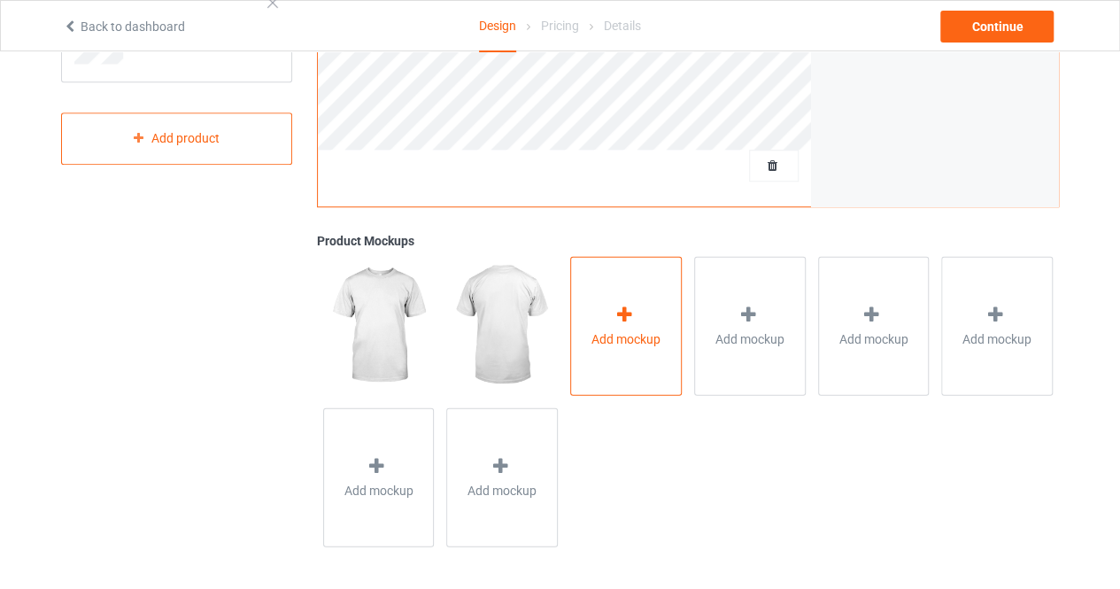
click at [635, 324] on div at bounding box center [625, 317] width 25 height 26
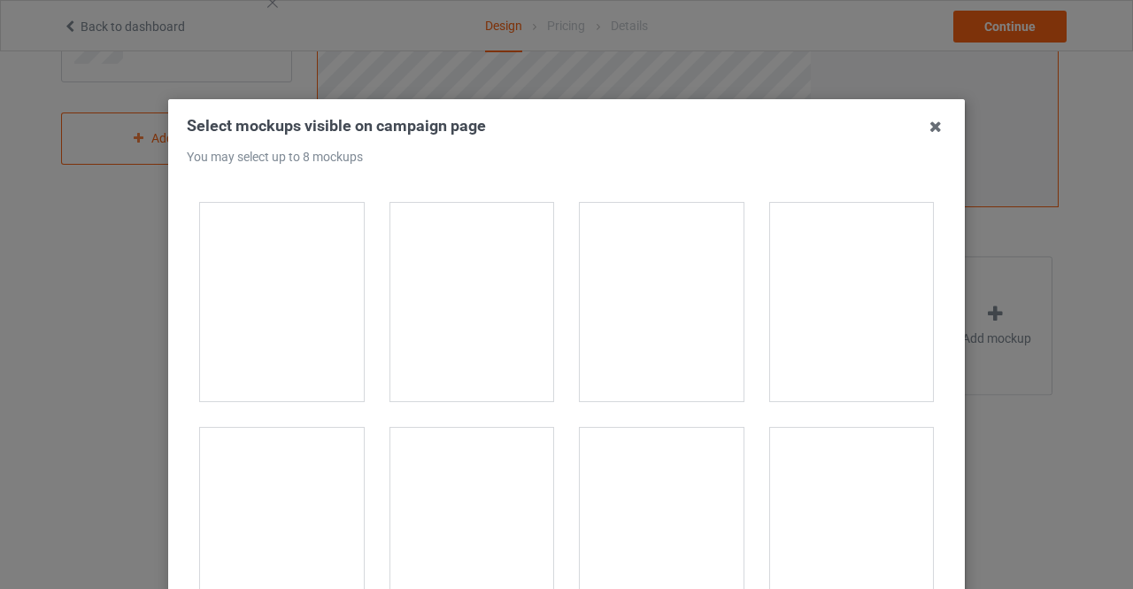
scroll to position [2391, 0]
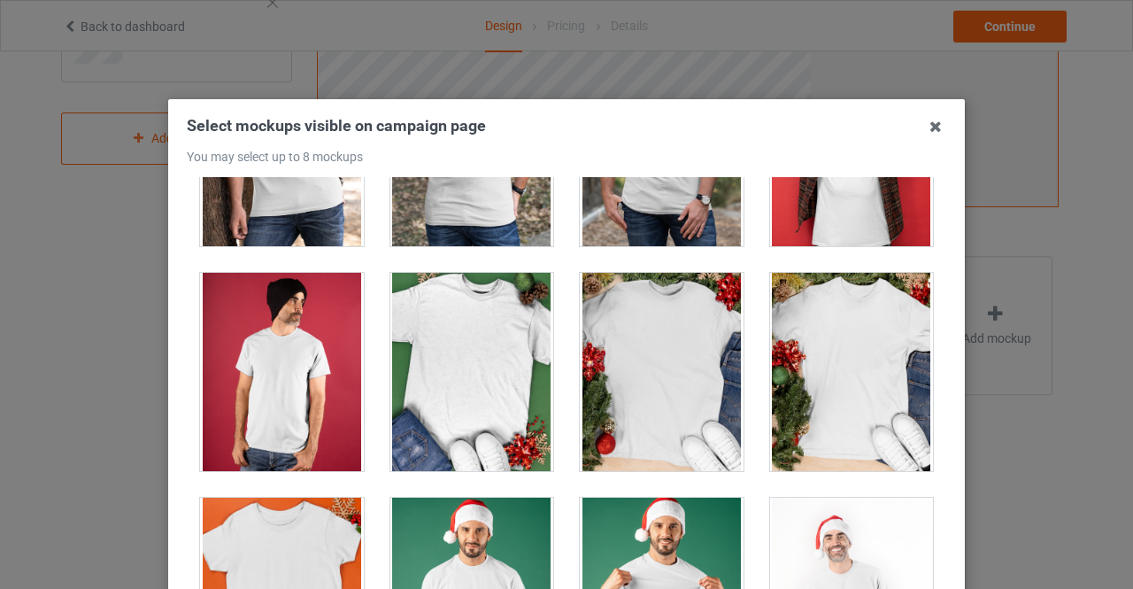
click at [819, 330] on div at bounding box center [852, 372] width 164 height 198
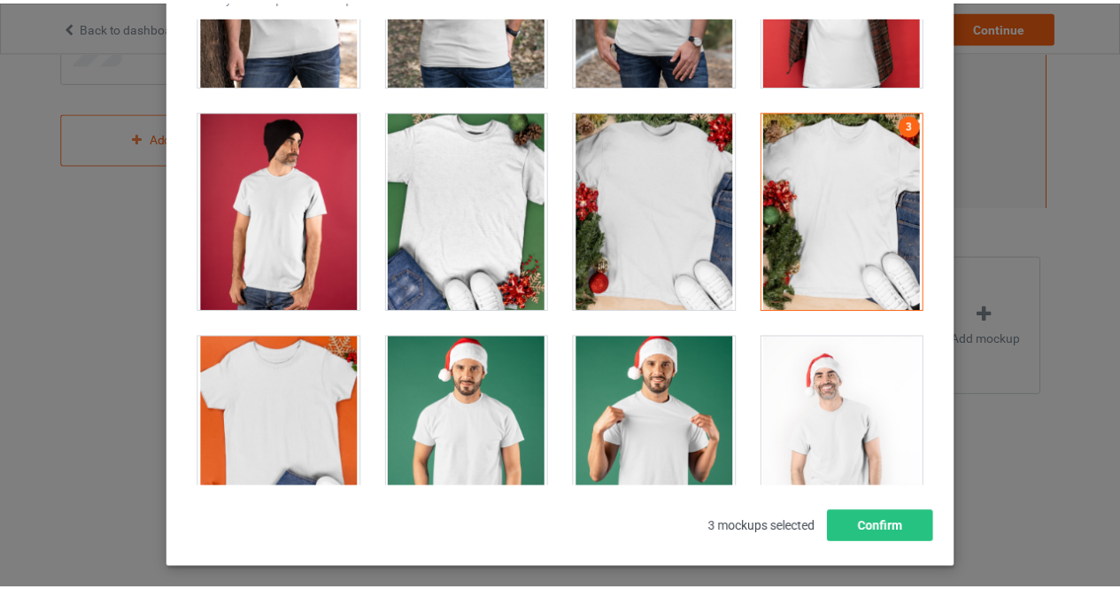
scroll to position [239, 0]
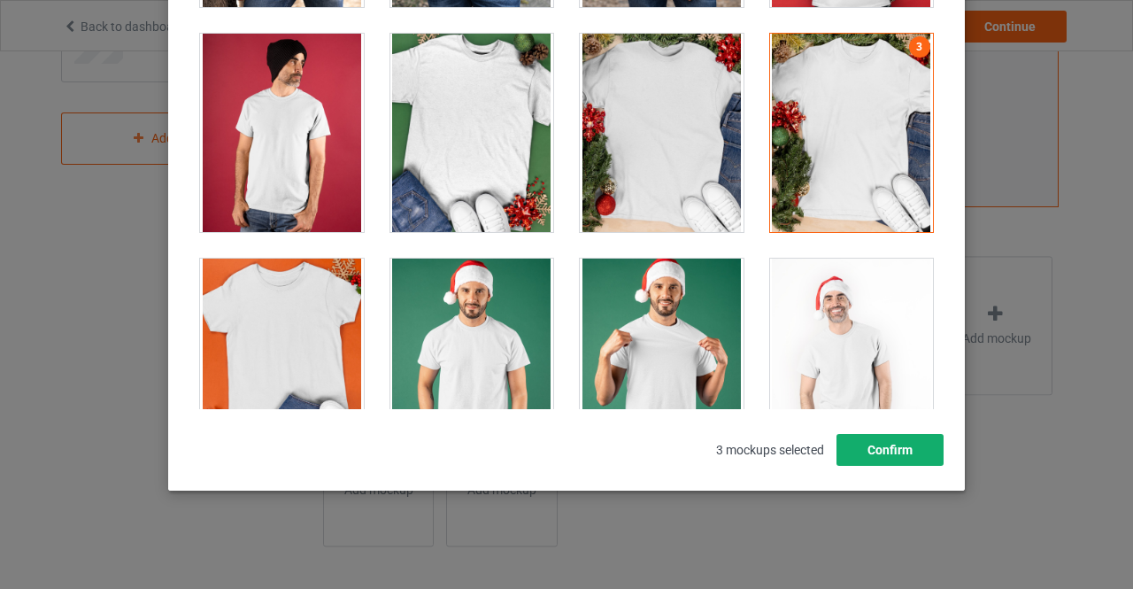
click at [884, 464] on button "Confirm" at bounding box center [889, 450] width 107 height 32
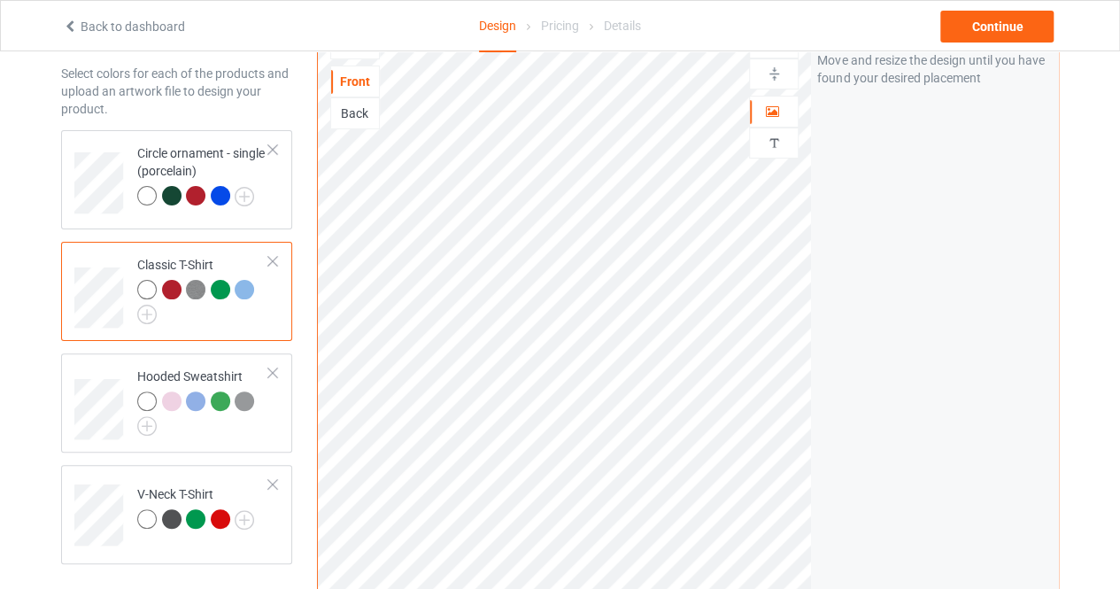
scroll to position [67, 0]
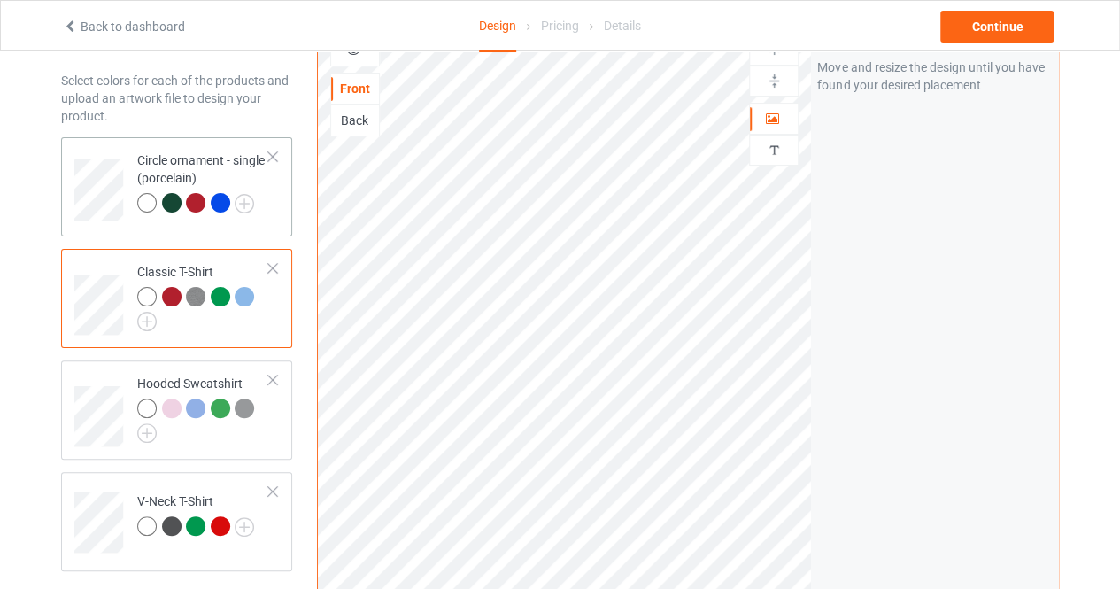
click at [273, 189] on td "Circle ornament - single (porcelain)" at bounding box center [202, 183] width 151 height 79
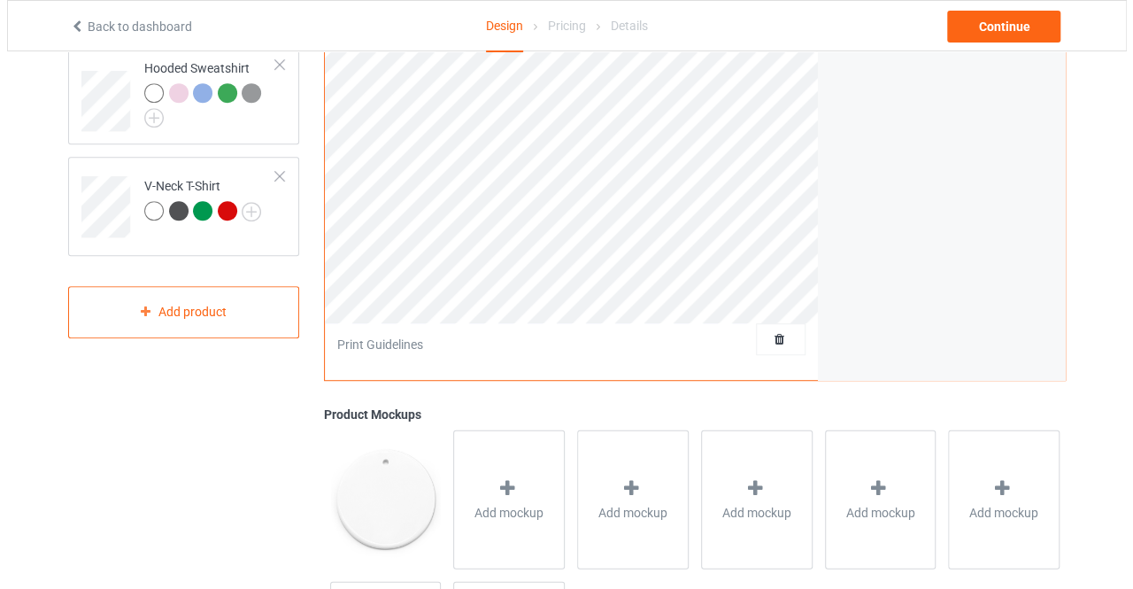
scroll to position [388, 0]
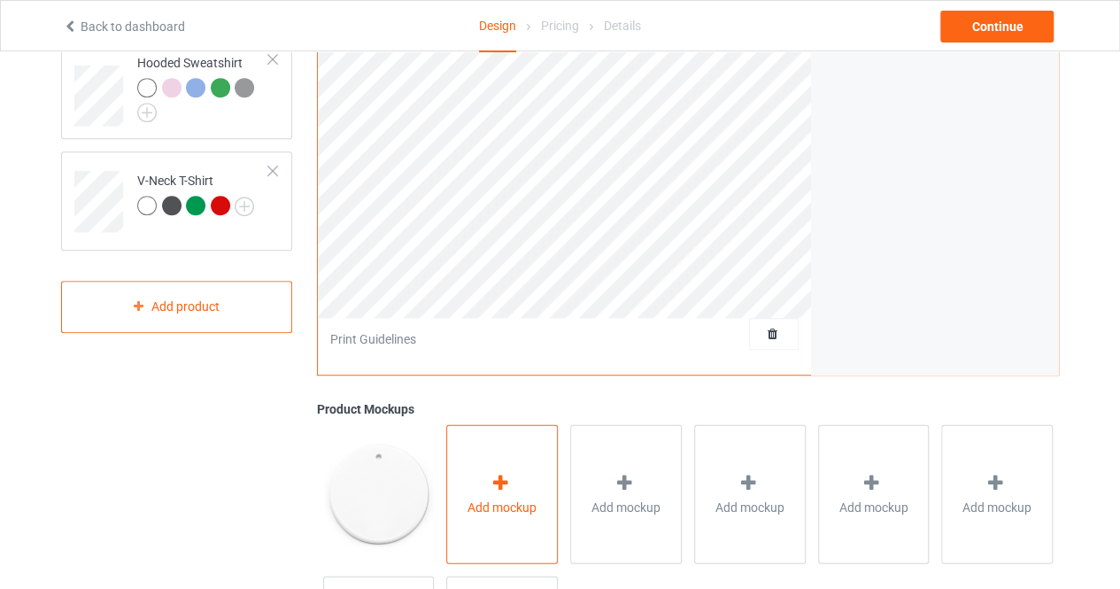
click at [489, 493] on div "Add mockup" at bounding box center [502, 493] width 112 height 139
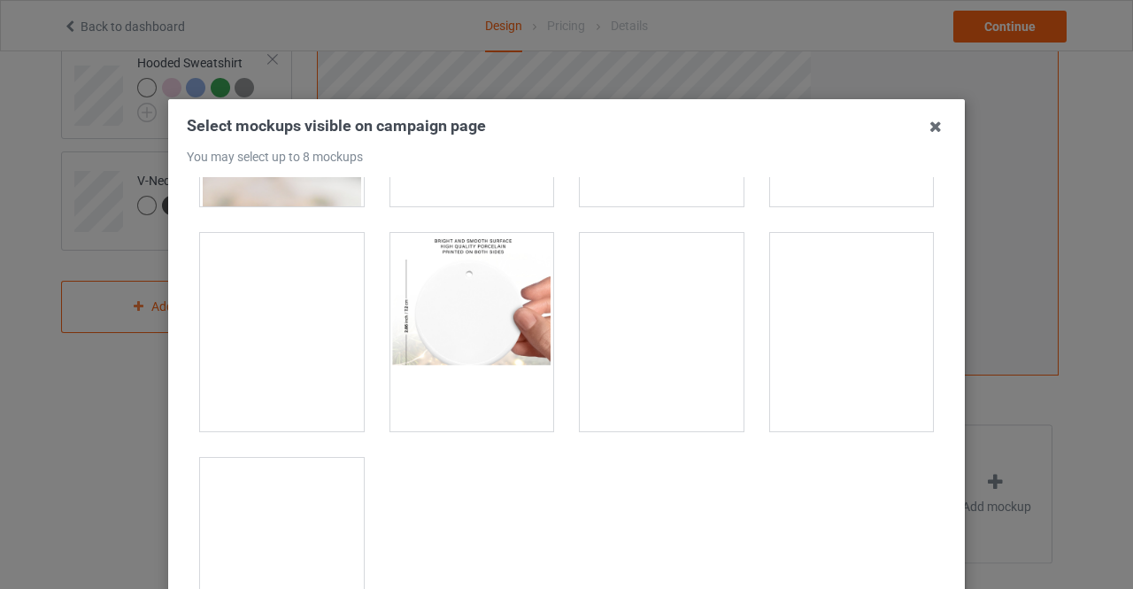
scroll to position [834, 0]
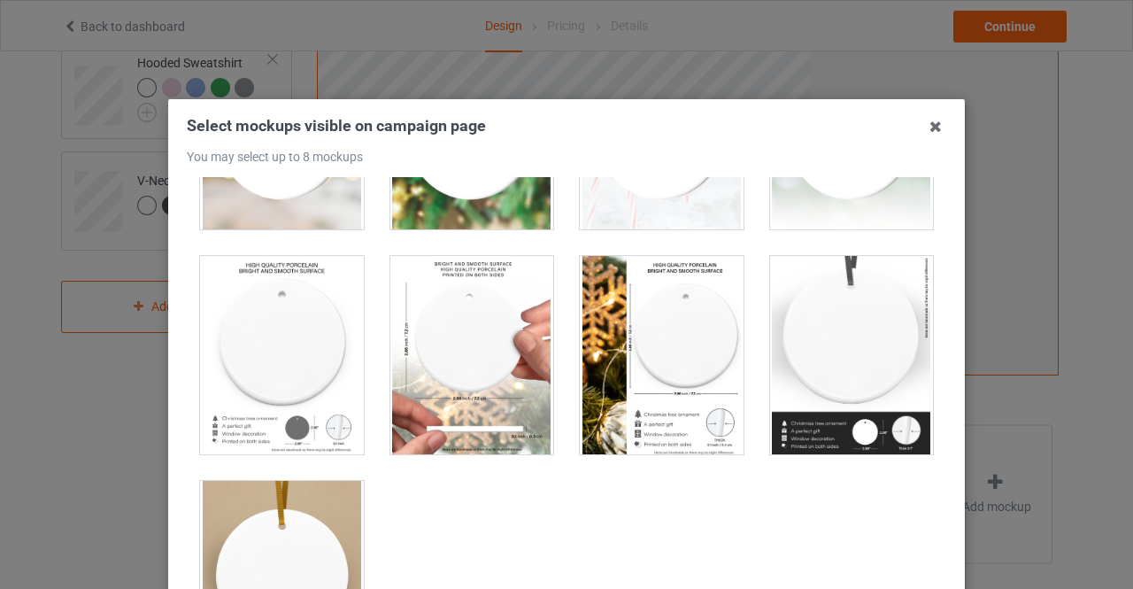
click at [654, 354] on div at bounding box center [662, 355] width 164 height 198
click at [988, 21] on div "Select mockups visible on campaign page You may select up to 8 mockups 1 2 2 mo…" at bounding box center [566, 294] width 1133 height 589
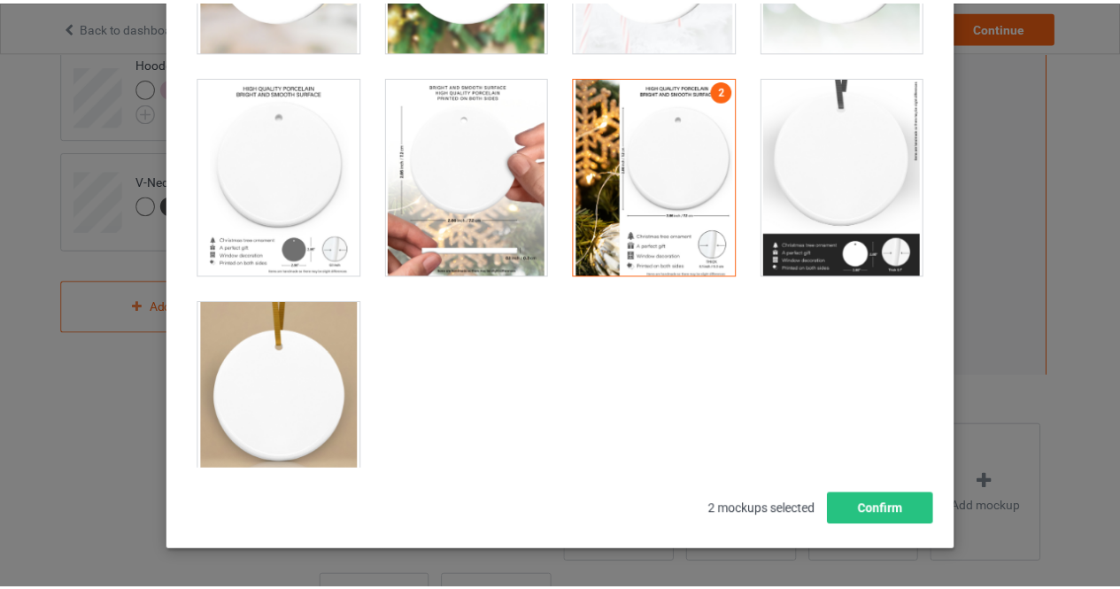
scroll to position [226, 0]
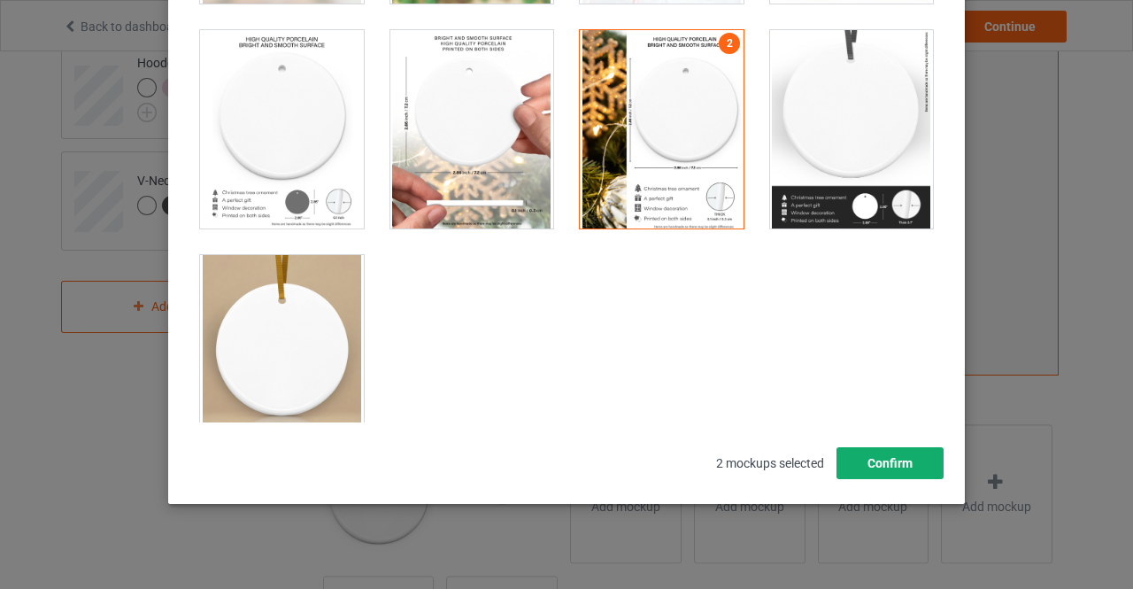
click at [887, 465] on button "Confirm" at bounding box center [889, 463] width 107 height 32
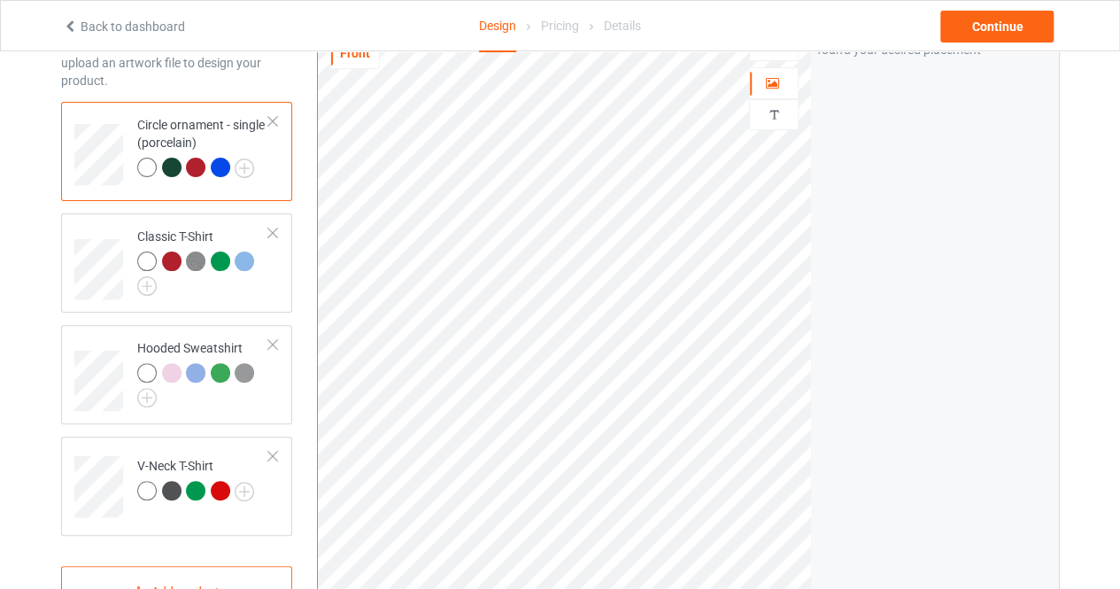
scroll to position [99, 0]
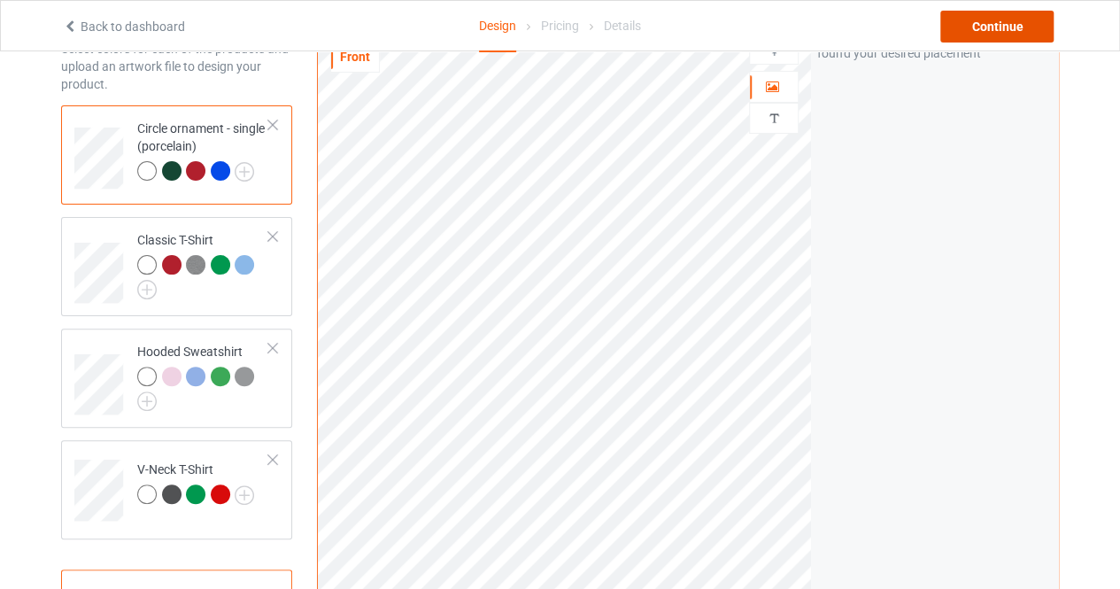
click at [996, 25] on div "Continue" at bounding box center [996, 27] width 113 height 32
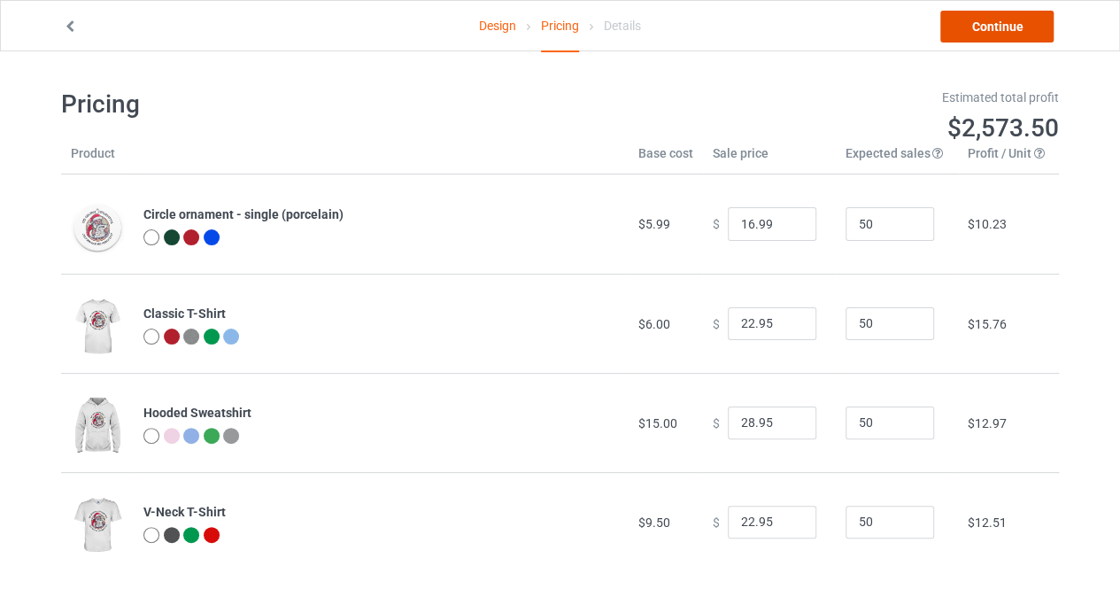
click at [998, 31] on link "Continue" at bounding box center [996, 27] width 113 height 32
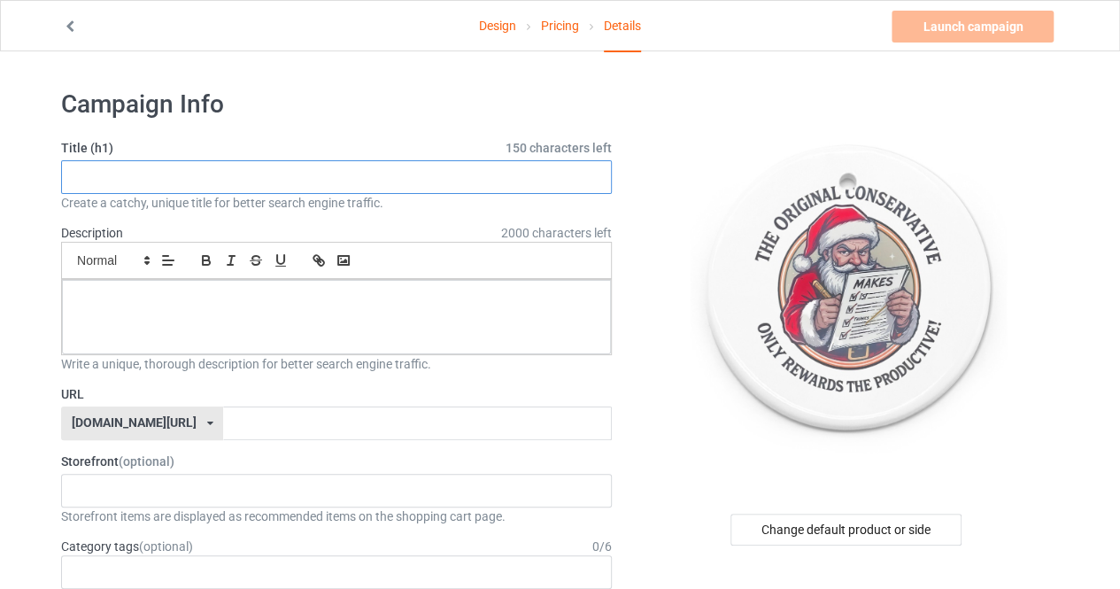
click at [322, 171] on input "text" at bounding box center [336, 177] width 551 height 34
type input "THE ORIGINAL CONSERVATIVE"
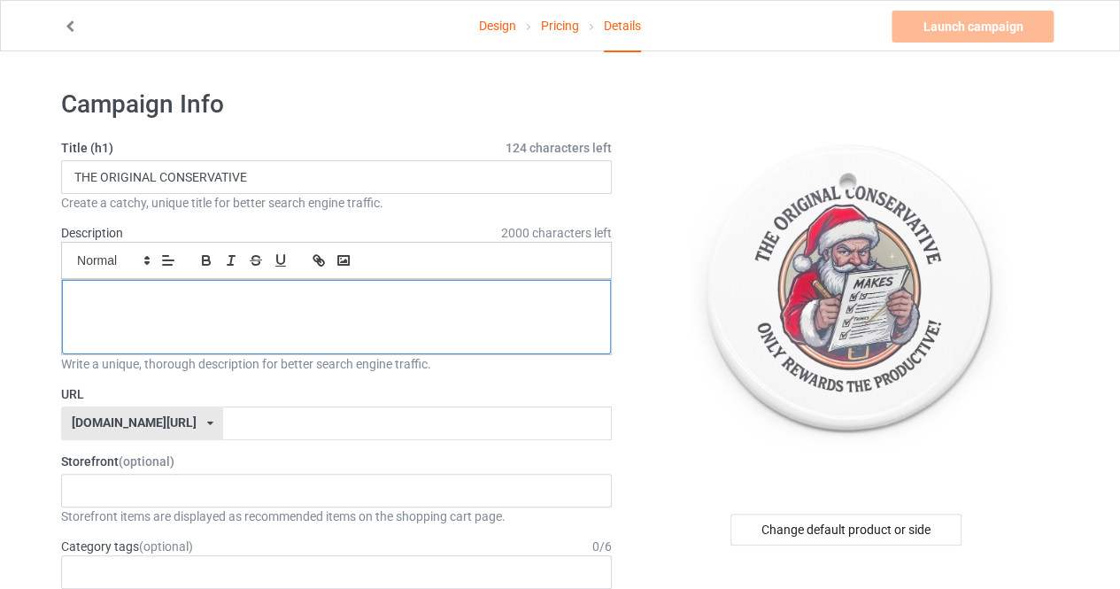
click at [108, 304] on p at bounding box center [336, 299] width 520 height 17
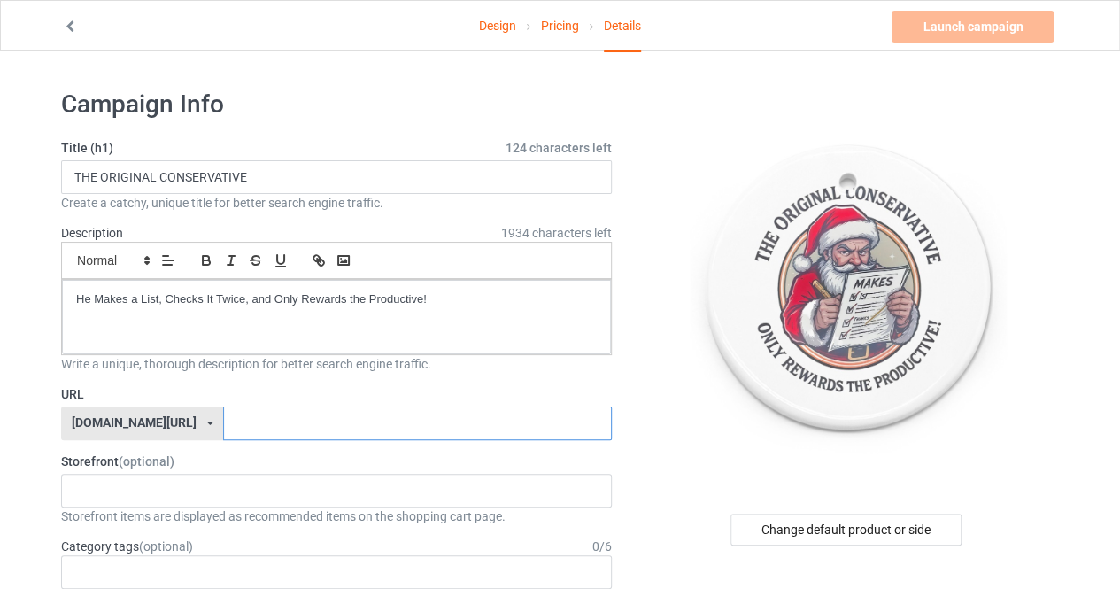
click at [248, 418] on input "text" at bounding box center [417, 423] width 388 height 34
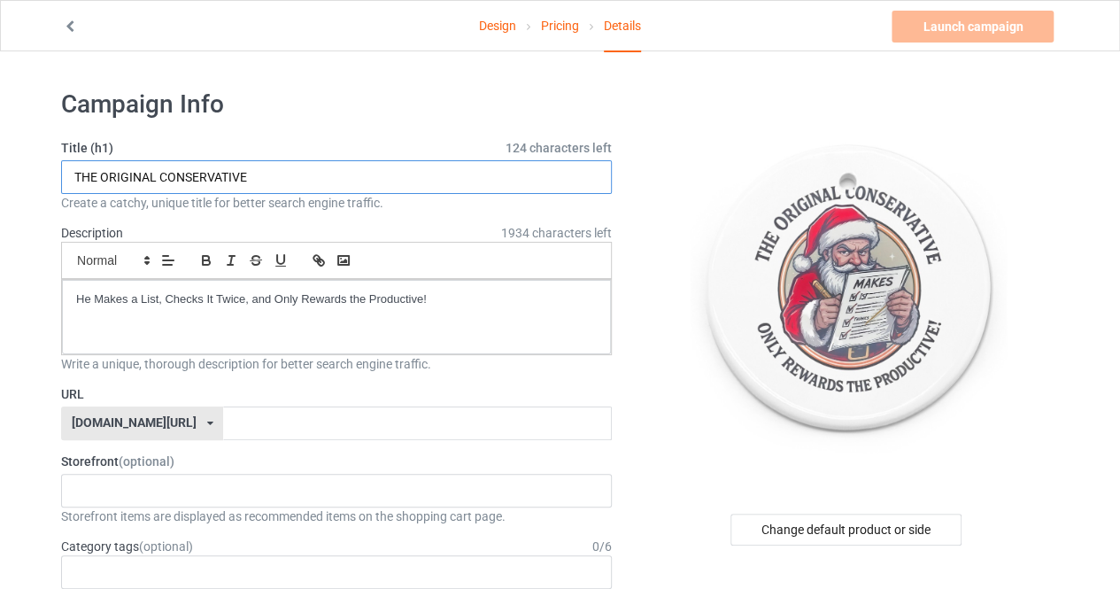
drag, startPoint x: 258, startPoint y: 178, endPoint x: 73, endPoint y: 167, distance: 185.3
click at [73, 167] on input "THE ORIGINAL CONSERVATIVE" at bounding box center [336, 177] width 551 height 34
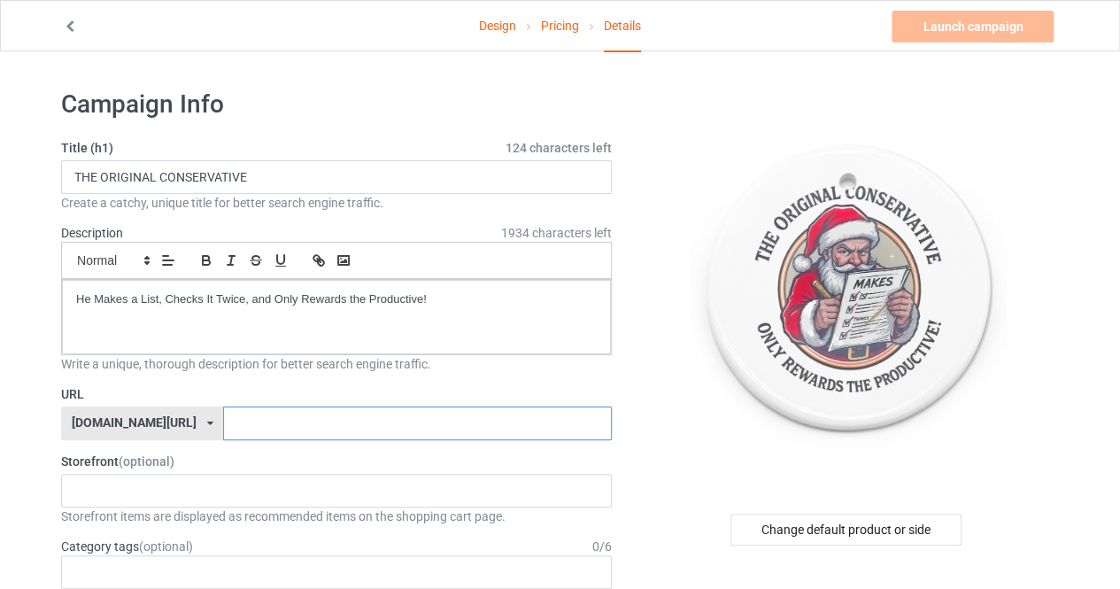
click at [240, 417] on input "text" at bounding box center [417, 423] width 388 height 34
paste input "THE ORIGINAL CONSERVATIVE"
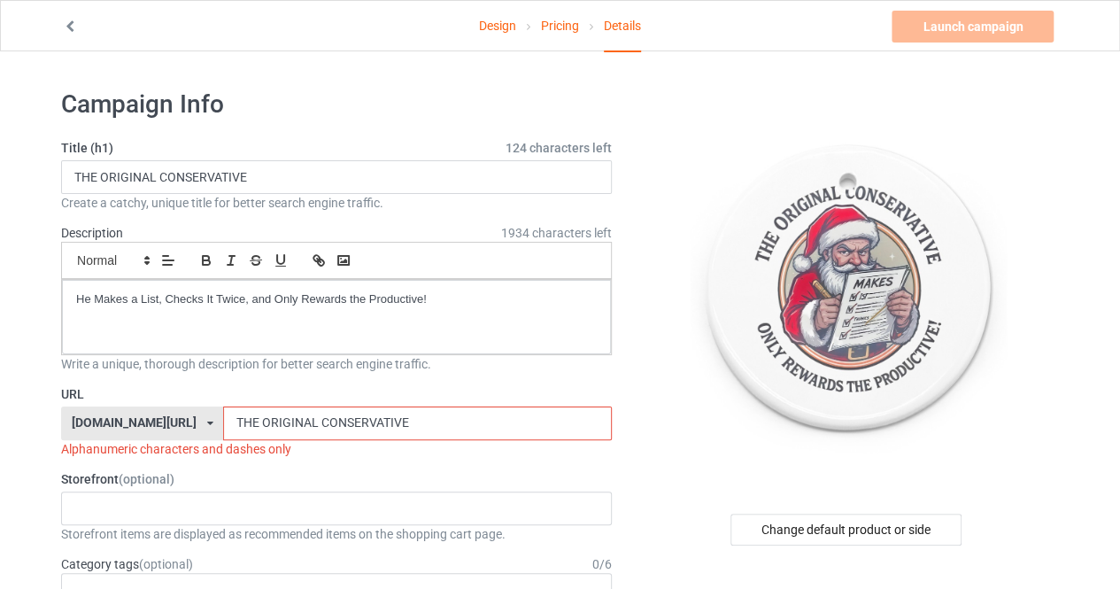
click at [272, 420] on input "THE ORIGINAL CONSERVATIVE" at bounding box center [417, 423] width 388 height 34
click at [327, 420] on input "THEORIGINAL CONSERVATIVE" at bounding box center [417, 423] width 388 height 34
click at [243, 414] on input "THEORIGINALCONSERVATIVE" at bounding box center [417, 423] width 388 height 34
click at [353, 454] on div "Alphanumeric characters and dashes only" at bounding box center [336, 449] width 551 height 18
click at [434, 420] on input "THEORIGINALCONSERVATIVE" at bounding box center [417, 423] width 388 height 34
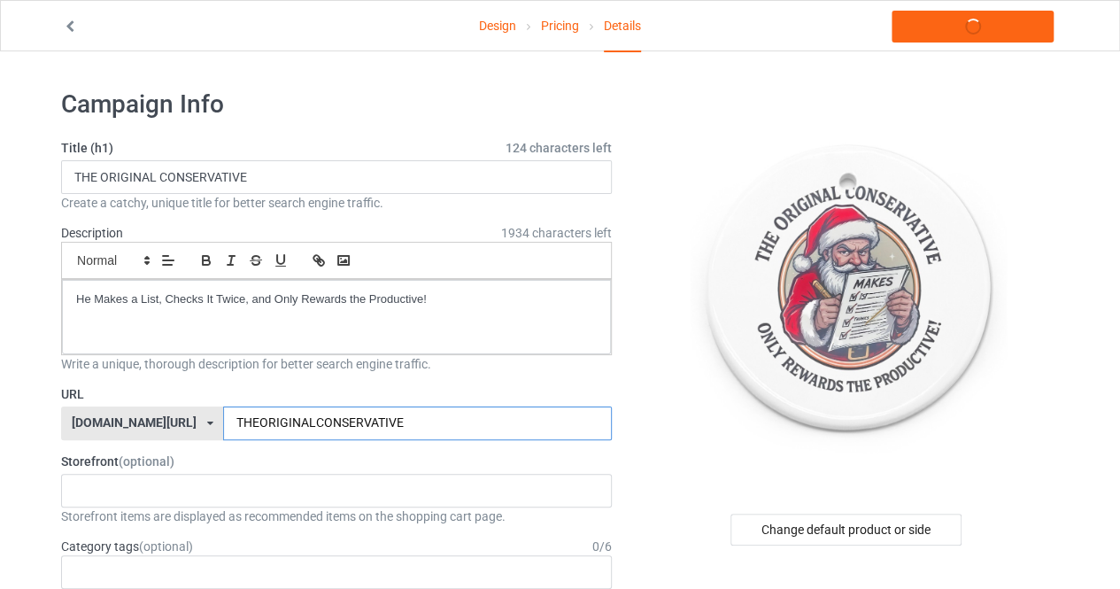
scroll to position [68, 0]
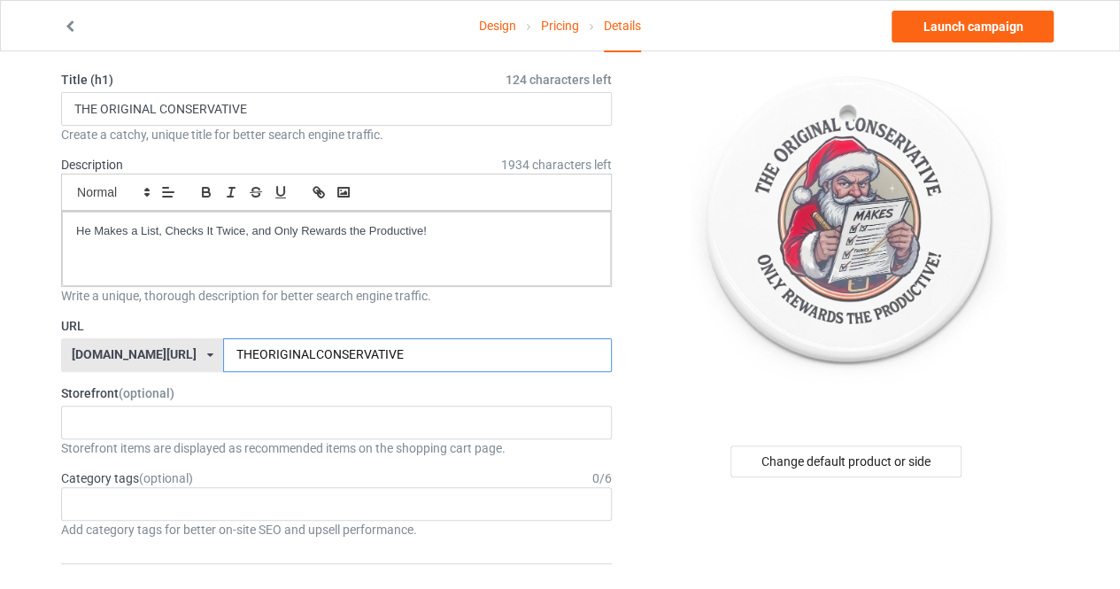
type input "THEORIGINALCONSERVATIVE"
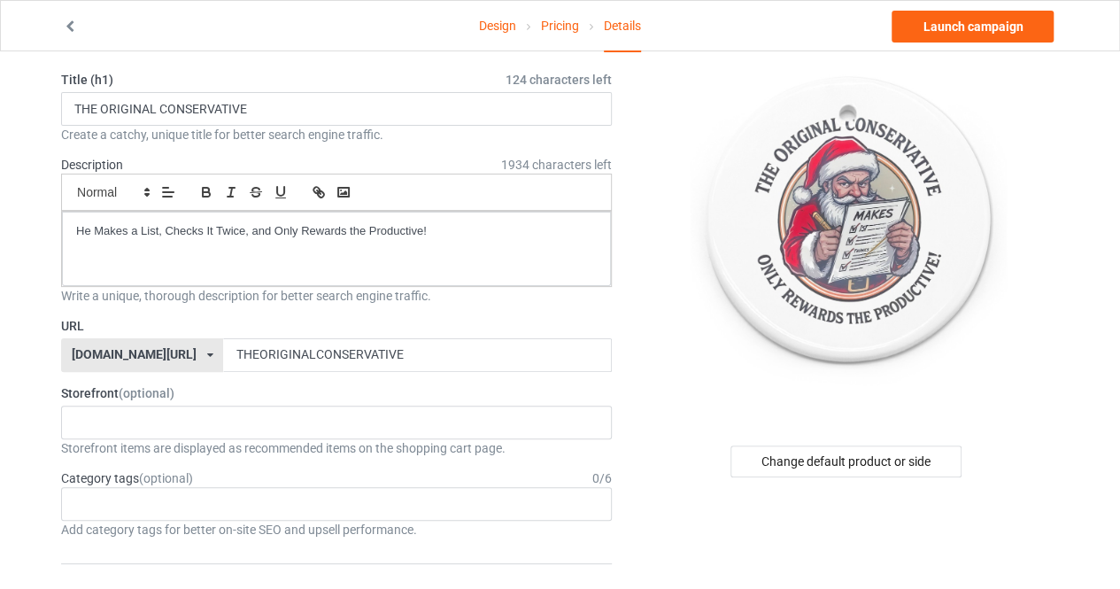
click at [241, 397] on label "Storefront (optional)" at bounding box center [336, 393] width 551 height 18
click at [235, 416] on div "[PERSON_NAME]'s Freedom Store Be Amazing! TIME-WONDERLAND [DATE] holiday sale B…" at bounding box center [336, 422] width 551 height 34
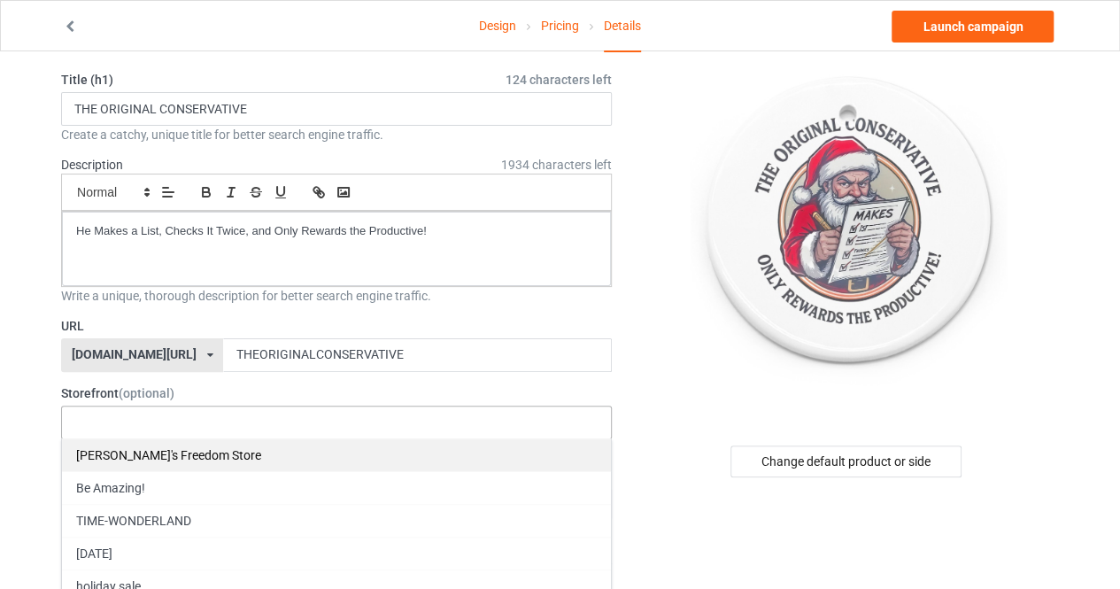
click at [198, 454] on div "[PERSON_NAME]'s Freedom Store" at bounding box center [336, 454] width 549 height 33
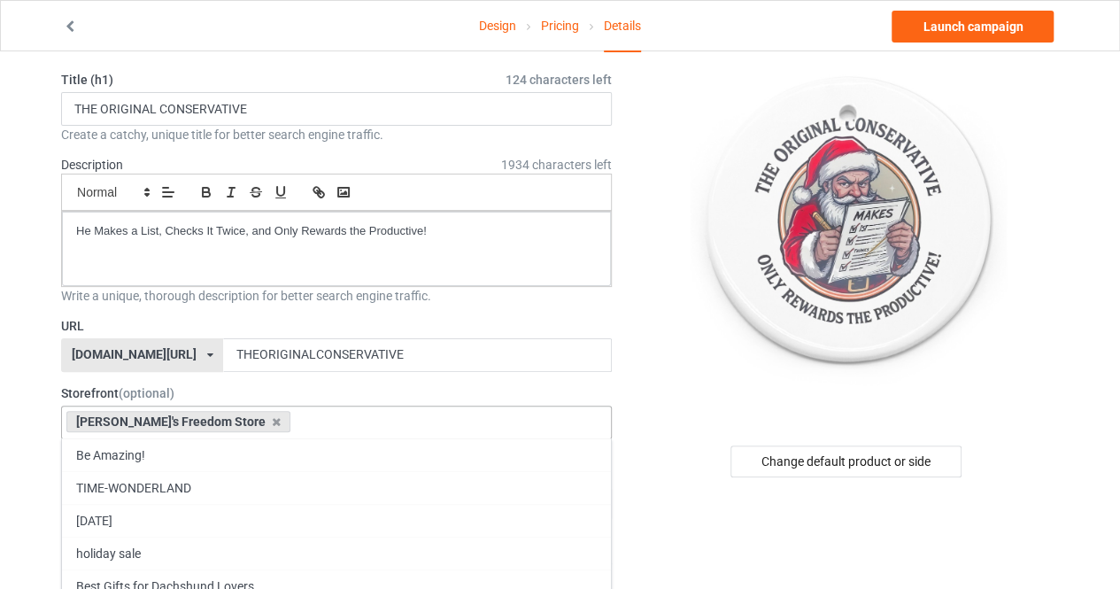
click at [651, 324] on div at bounding box center [847, 219] width 422 height 398
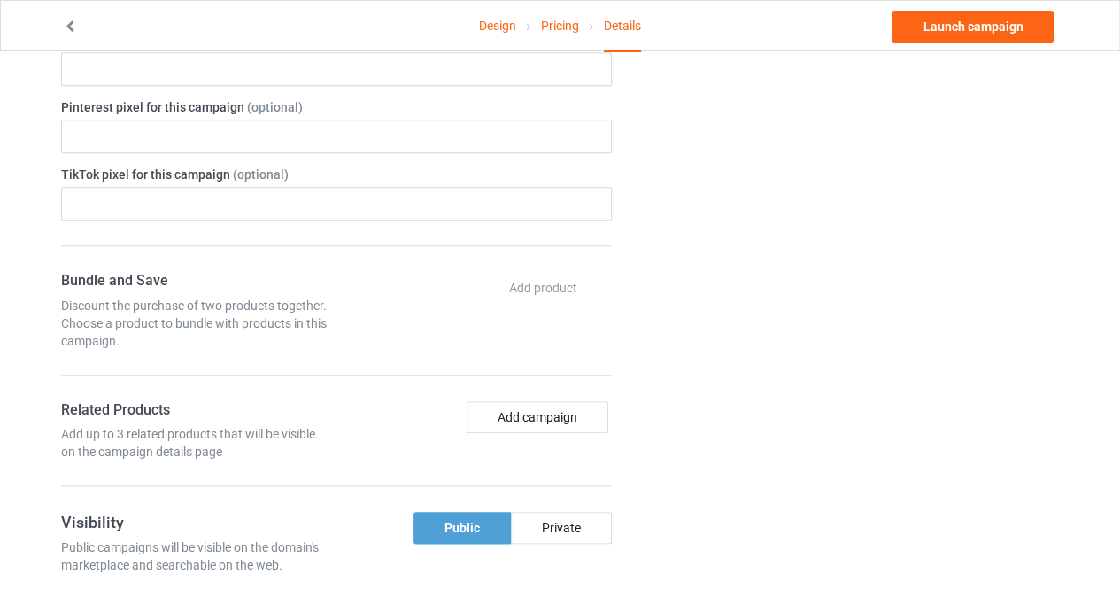
scroll to position [731, 0]
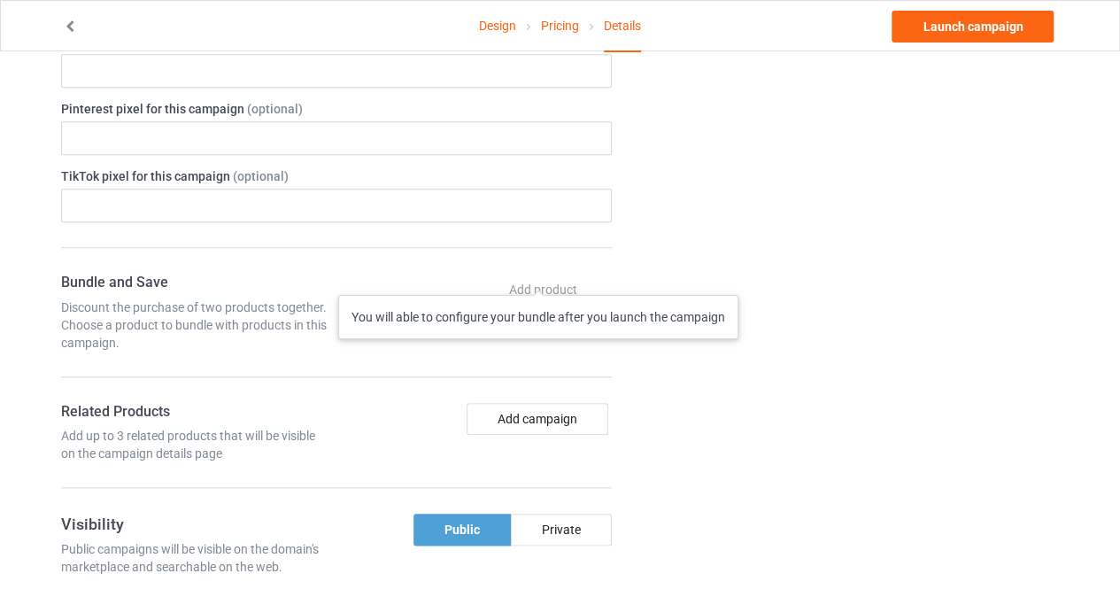
click at [538, 277] on div "Add product You will able to configure your bundle after you launch the campaign" at bounding box center [545, 289] width 134 height 32
click at [541, 284] on div "Add product You will able to configure your bundle after you launch the campaign" at bounding box center [545, 289] width 134 height 32
click at [556, 405] on button "Add campaign" at bounding box center [537, 419] width 142 height 32
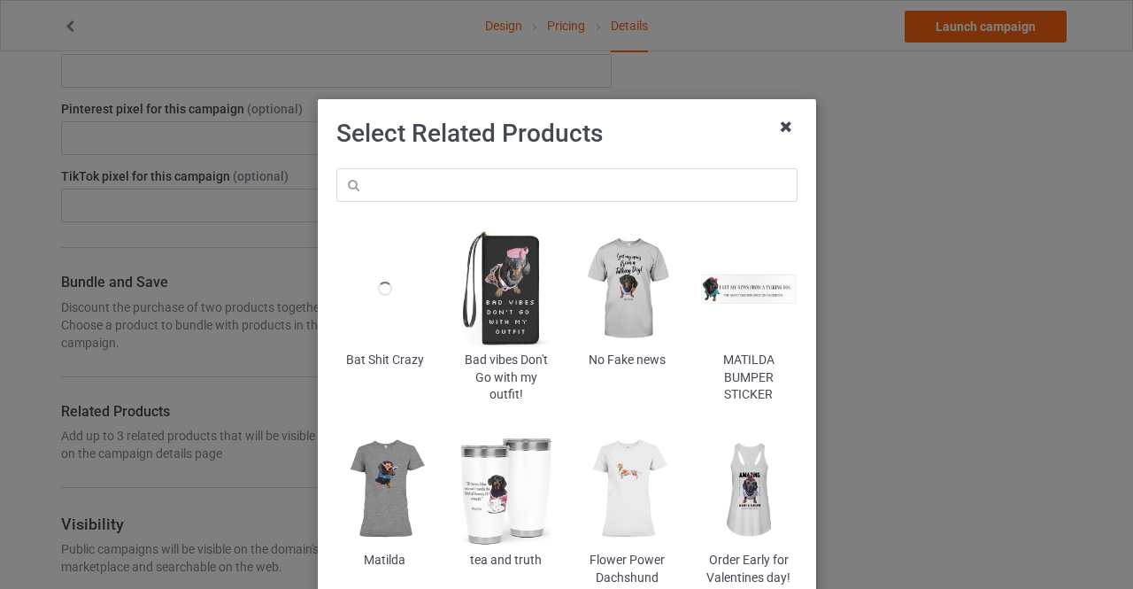
click at [782, 131] on icon at bounding box center [786, 126] width 28 height 28
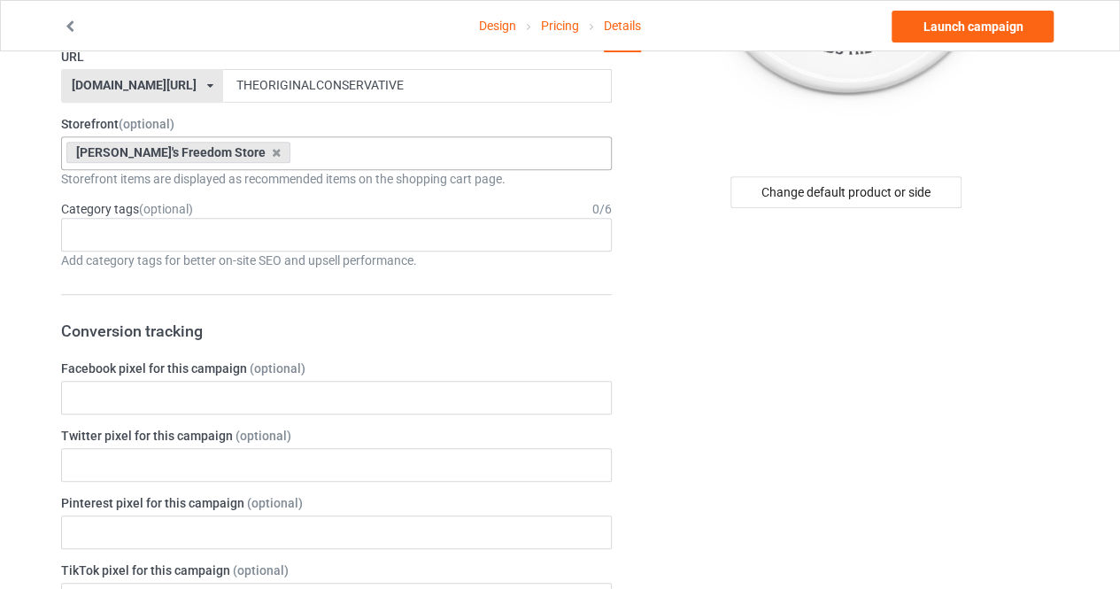
scroll to position [358, 0]
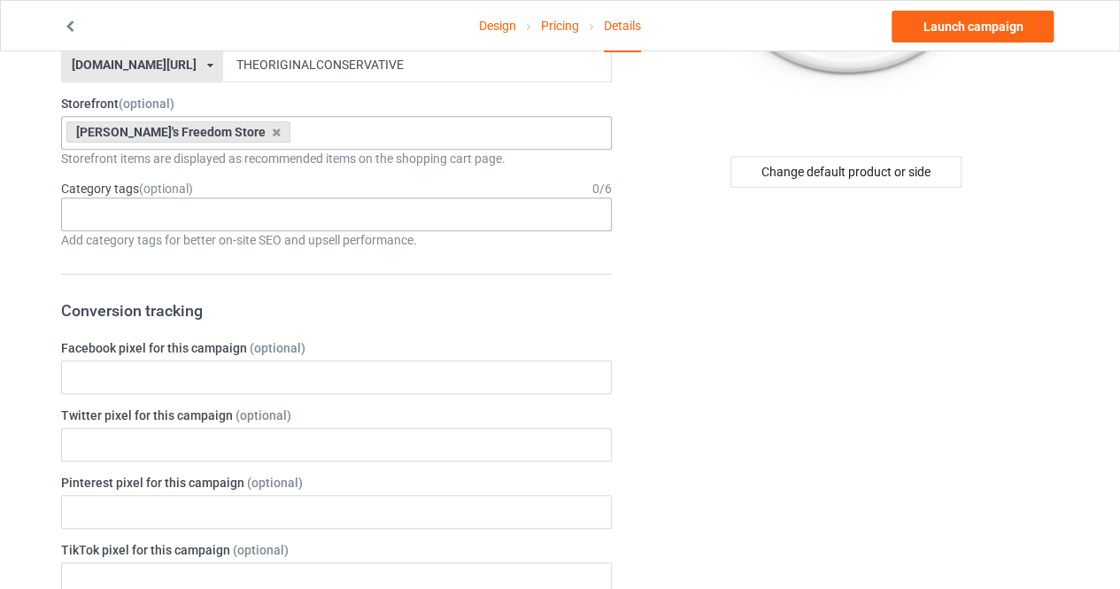
click at [399, 218] on div "Age > [DEMOGRAPHIC_DATA] > 1 Age > [DEMOGRAPHIC_DATA] Months > 1 Month Age > [D…" at bounding box center [336, 214] width 551 height 34
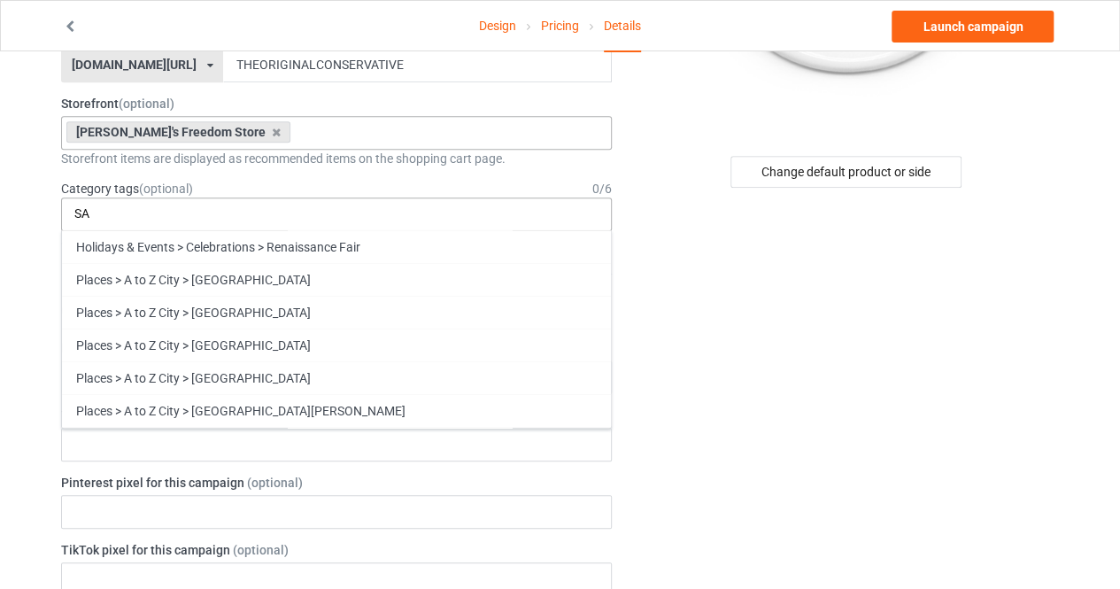
type input "S"
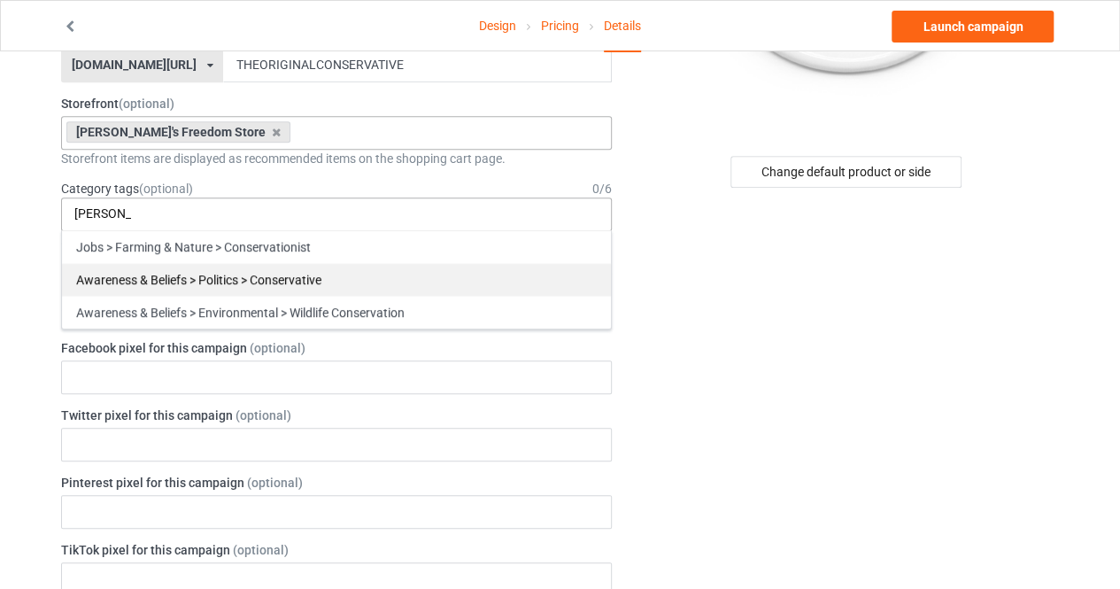
type input "[PERSON_NAME]"
click at [312, 277] on div "Awareness & Beliefs > Politics > Conservative" at bounding box center [336, 279] width 549 height 33
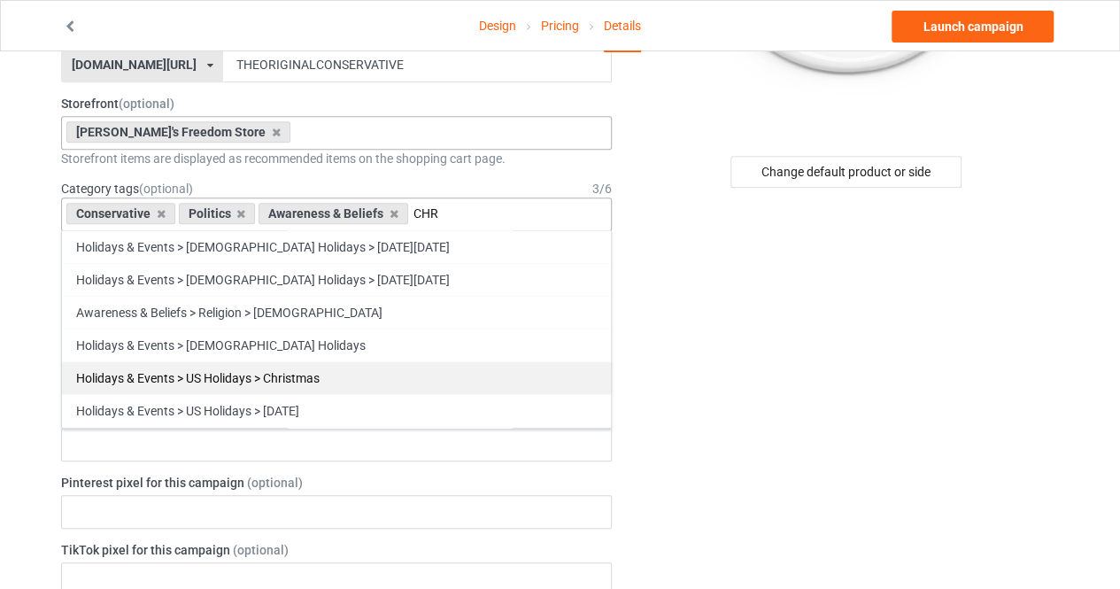
type input "CHR"
click at [310, 377] on div "Holidays & Events > US Holidays > Christmas" at bounding box center [336, 377] width 549 height 33
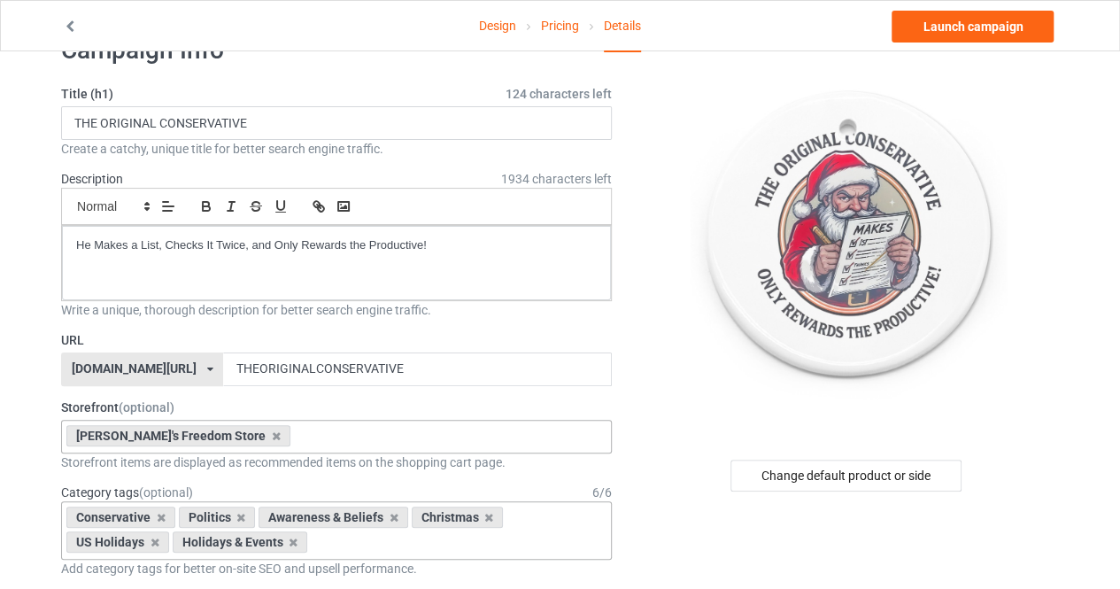
scroll to position [52, 0]
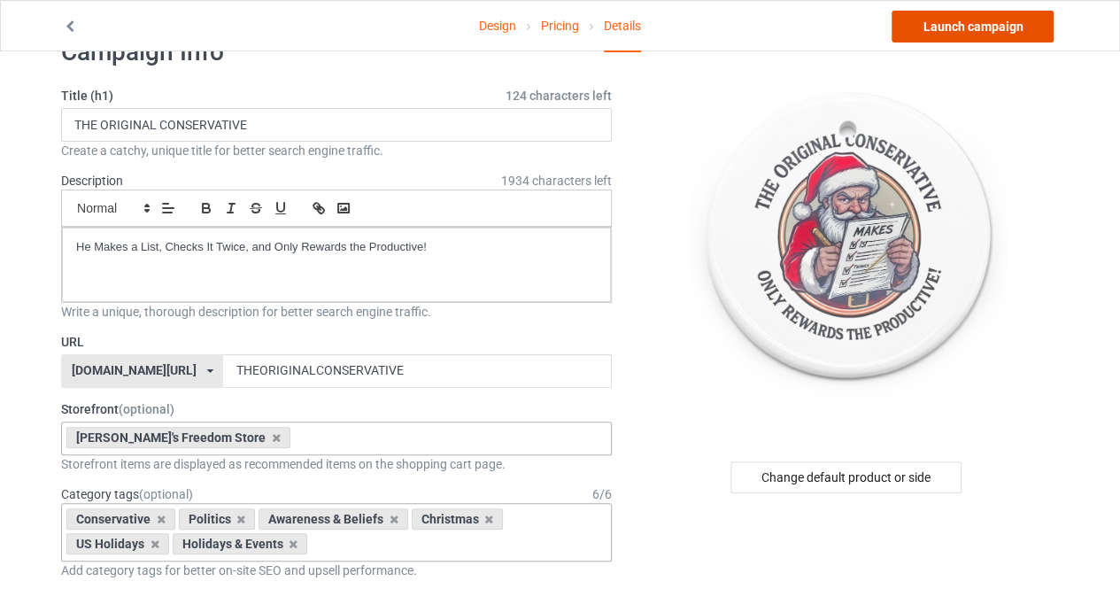
click at [959, 27] on link "Launch campaign" at bounding box center [972, 27] width 162 height 32
